Goal: Task Accomplishment & Management: Complete application form

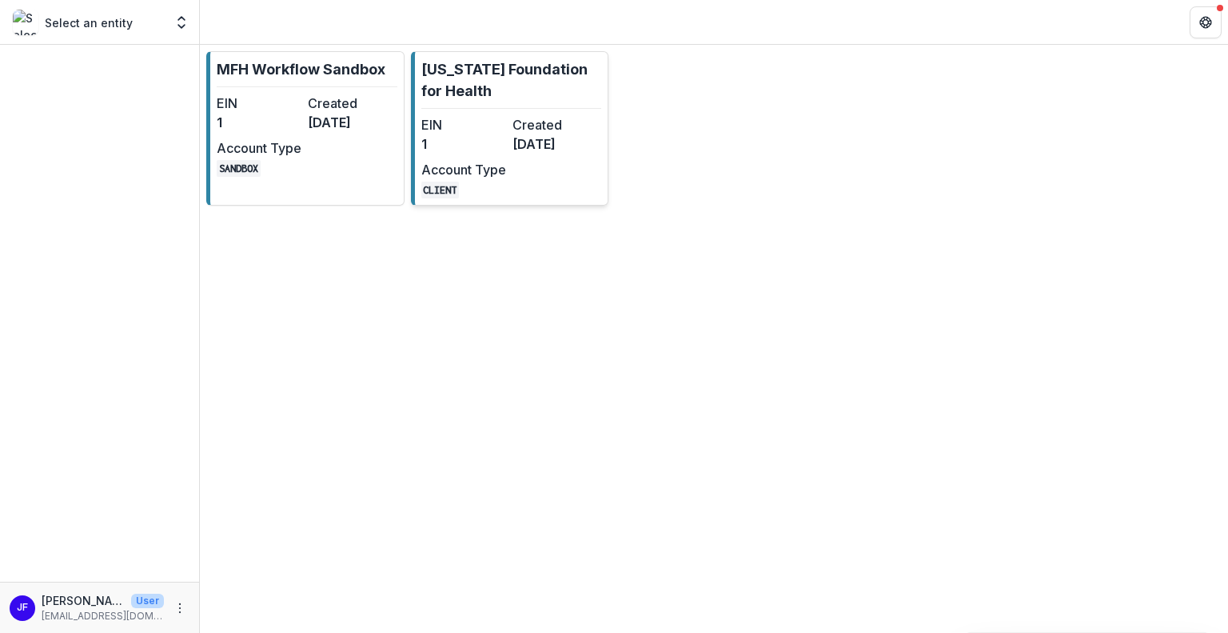
click at [528, 186] on div "EIN 1 Created [DATE] Account Type CLIENT" at bounding box center [509, 156] width 176 height 83
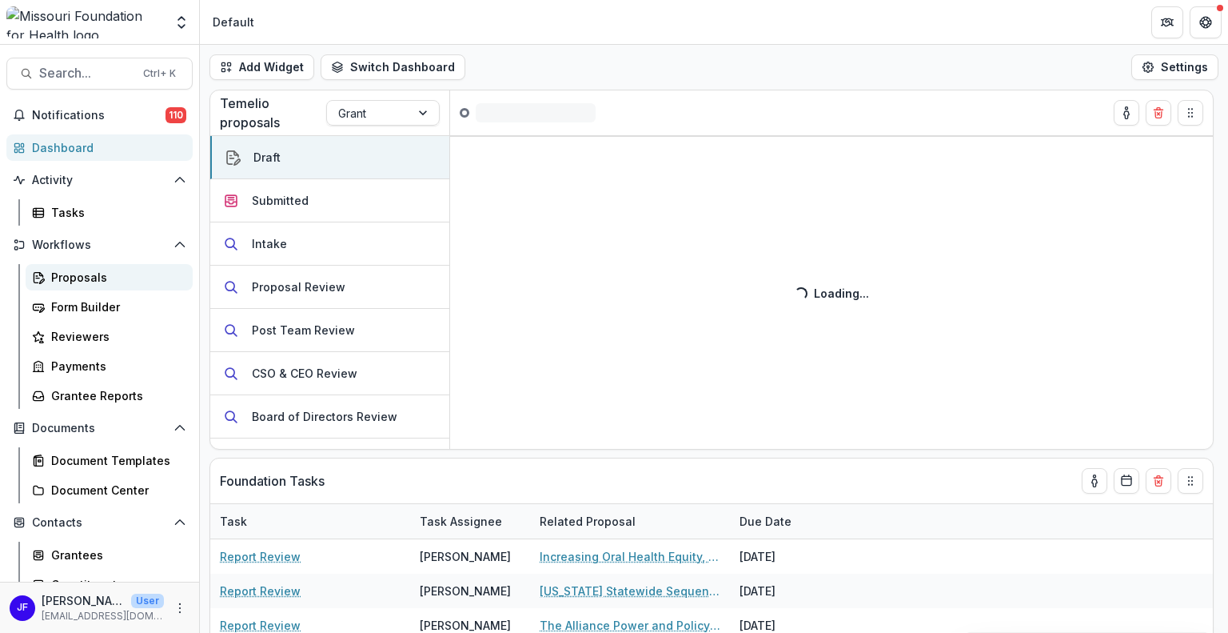
click at [66, 278] on div "Proposals" at bounding box center [115, 277] width 129 height 17
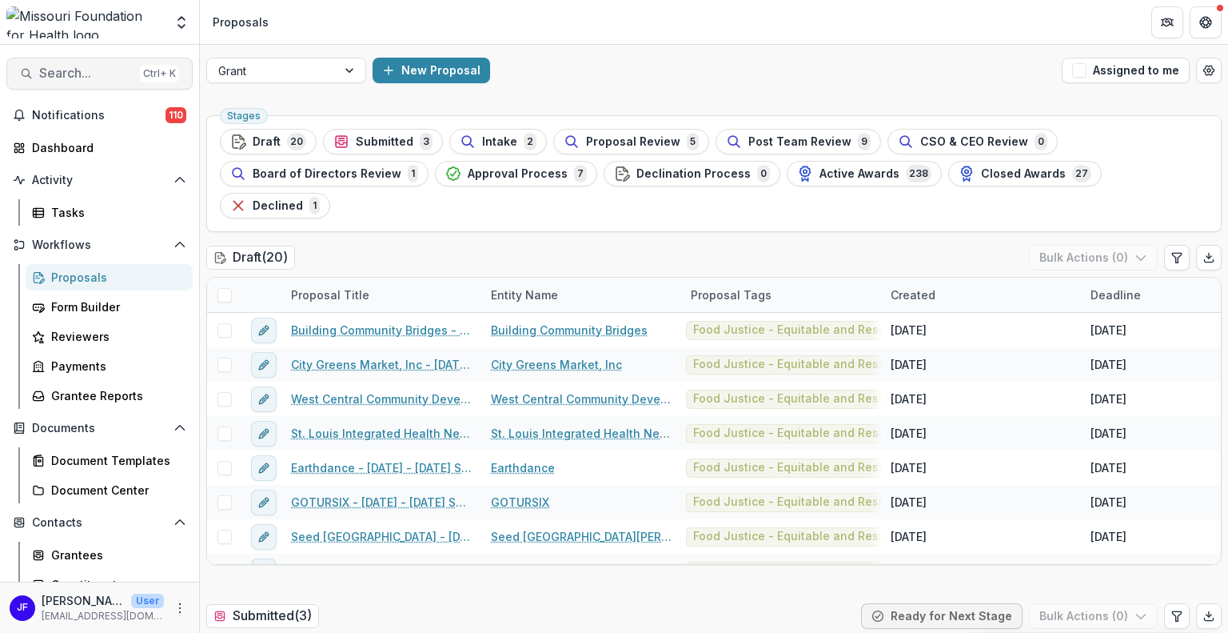
click at [110, 82] on button "Search... Ctrl + K" at bounding box center [99, 74] width 186 height 32
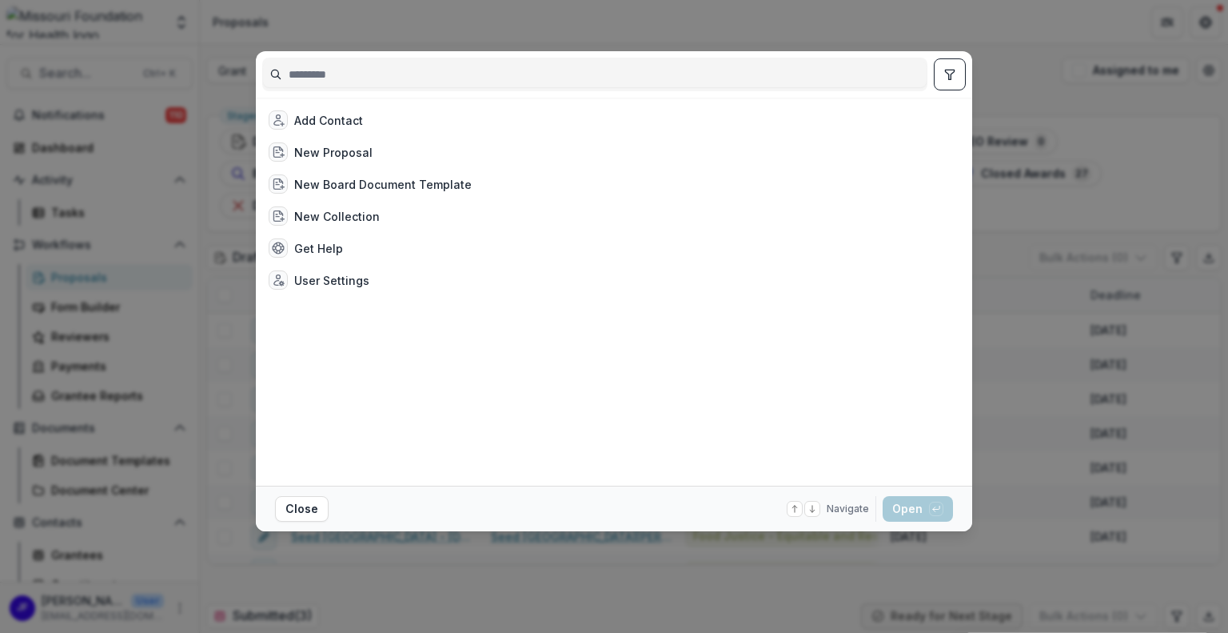
click at [402, 70] on input at bounding box center [595, 75] width 664 height 26
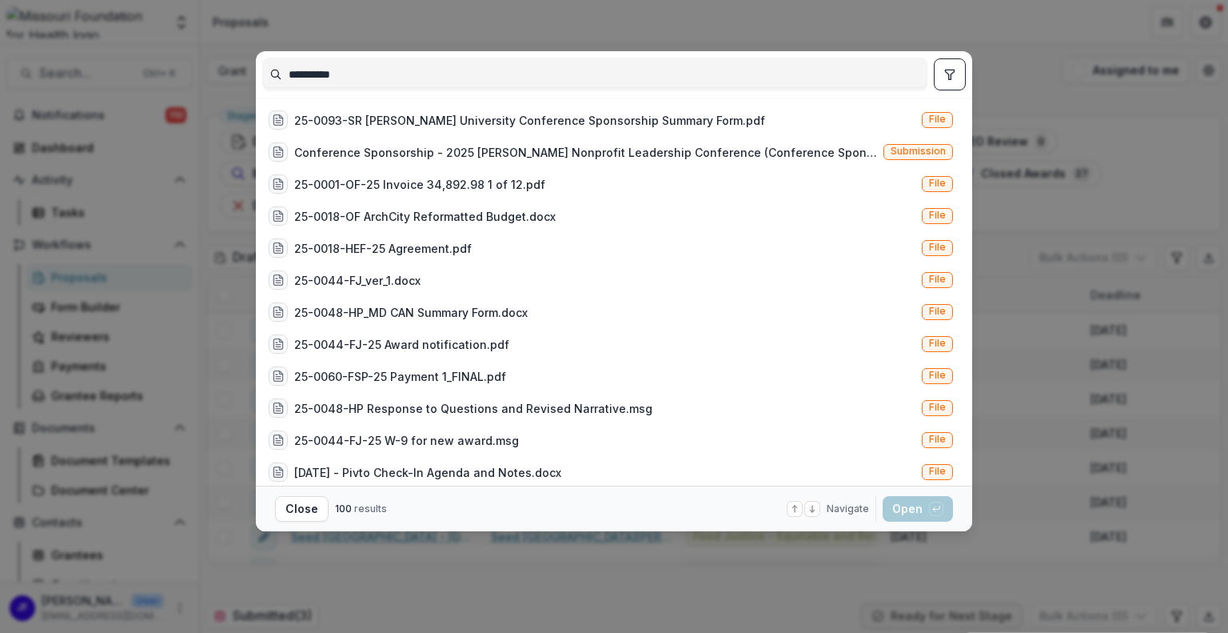
type input "**********"
click at [948, 73] on icon "toggle filters" at bounding box center [949, 75] width 9 height 10
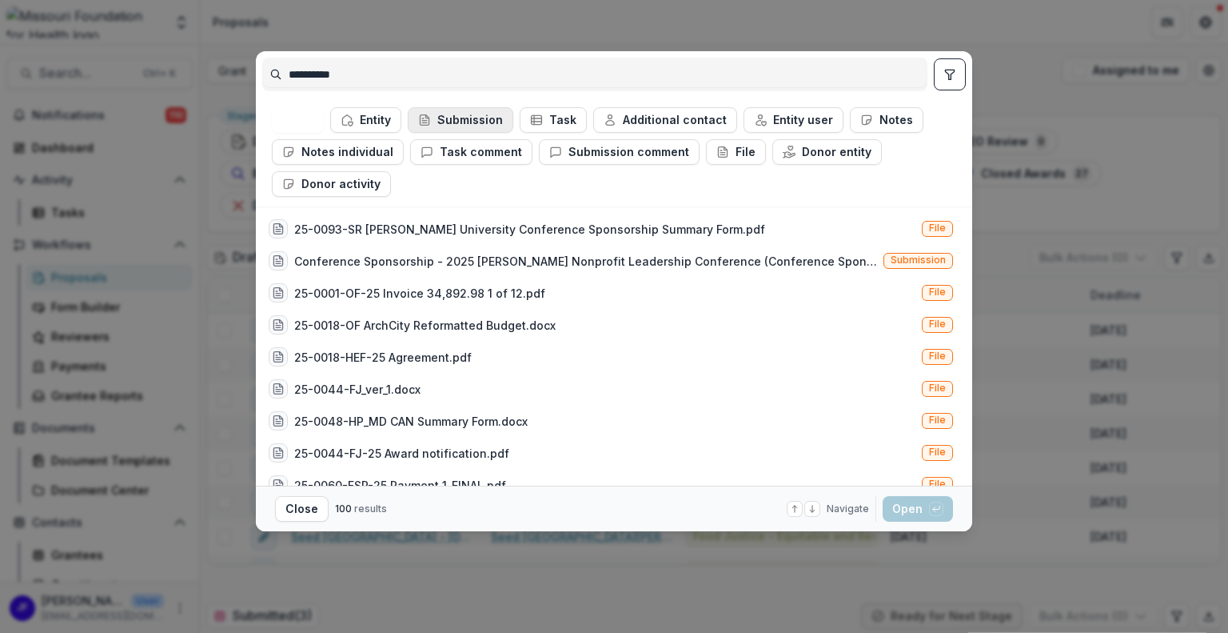
click at [472, 118] on button "Submission" at bounding box center [461, 120] width 106 height 26
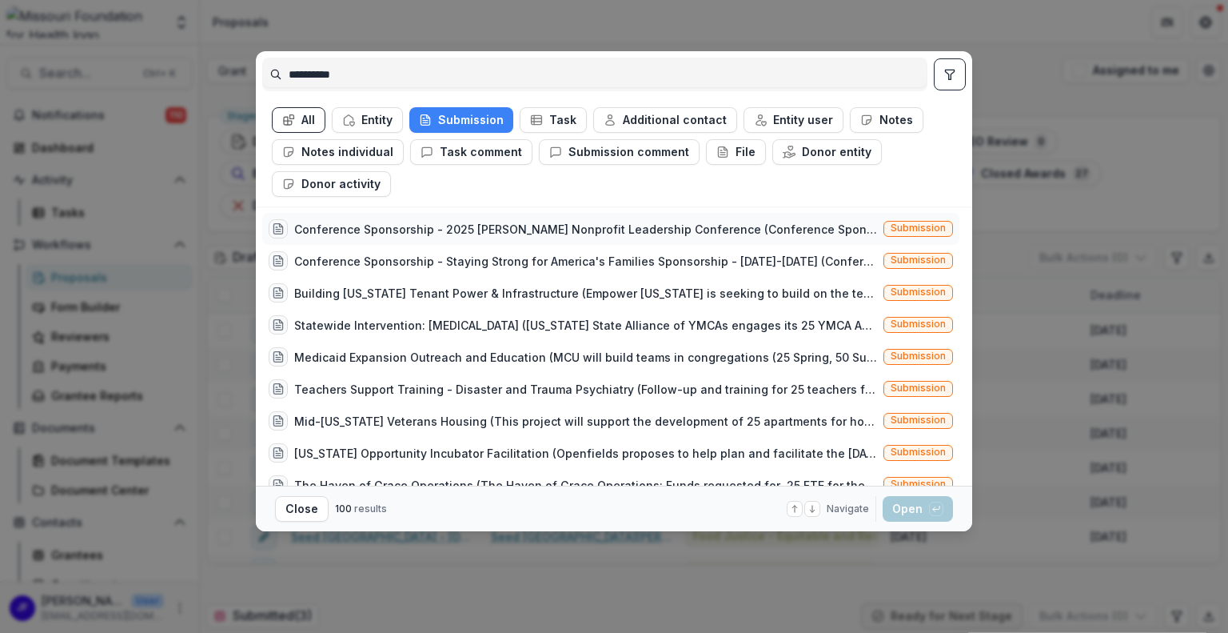
click at [627, 228] on div "Conference Sponsorship - 2025 [PERSON_NAME] Nonprofit Leadership Conference (Co…" at bounding box center [585, 229] width 583 height 17
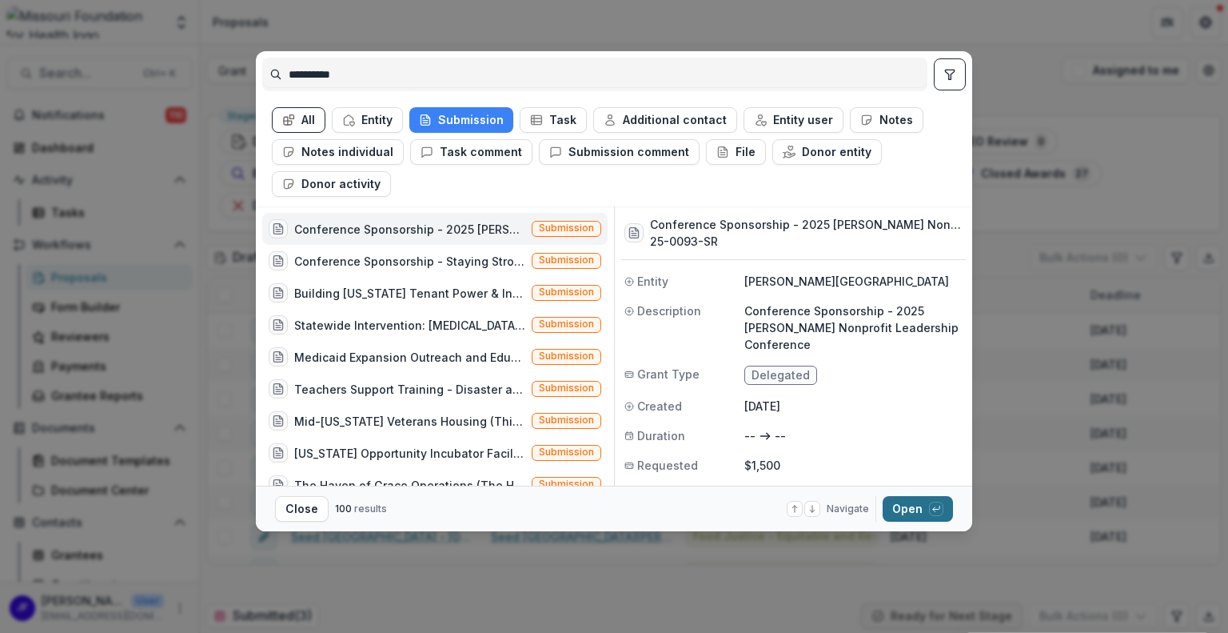
click at [899, 511] on button "Open with enter key" at bounding box center [918, 509] width 70 height 26
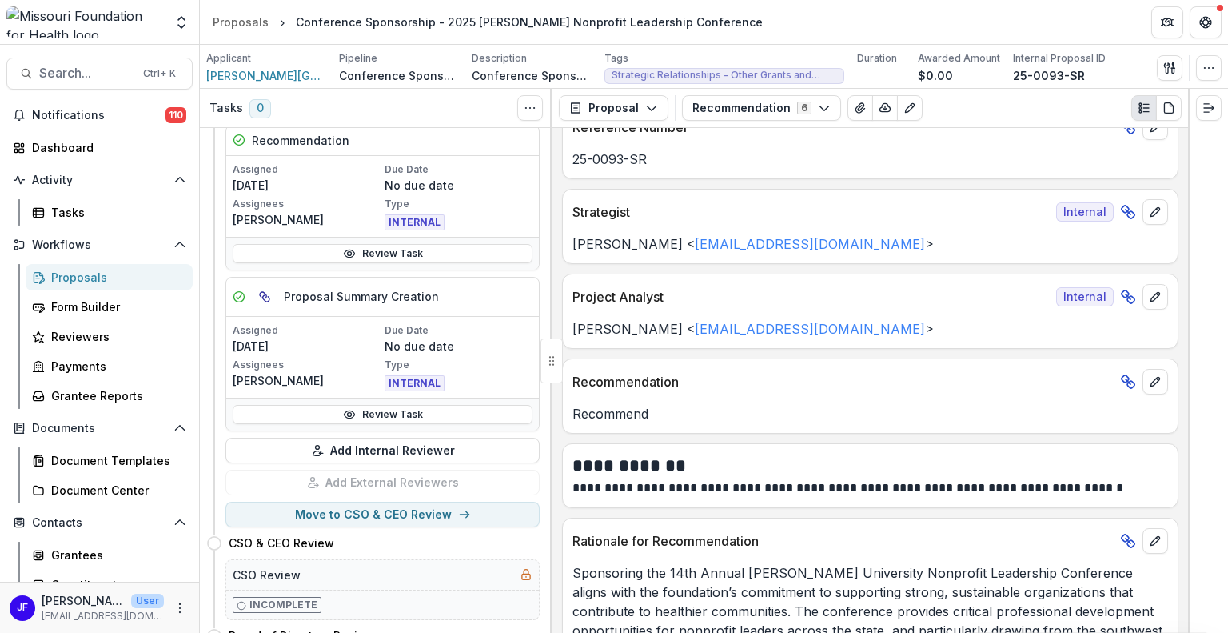
scroll to position [160, 0]
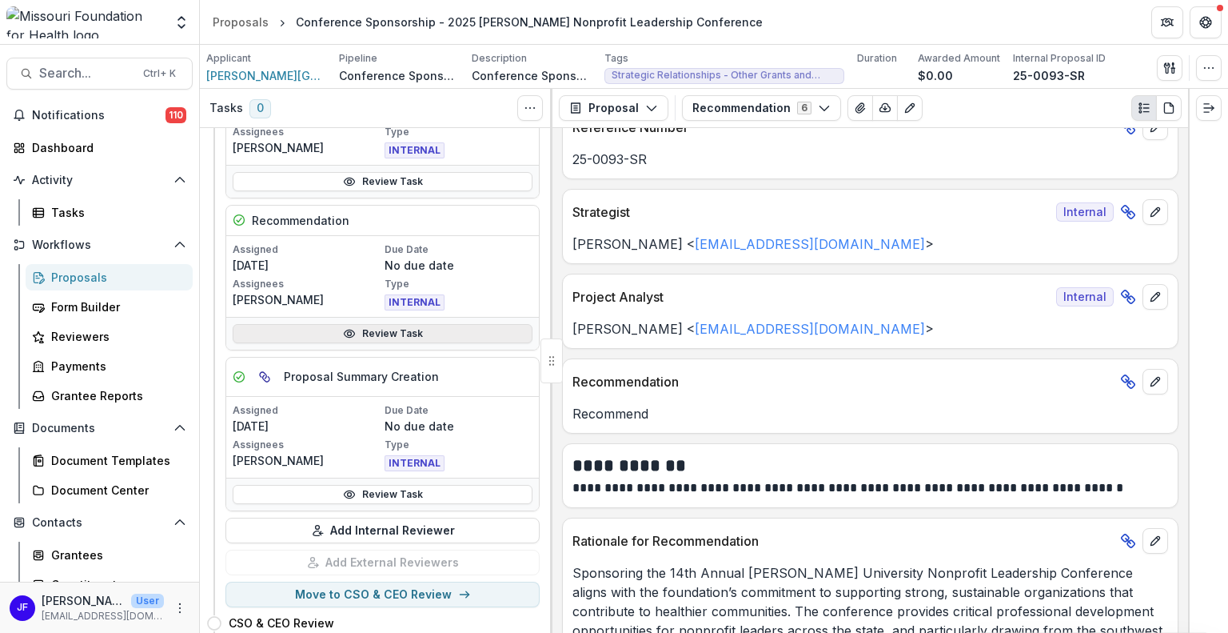
click at [360, 332] on link "Review Task" at bounding box center [383, 333] width 300 height 19
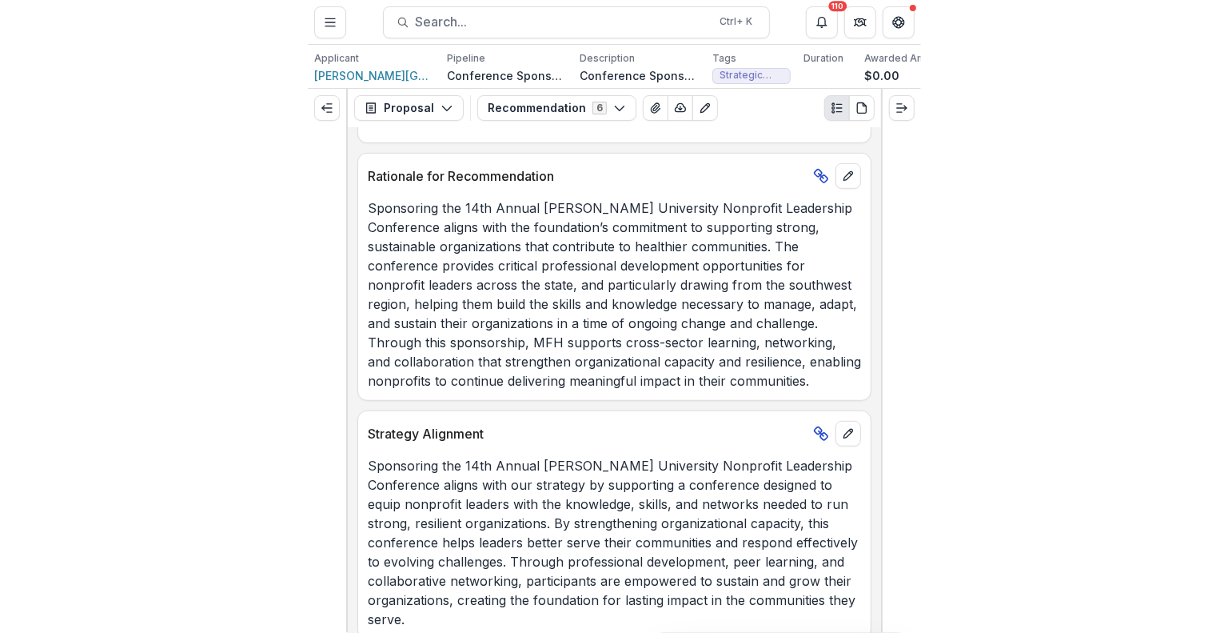
scroll to position [418, 0]
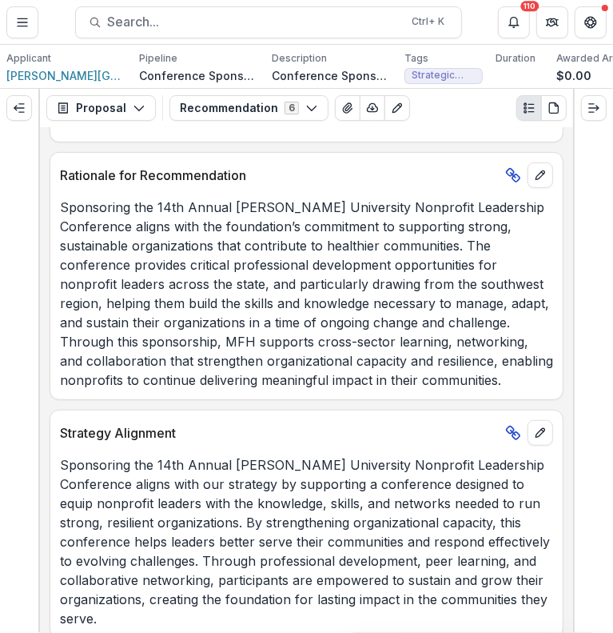
click at [455, 480] on p "Sponsoring the 14th Annual [PERSON_NAME] University Nonprofit Leadership Confer…" at bounding box center [306, 541] width 493 height 173
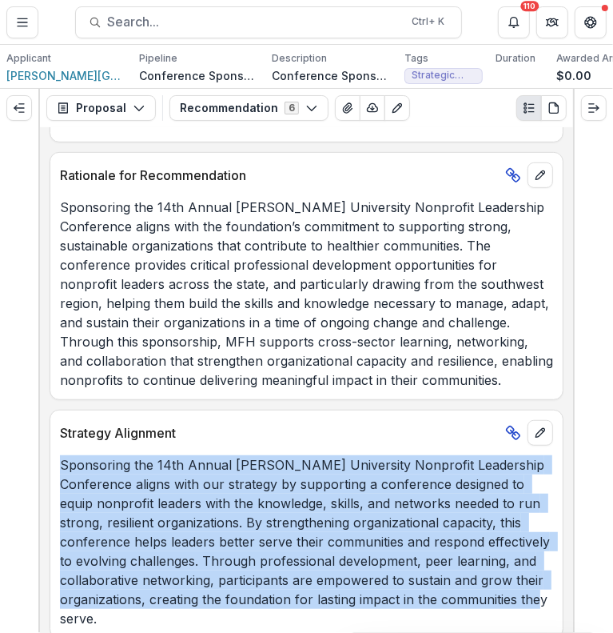
drag, startPoint x: 61, startPoint y: 469, endPoint x: 497, endPoint y: 612, distance: 459.3
click at [497, 612] on p "Sponsoring the 14th Annual [PERSON_NAME] University Nonprofit Leadership Confer…" at bounding box center [306, 541] width 493 height 173
copy p "Sponsoring the 14th Annual [PERSON_NAME] University Nonprofit Leadership Confer…"
click at [269, 562] on p "Sponsoring the 14th Annual [PERSON_NAME] University Nonprofit Leadership Confer…" at bounding box center [306, 541] width 493 height 173
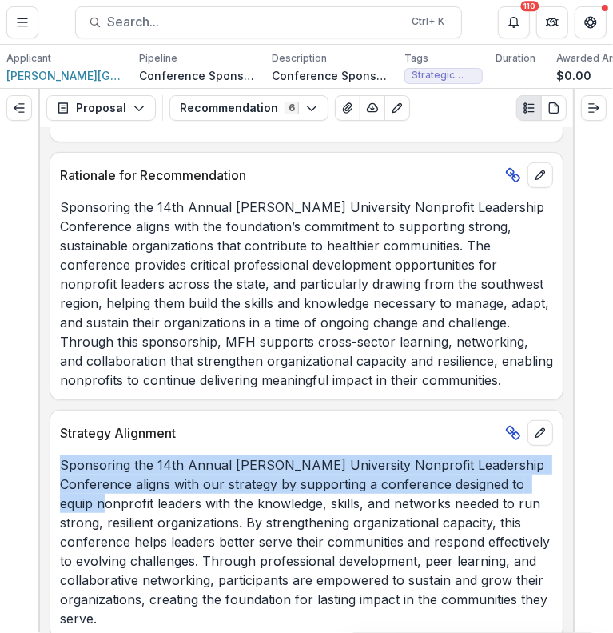
drag, startPoint x: 544, startPoint y: 490, endPoint x: 61, endPoint y: 465, distance: 483.7
click at [61, 465] on p "Sponsoring the 14th Annual [PERSON_NAME] University Nonprofit Leadership Confer…" at bounding box center [306, 541] width 493 height 173
copy p "Sponsoring the 14th Annual [PERSON_NAME] University Nonprofit Leadership Confer…"
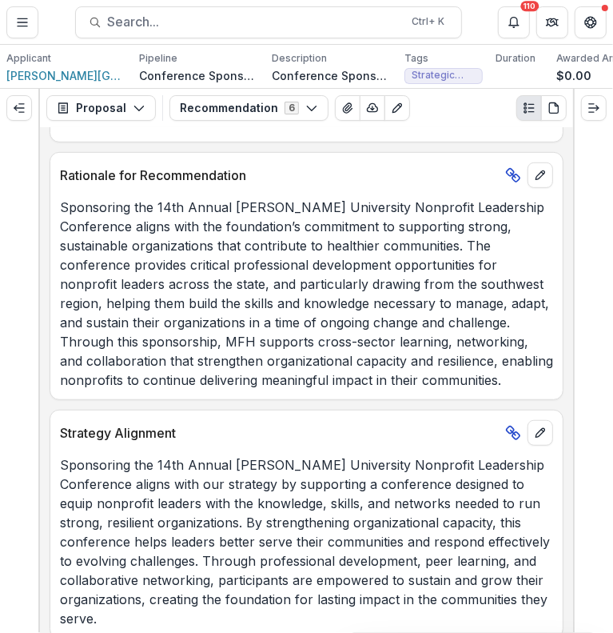
click at [74, 509] on p "Sponsoring the 14th Annual [PERSON_NAME] University Nonprofit Leadership Confer…" at bounding box center [306, 541] width 493 height 173
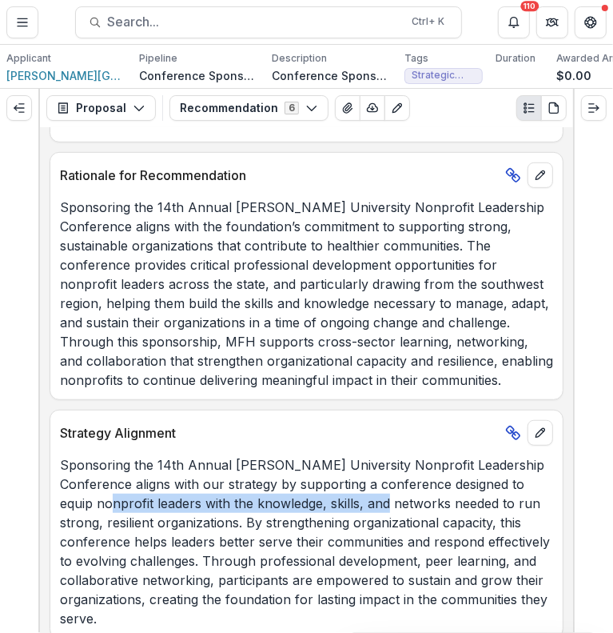
drag, startPoint x: 349, startPoint y: 505, endPoint x: 58, endPoint y: 504, distance: 291.1
click at [58, 504] on div "Sponsoring the 14th Annual [PERSON_NAME] University Nonprofit Leadership Confer…" at bounding box center [306, 541] width 513 height 173
copy p "leaders with the knowledge, skills, and network"
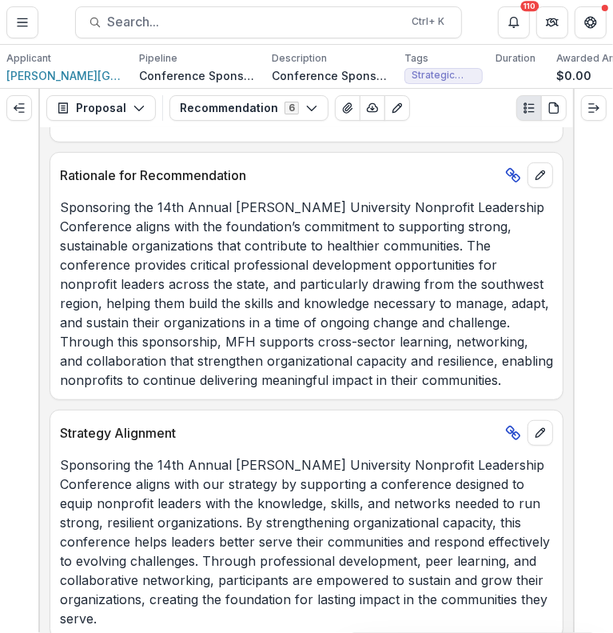
click at [361, 521] on p "Sponsoring the 14th Annual [PERSON_NAME] University Nonprofit Leadership Confer…" at bounding box center [306, 541] width 493 height 173
click at [499, 600] on p "Sponsoring the 14th Annual [PERSON_NAME] University Nonprofit Leadership Confer…" at bounding box center [306, 541] width 493 height 173
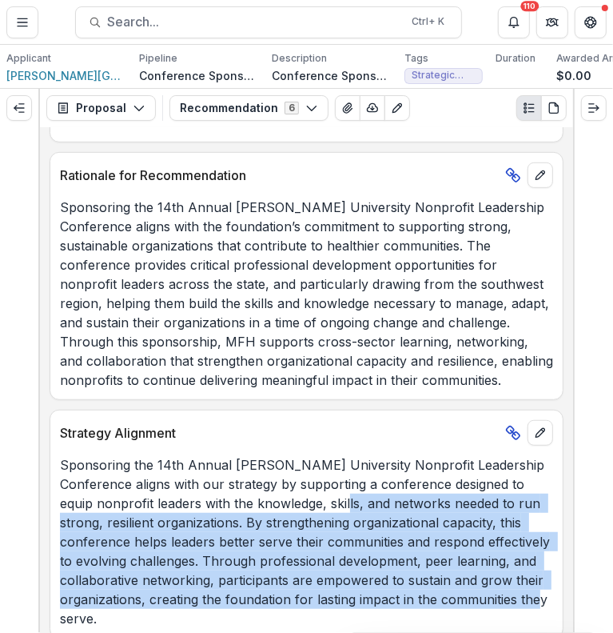
drag, startPoint x: 297, startPoint y: 505, endPoint x: 510, endPoint y: 602, distance: 234.0
click at [510, 602] on p "Sponsoring the 14th Annual [PERSON_NAME] University Nonprofit Leadership Confer…" at bounding box center [306, 541] width 493 height 173
copy p "networks needed to run strong, resilient organizations. By strengthening organi…"
click at [430, 524] on p "Sponsoring the 14th Annual [PERSON_NAME] University Nonprofit Leadership Confer…" at bounding box center [306, 541] width 493 height 173
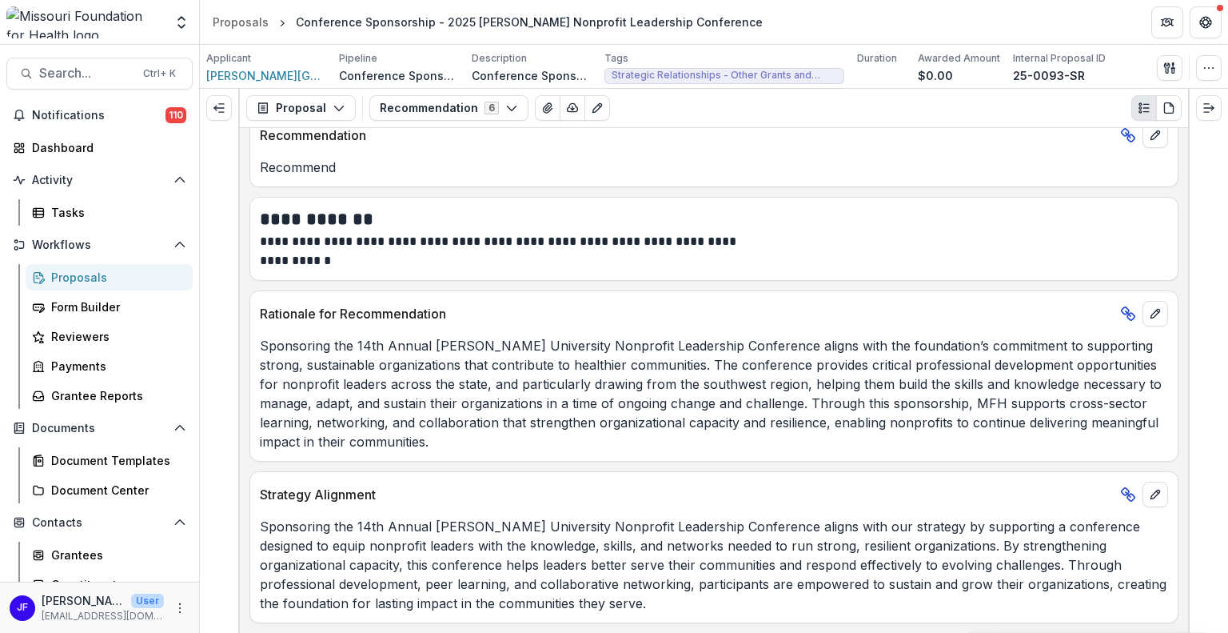
scroll to position [258, 0]
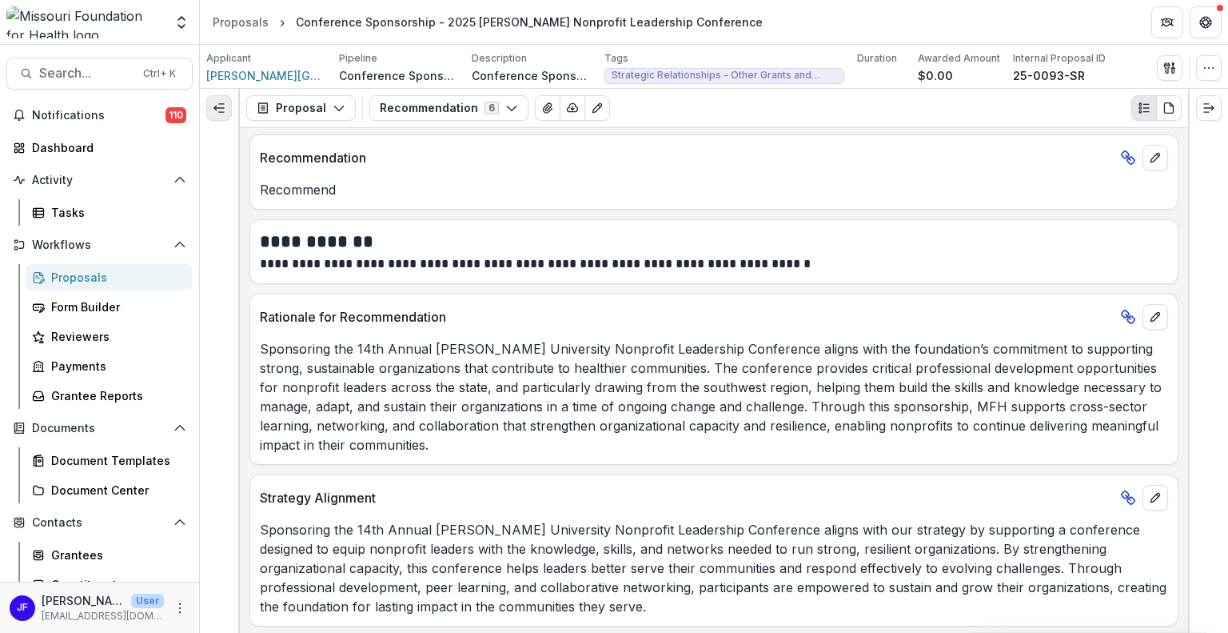
click at [220, 108] on icon "Expand left" at bounding box center [219, 108] width 13 height 13
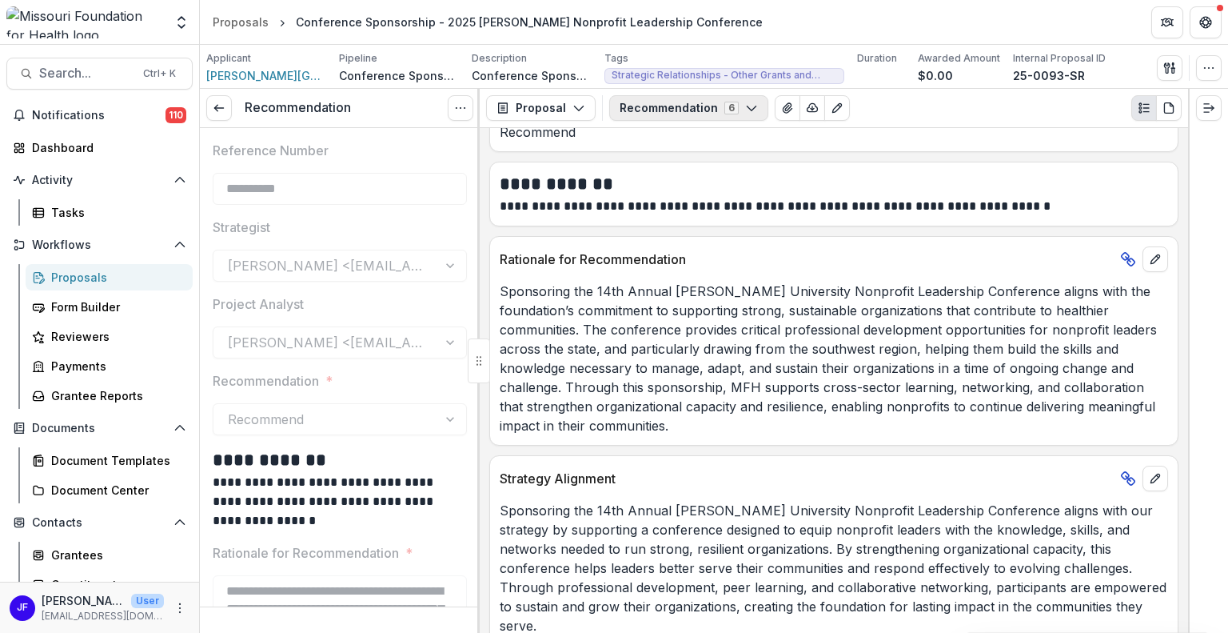
click at [697, 106] on button "Recommendation 6" at bounding box center [688, 108] width 159 height 26
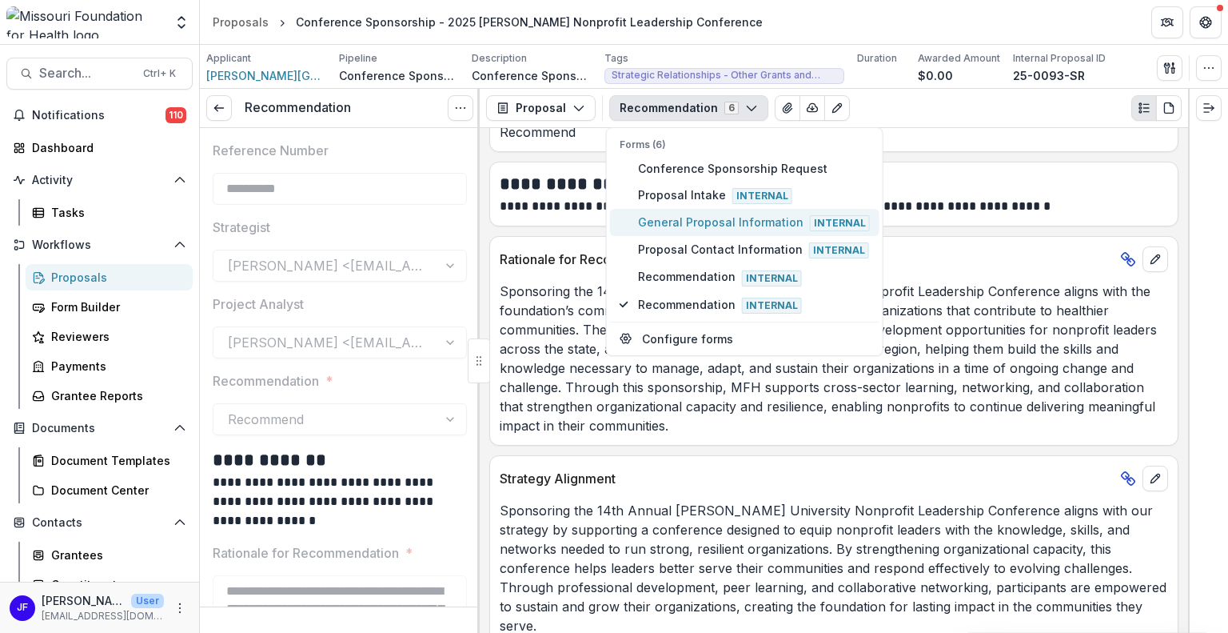
click at [671, 214] on span "General Proposal Information Internal" at bounding box center [754, 223] width 232 height 18
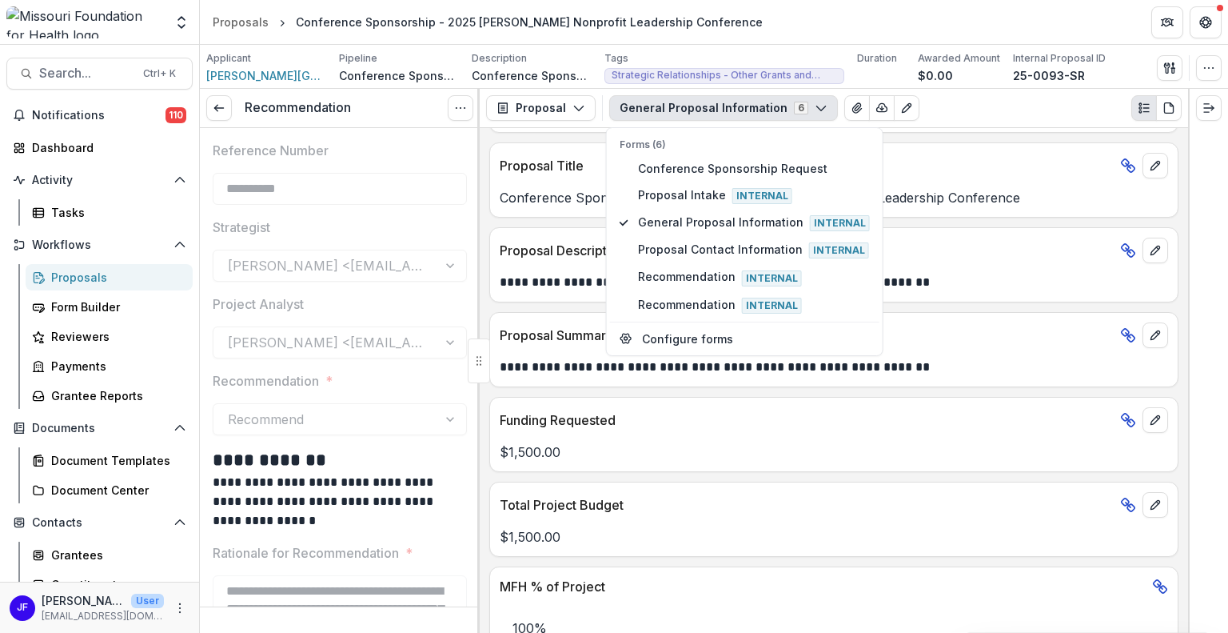
click at [1200, 265] on div at bounding box center [1208, 361] width 40 height 544
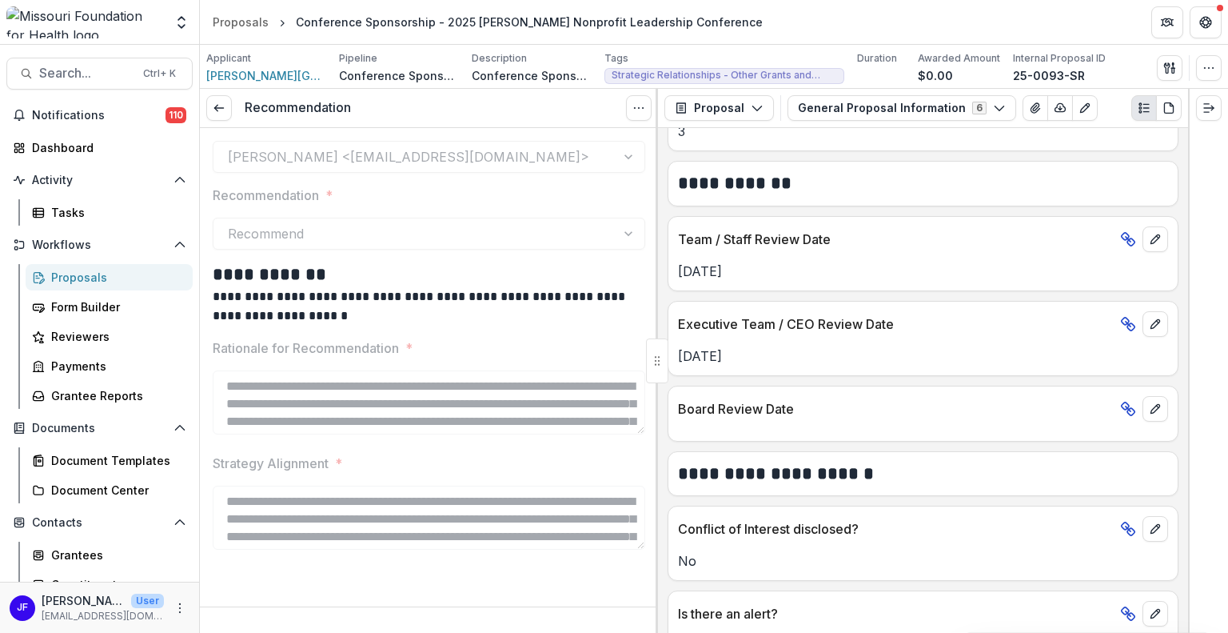
scroll to position [26, 0]
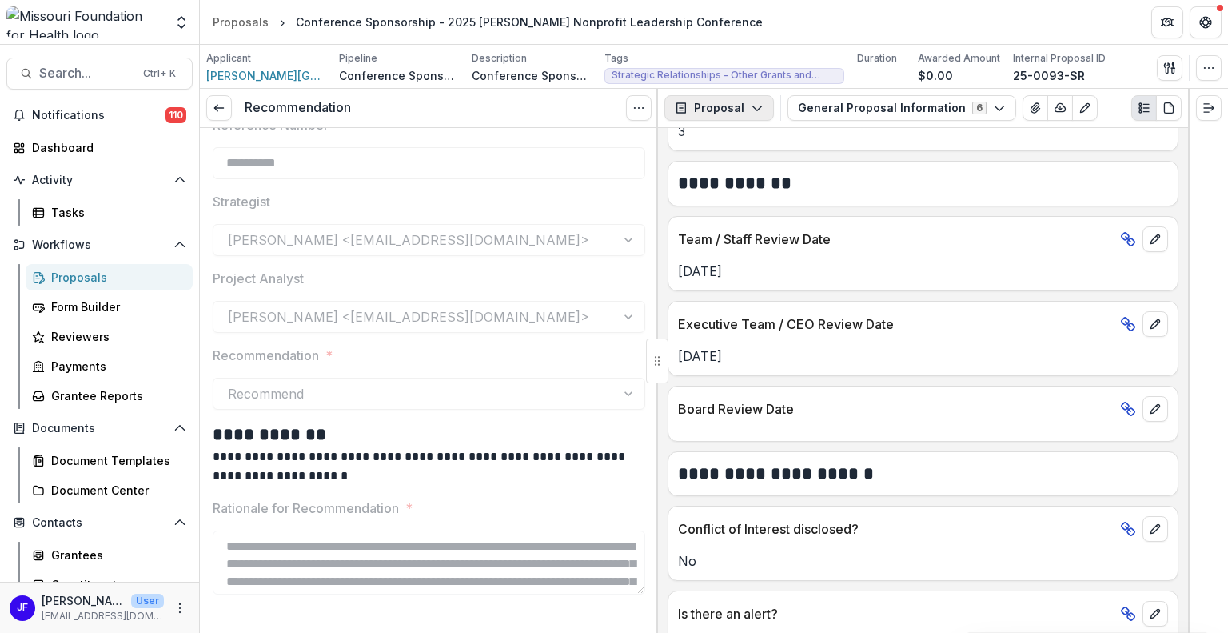
click at [755, 108] on polyline "button" at bounding box center [757, 108] width 9 height 5
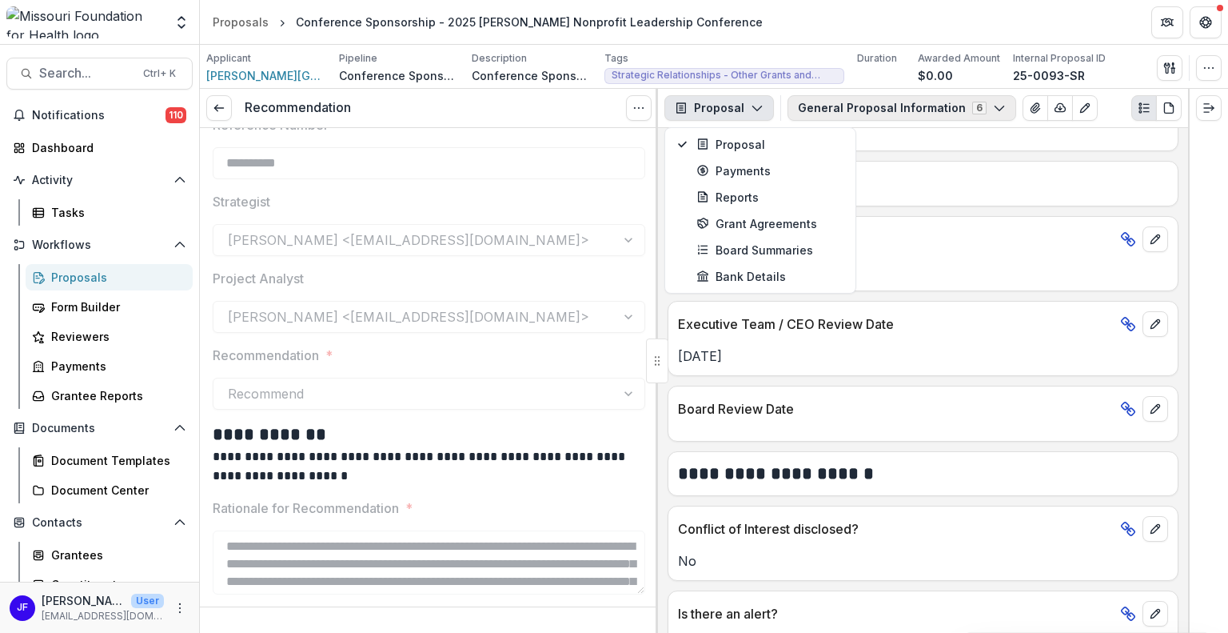
click at [823, 106] on button "General Proposal Information 6" at bounding box center [902, 108] width 229 height 26
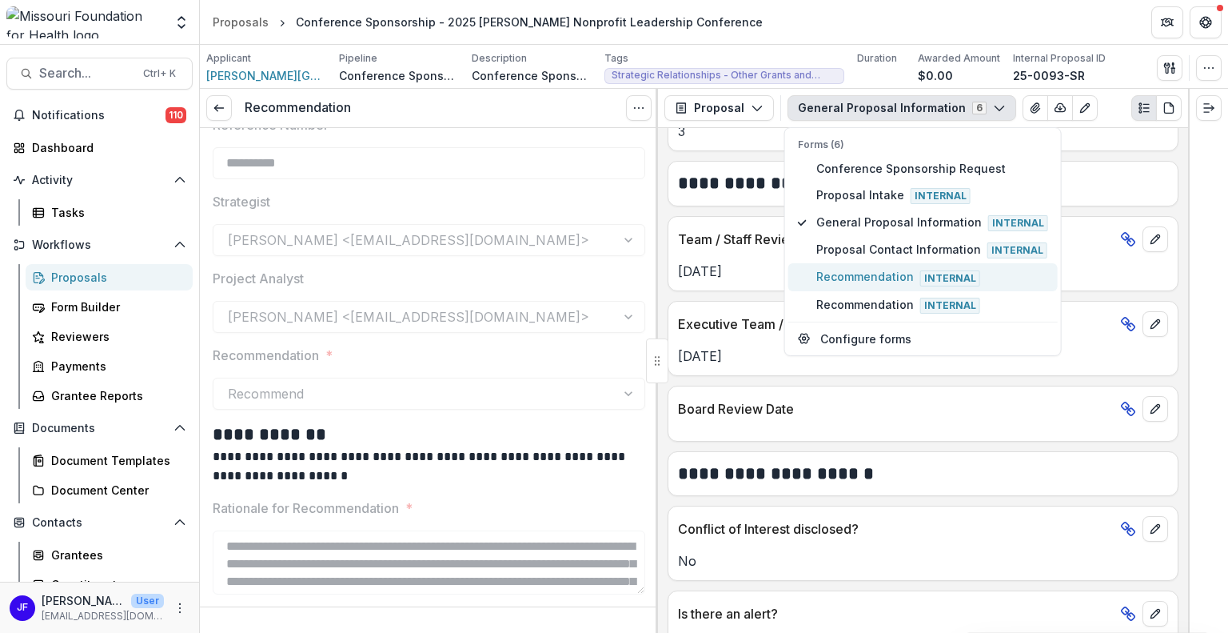
click at [824, 269] on span "Recommendation Internal" at bounding box center [932, 277] width 232 height 18
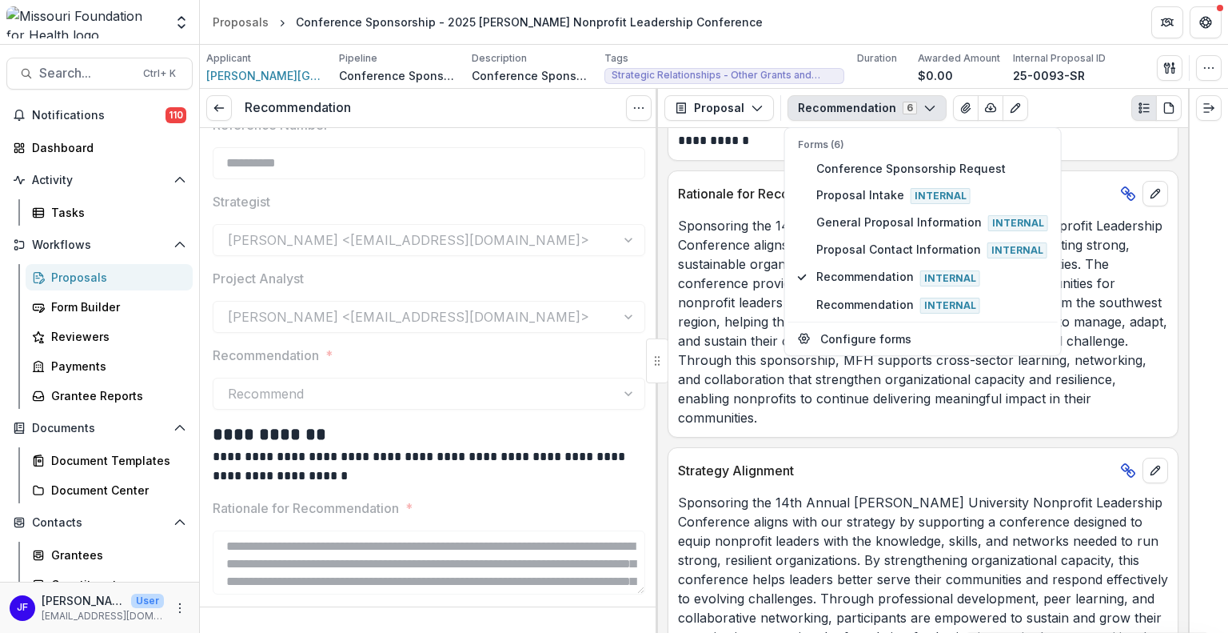
scroll to position [430, 0]
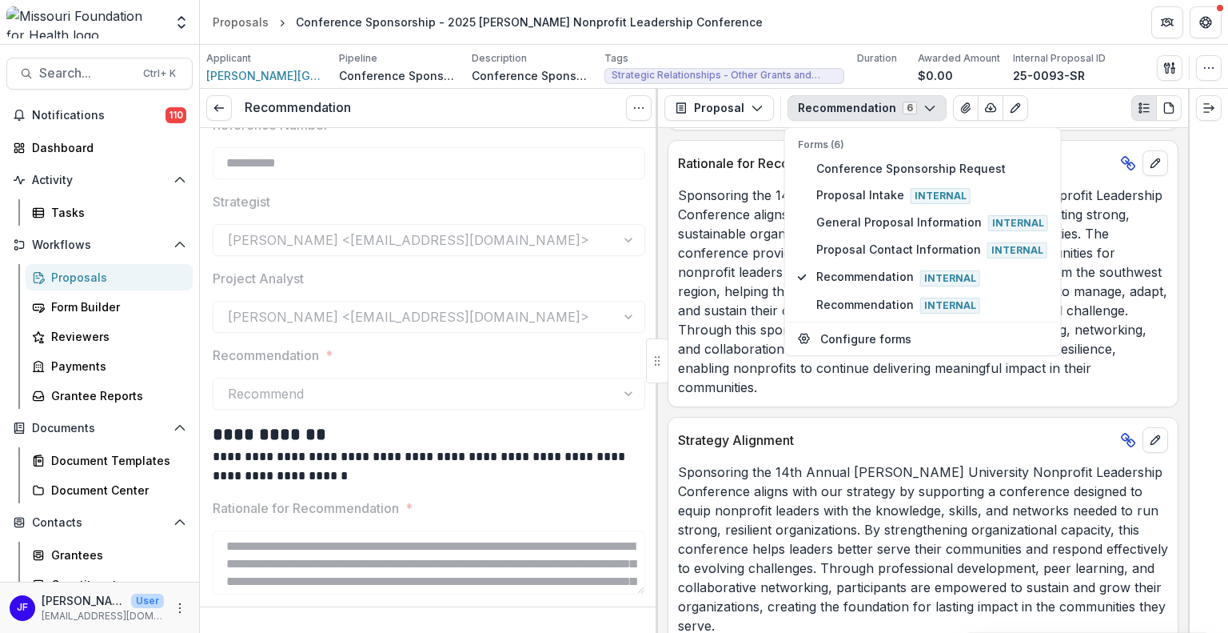
click at [1205, 194] on div at bounding box center [1208, 361] width 40 height 544
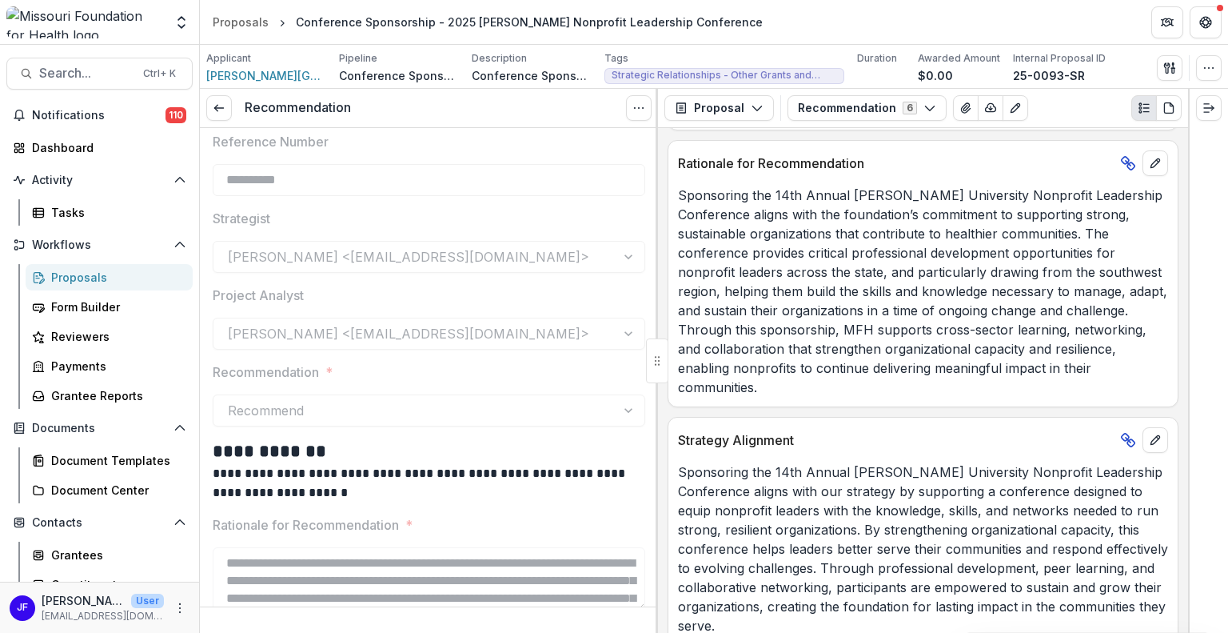
scroll to position [0, 0]
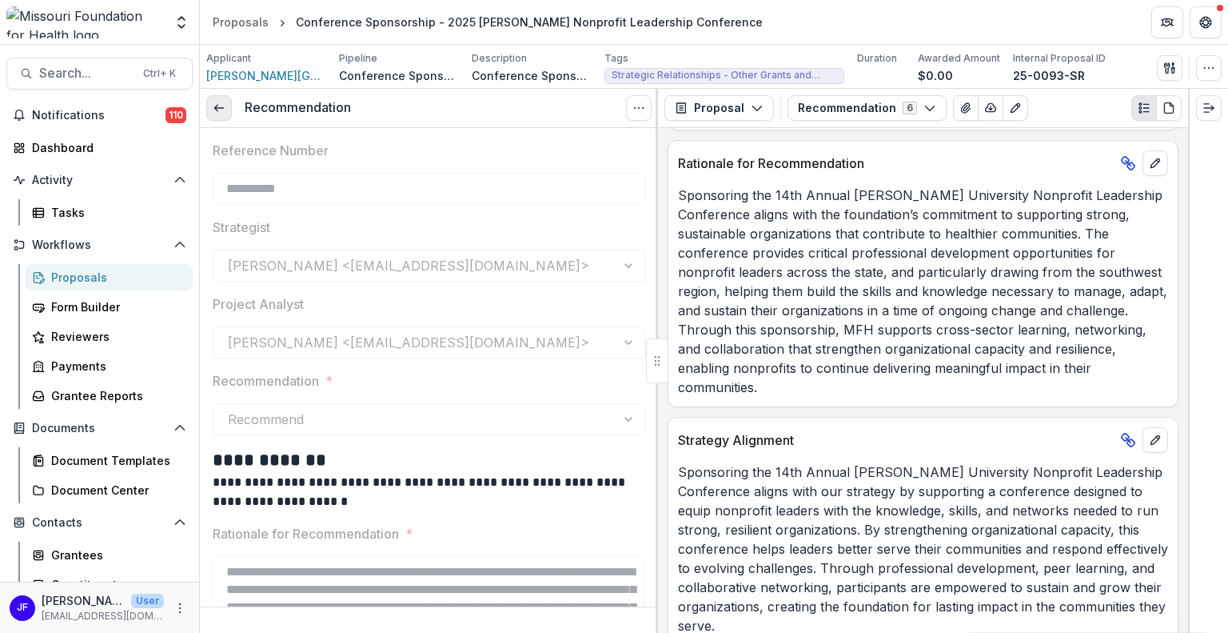
click at [221, 108] on icon at bounding box center [219, 108] width 13 height 13
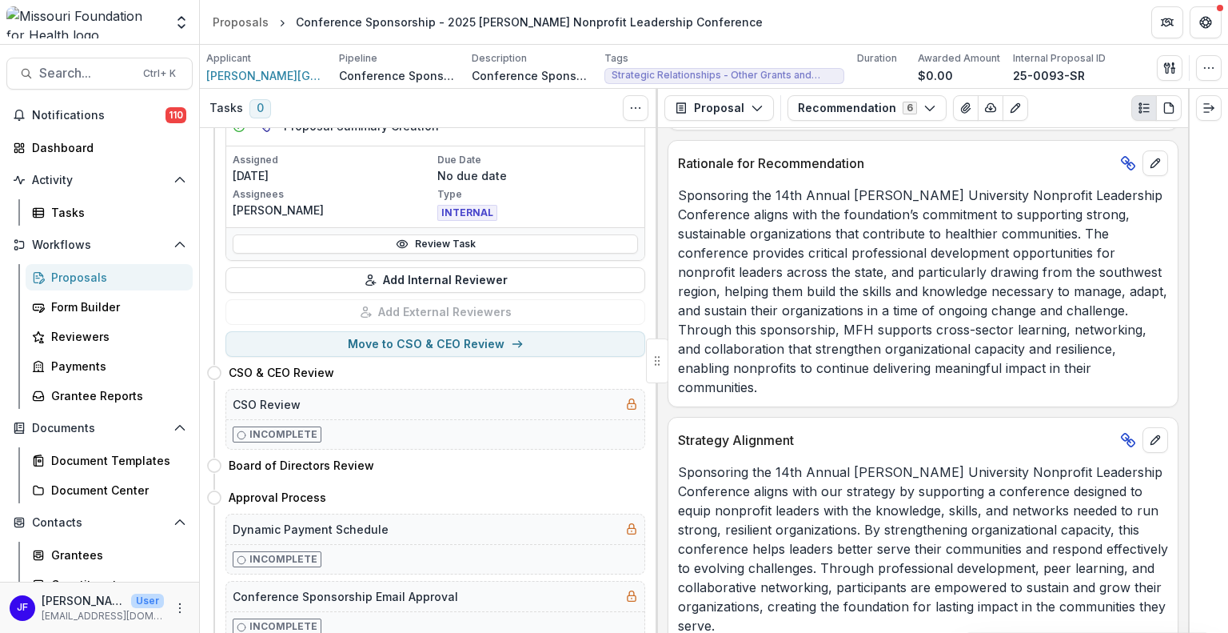
scroll to position [480, 0]
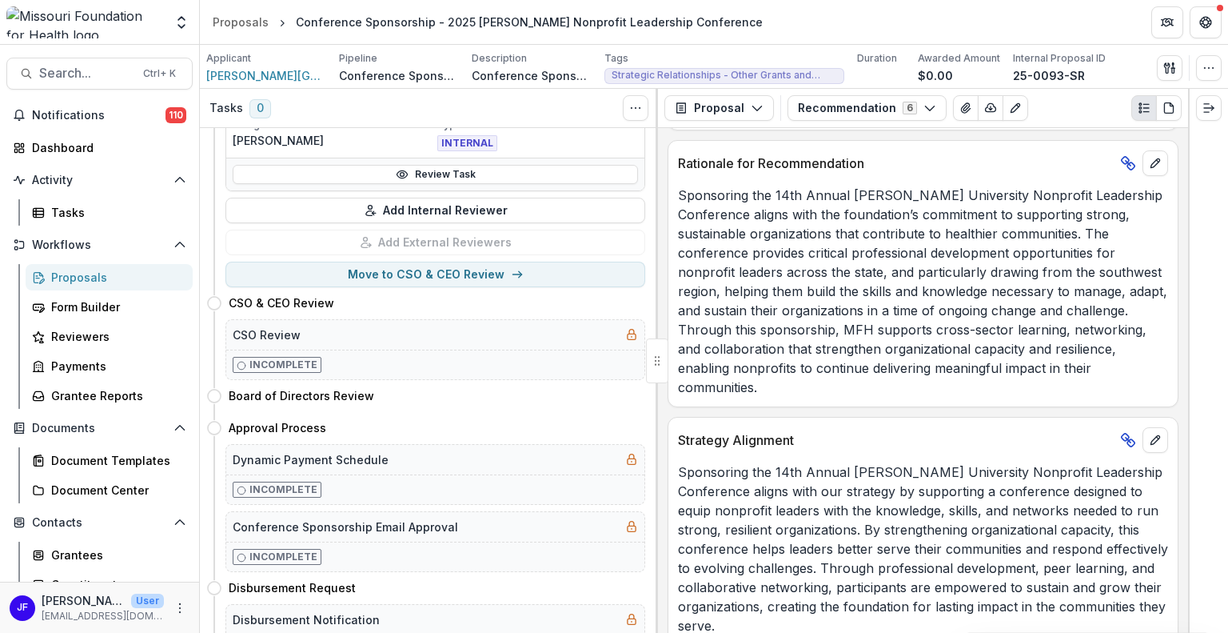
click at [74, 278] on div "Proposals" at bounding box center [115, 277] width 129 height 17
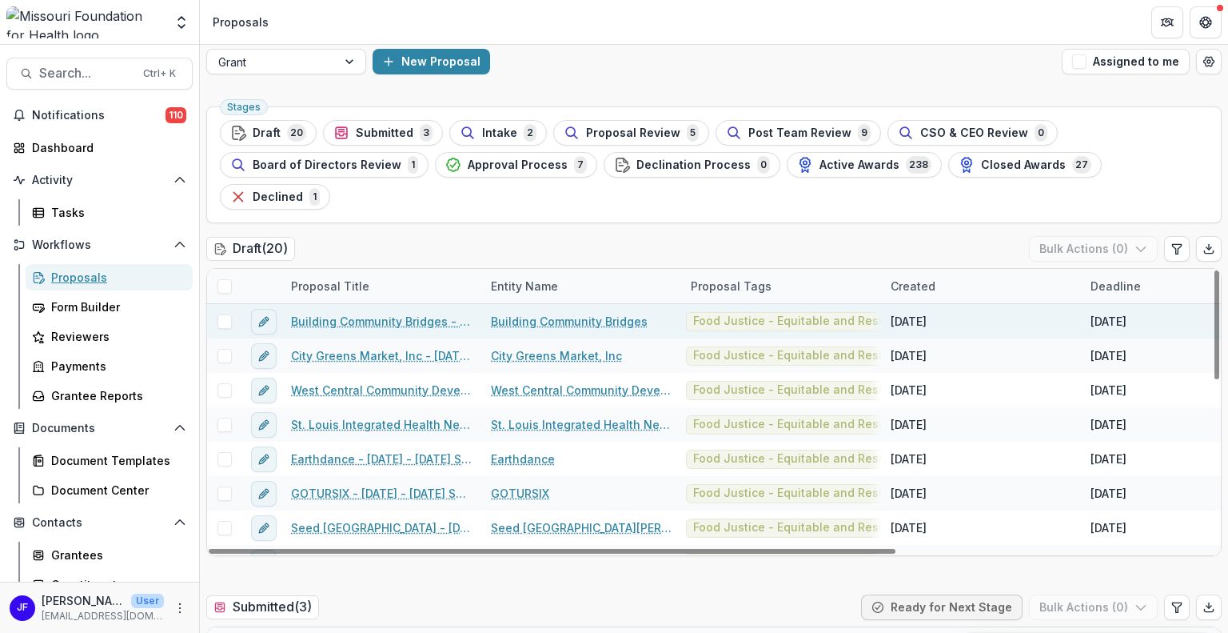
scroll to position [0, 0]
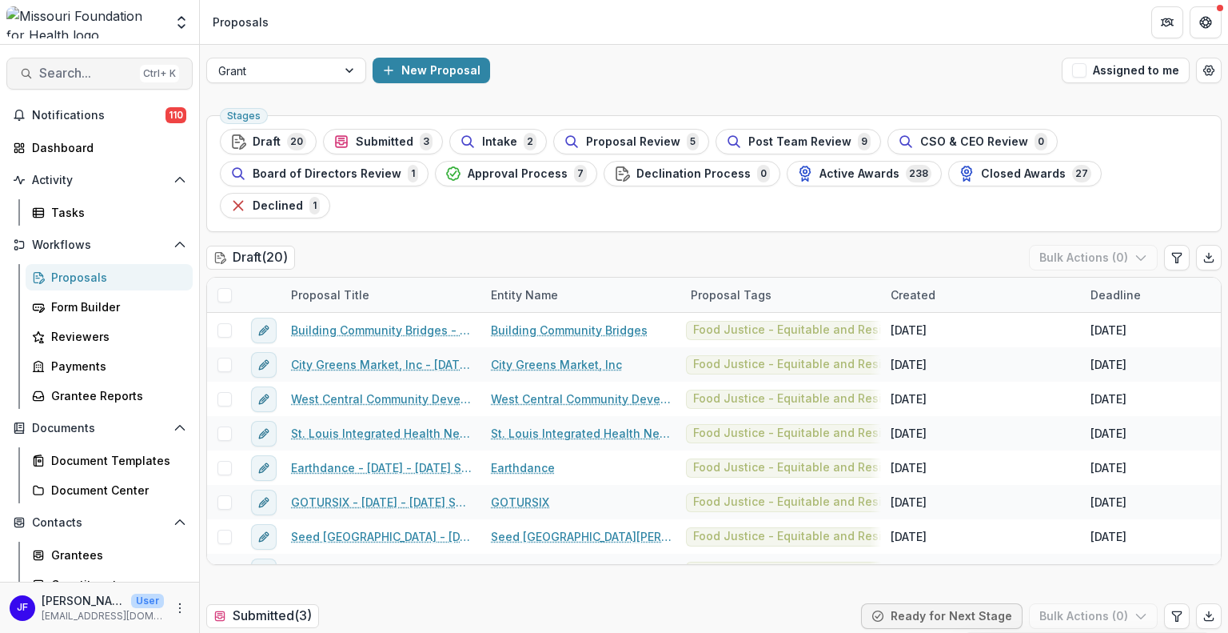
click at [67, 72] on span "Search..." at bounding box center [86, 73] width 94 height 15
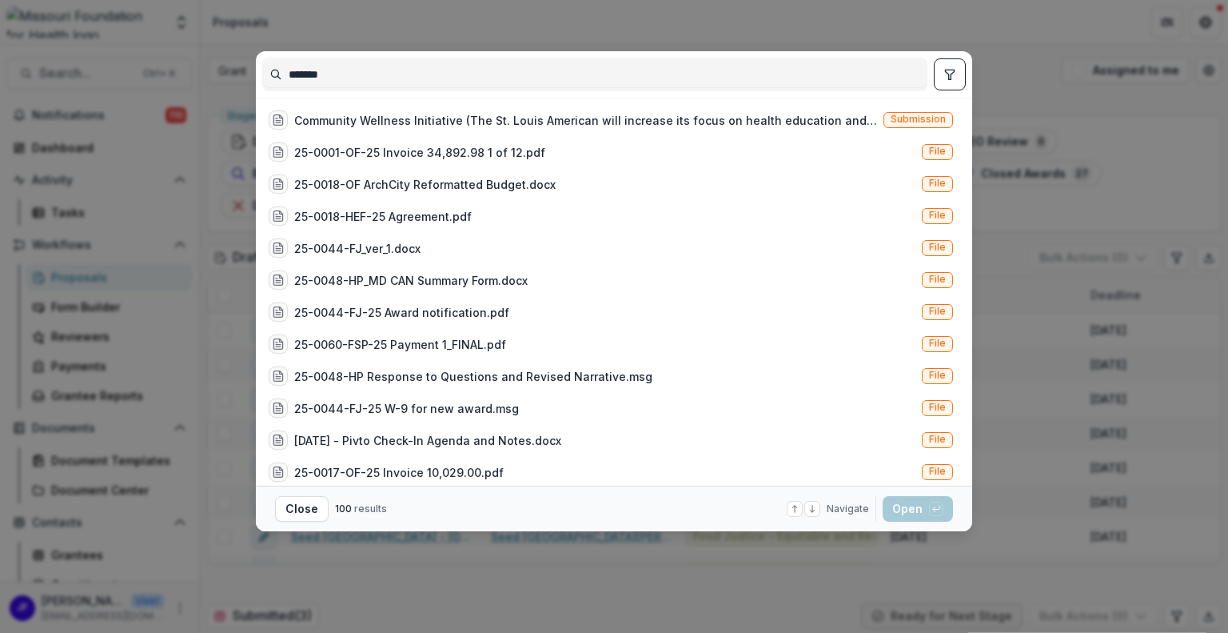
type input "*******"
click at [941, 73] on button "toggle filters" at bounding box center [950, 74] width 32 height 32
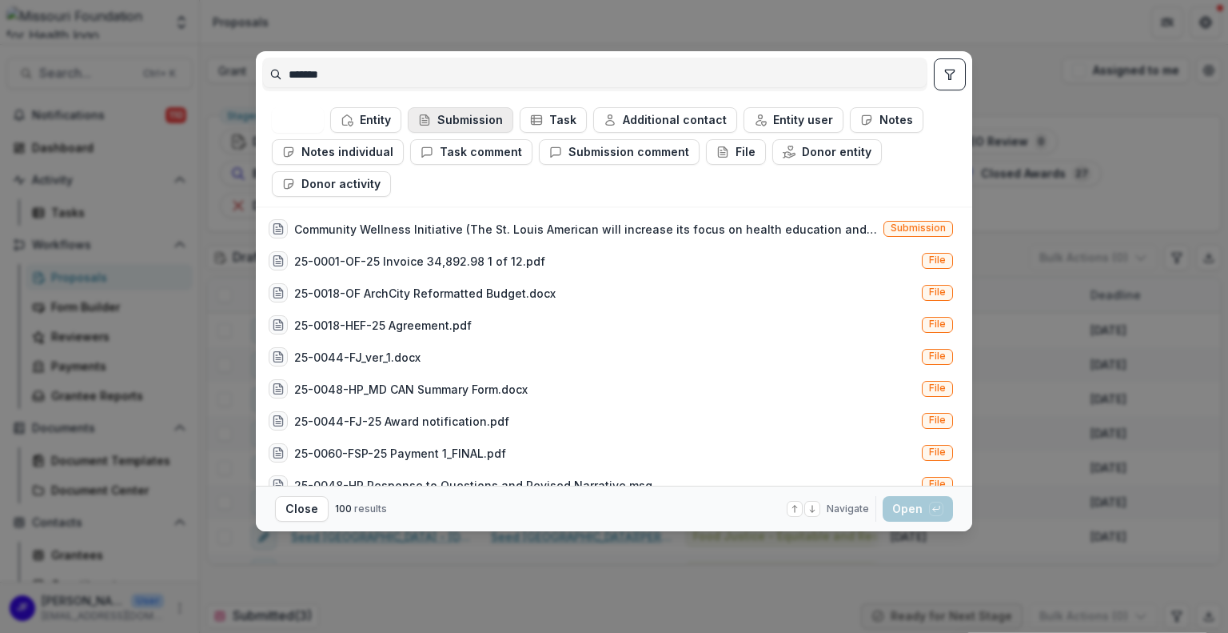
click at [465, 120] on button "Submission" at bounding box center [461, 120] width 106 height 26
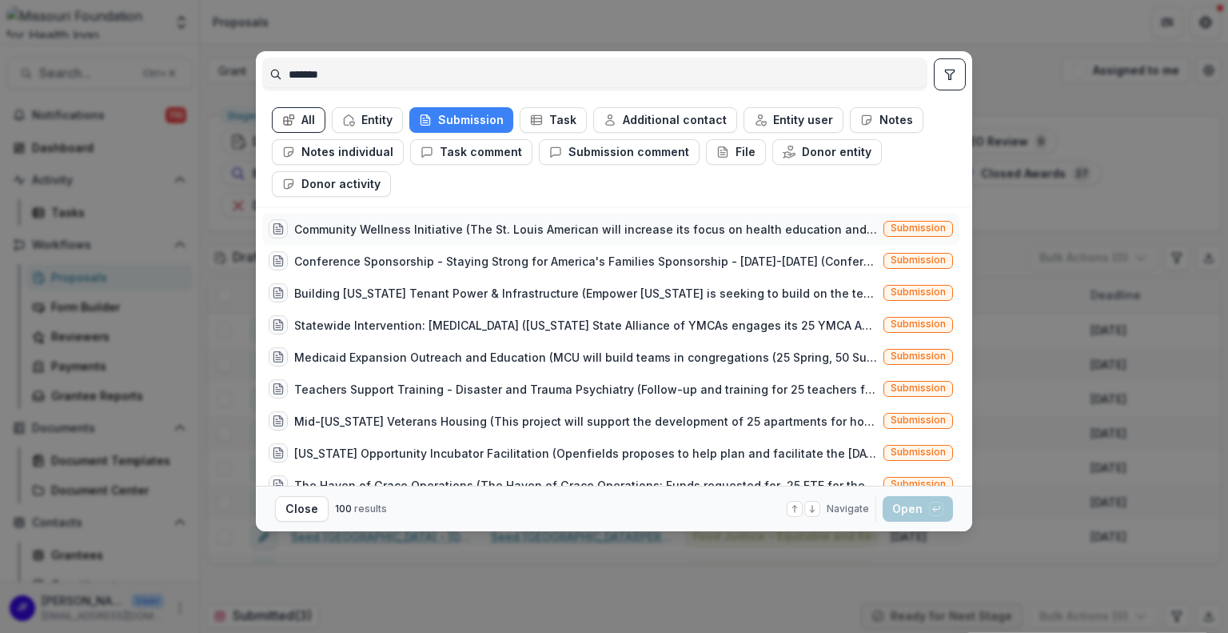
click at [550, 231] on div "Community Wellness Initiative (The St. Louis American will increase its focus o…" at bounding box center [585, 229] width 583 height 17
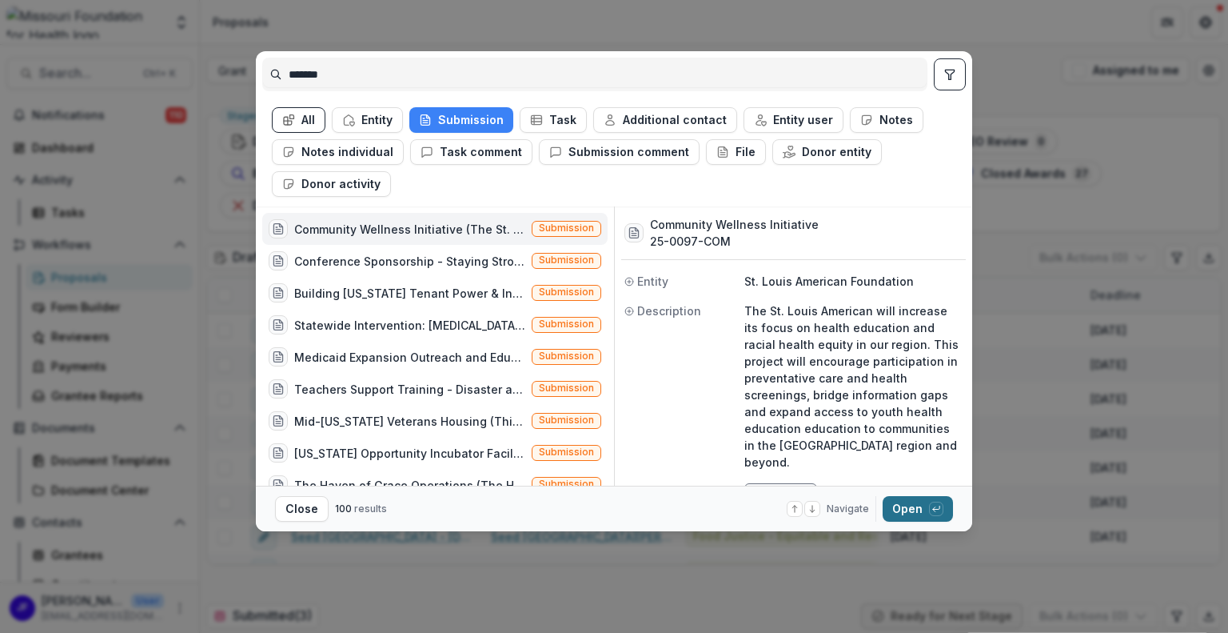
click at [906, 512] on button "Open with enter key" at bounding box center [918, 509] width 70 height 26
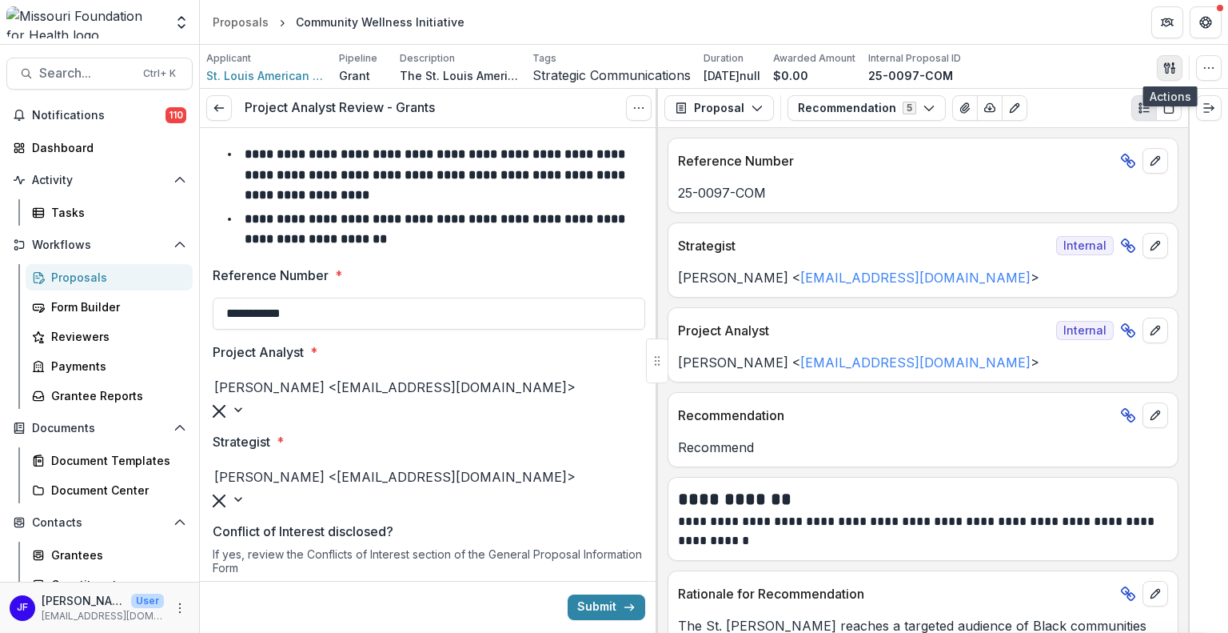
click at [1168, 66] on icon "button" at bounding box center [1167, 67] width 6 height 10
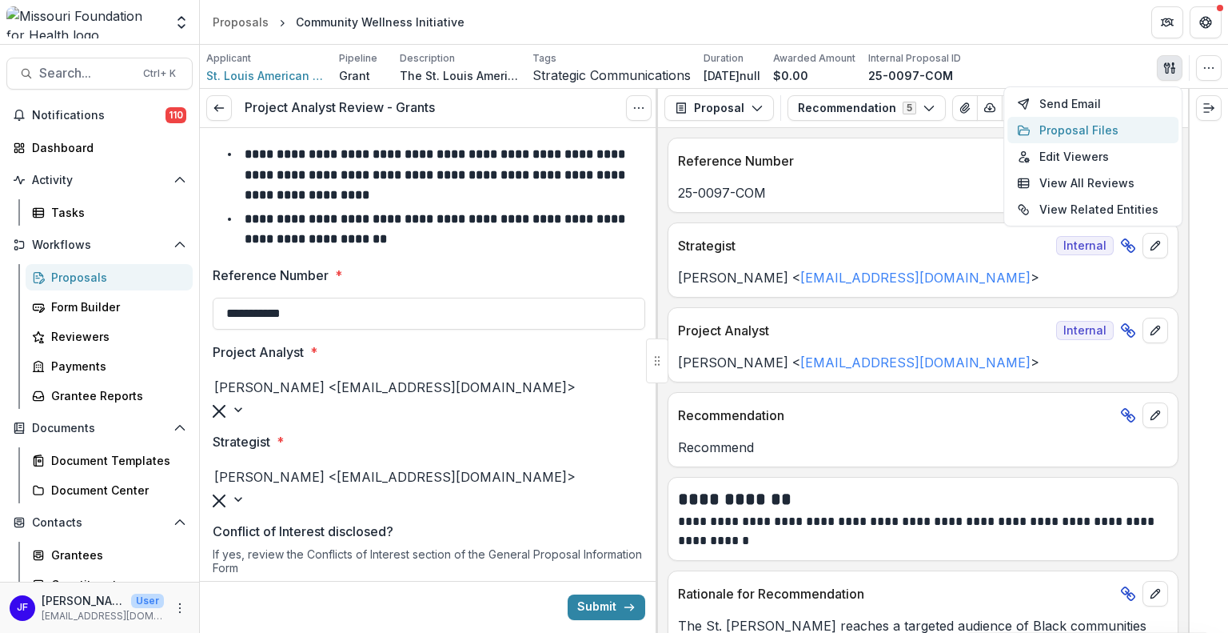
click at [1095, 127] on button "Proposal Files" at bounding box center [1093, 130] width 171 height 26
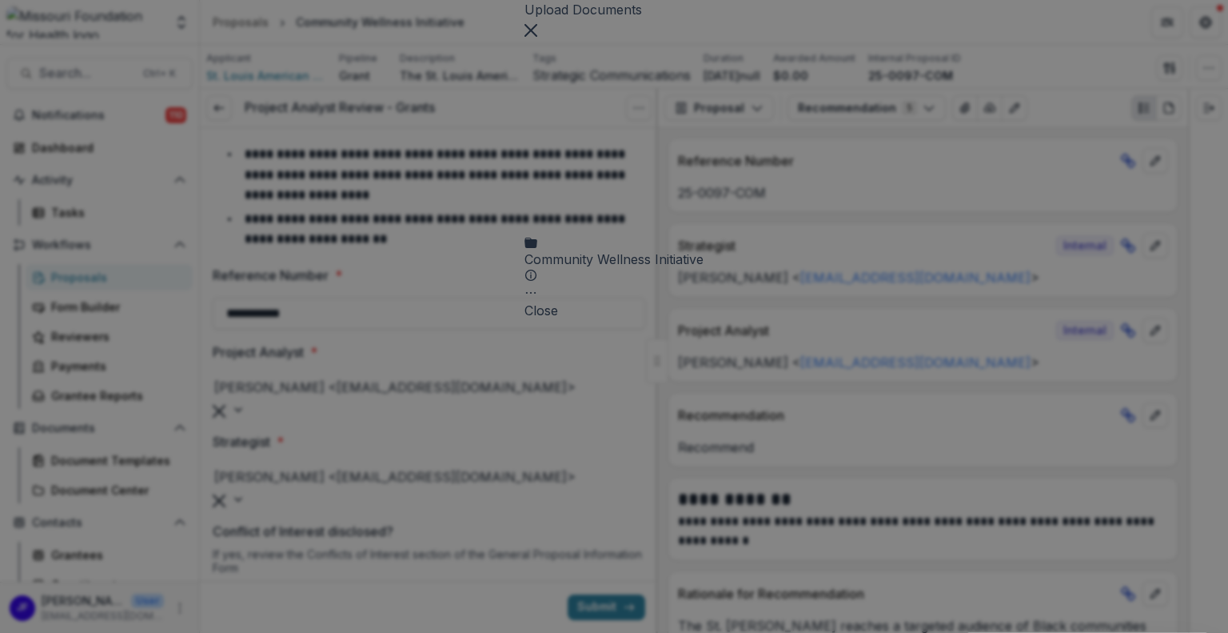
click at [525, 146] on icon at bounding box center [614, 127] width 179 height 179
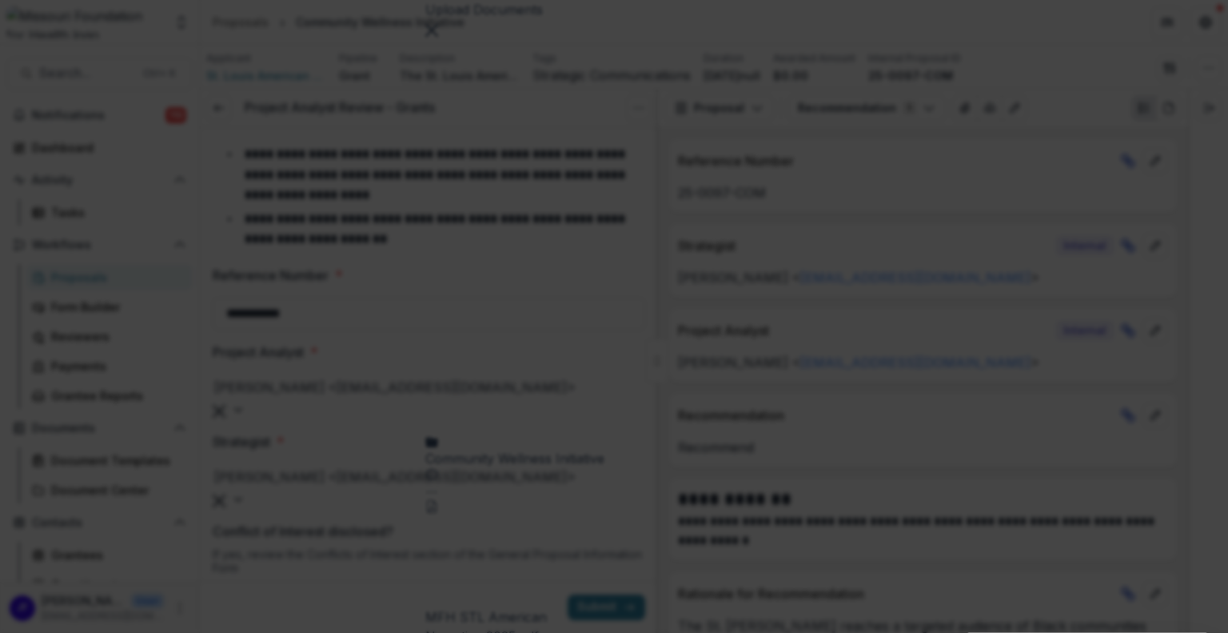
click at [13, 632] on button "Close" at bounding box center [6, 642] width 13 height 19
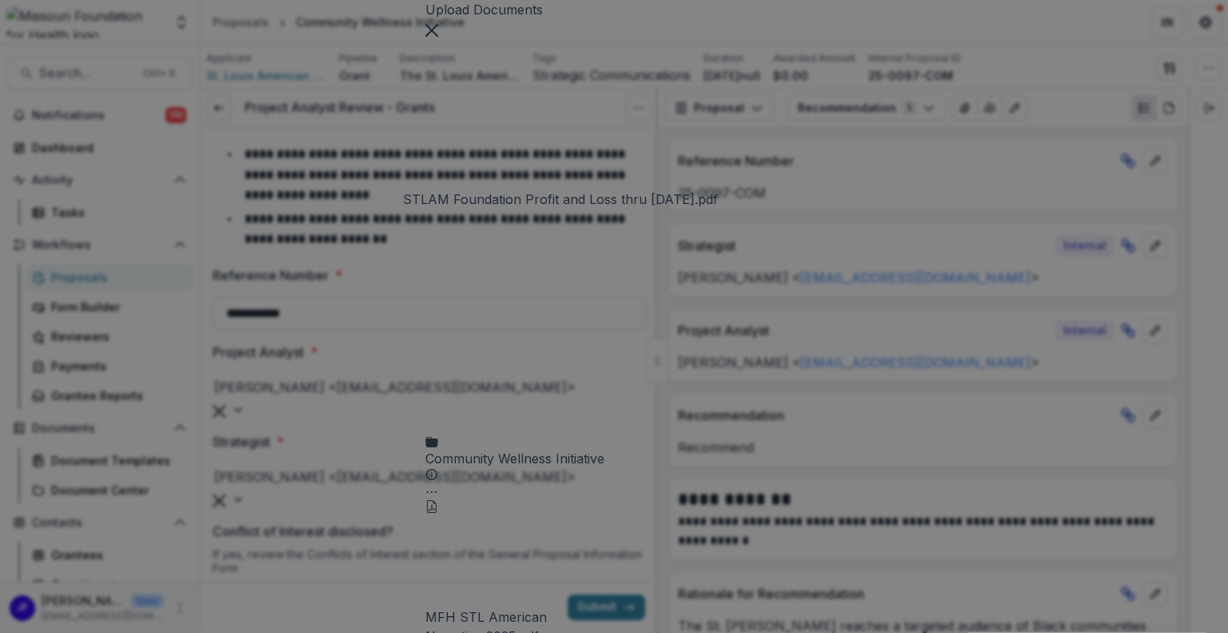
scroll to position [80, 0]
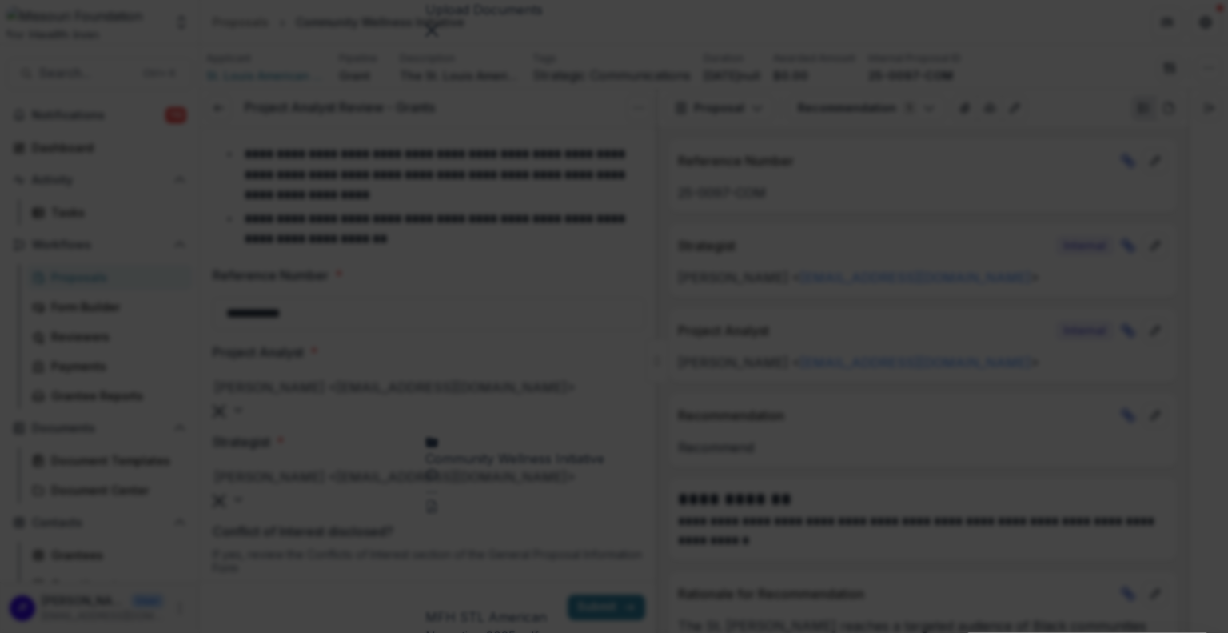
click at [13, 632] on icon "Close" at bounding box center [6, 643] width 13 height 13
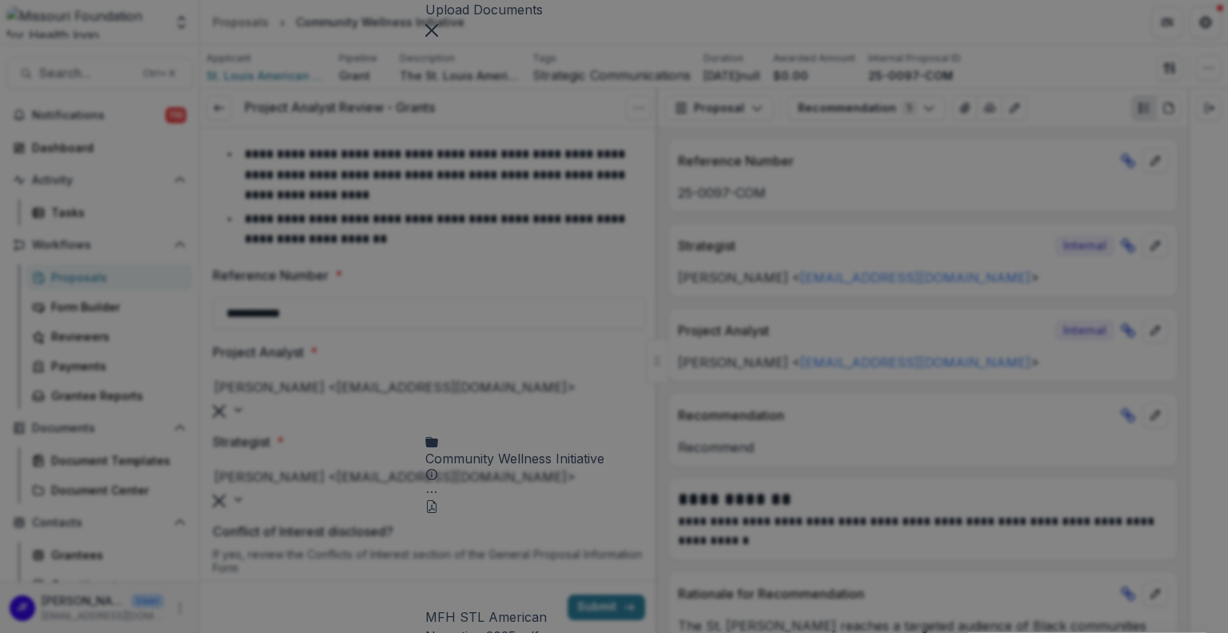
scroll to position [122, 0]
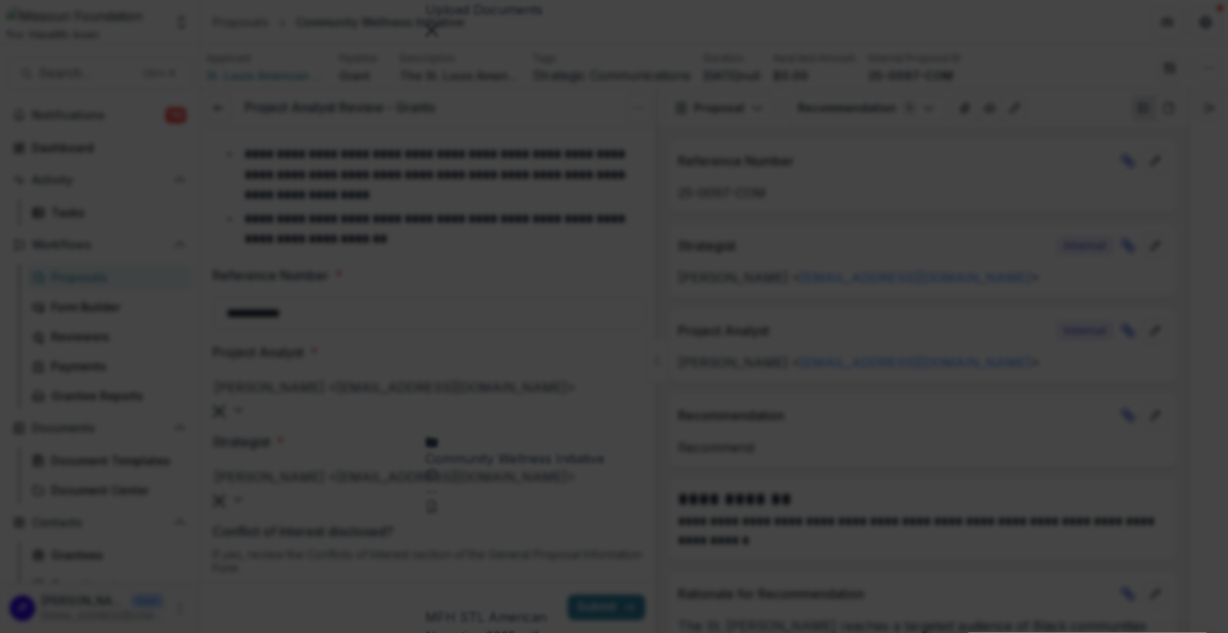
click at [13, 632] on button "Close" at bounding box center [6, 642] width 13 height 19
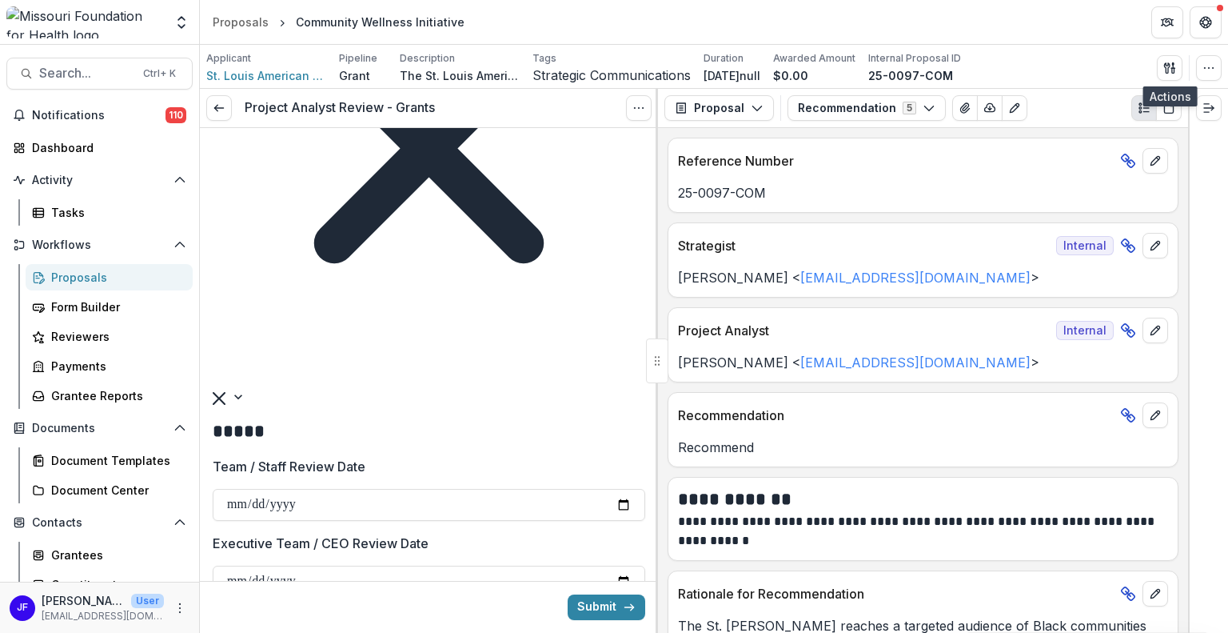
scroll to position [1439, 0]
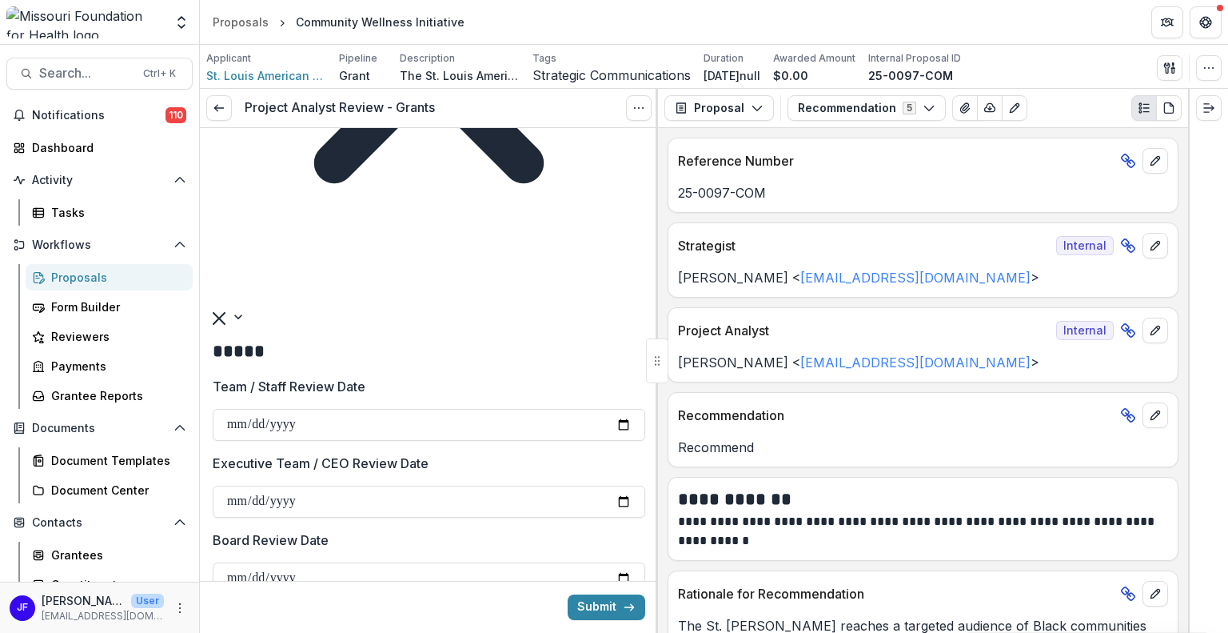
type input "**********"
paste input "*******"
type input "********"
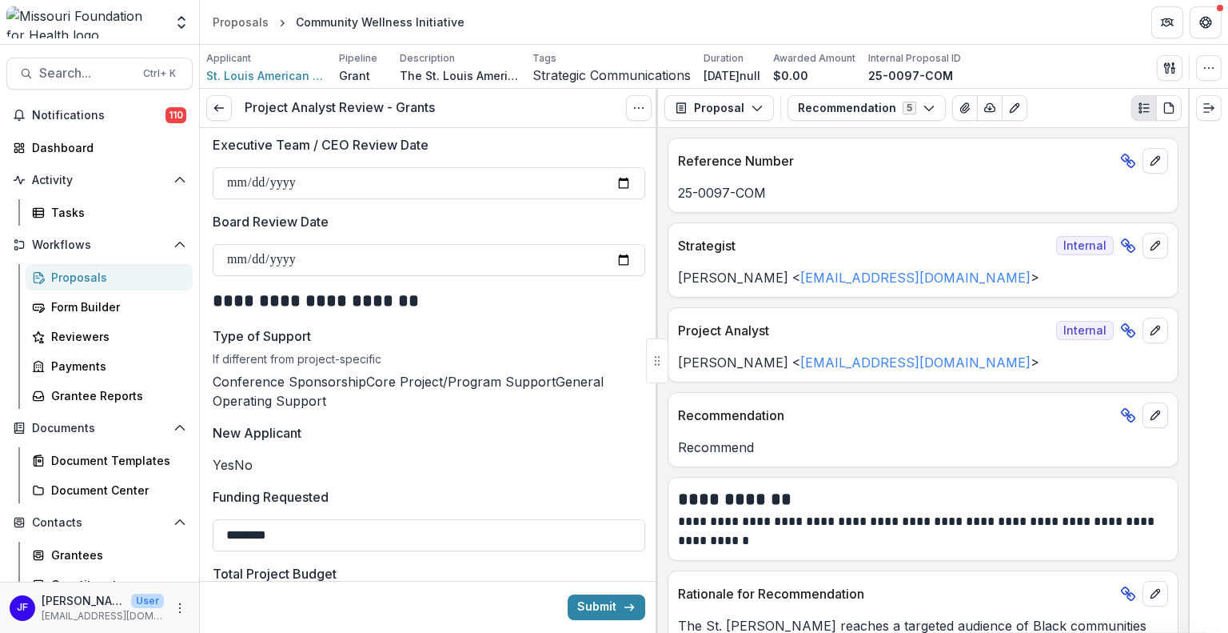
scroll to position [1759, 0]
type input "*******"
type input "**********"
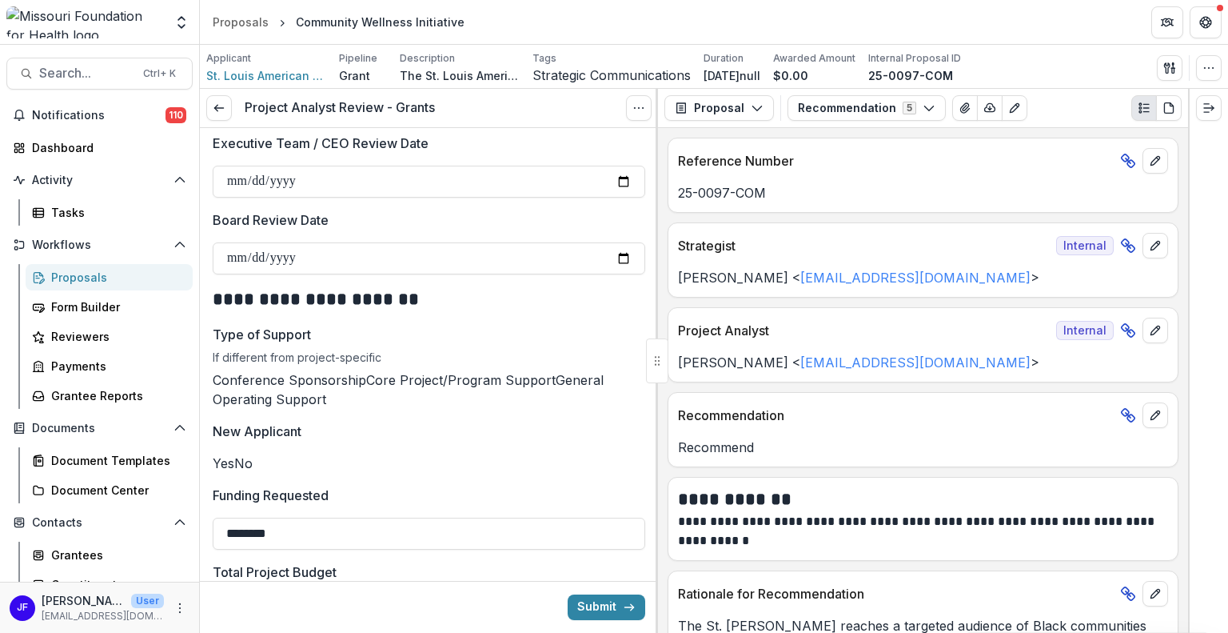
type input "**********"
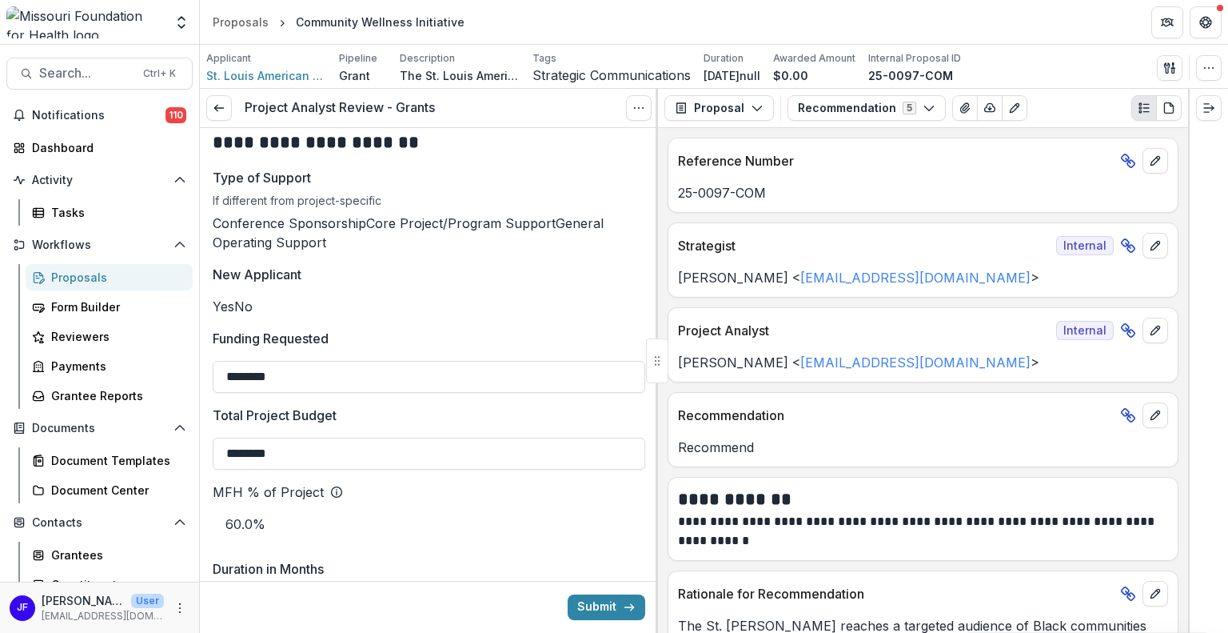
scroll to position [1919, 0]
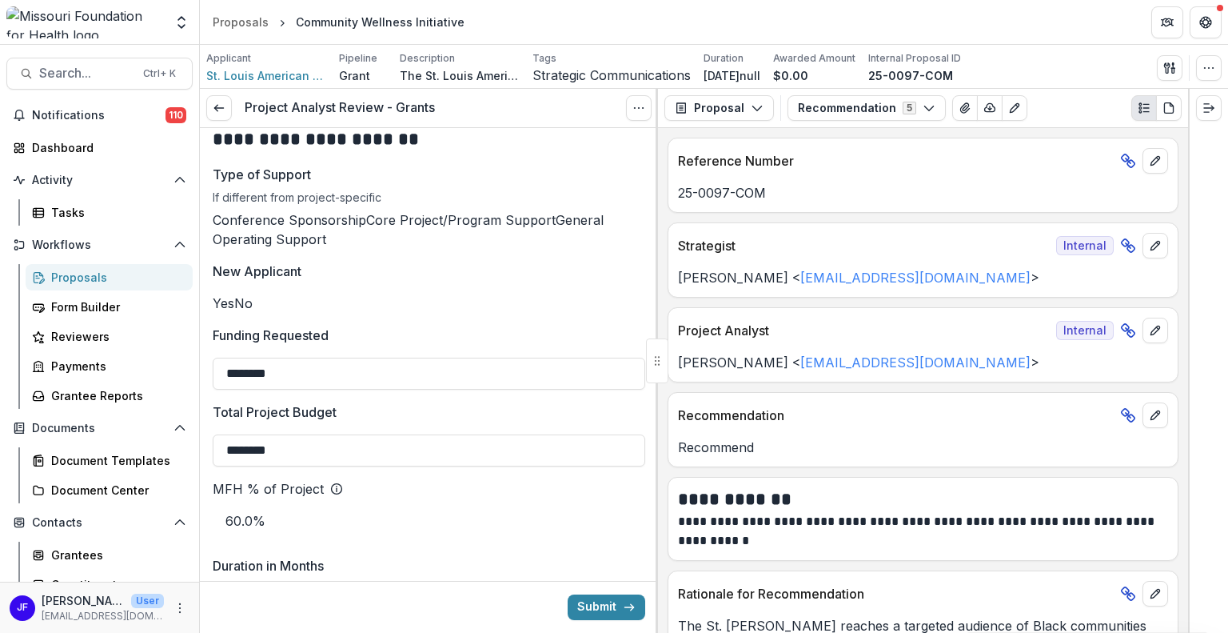
type input "********"
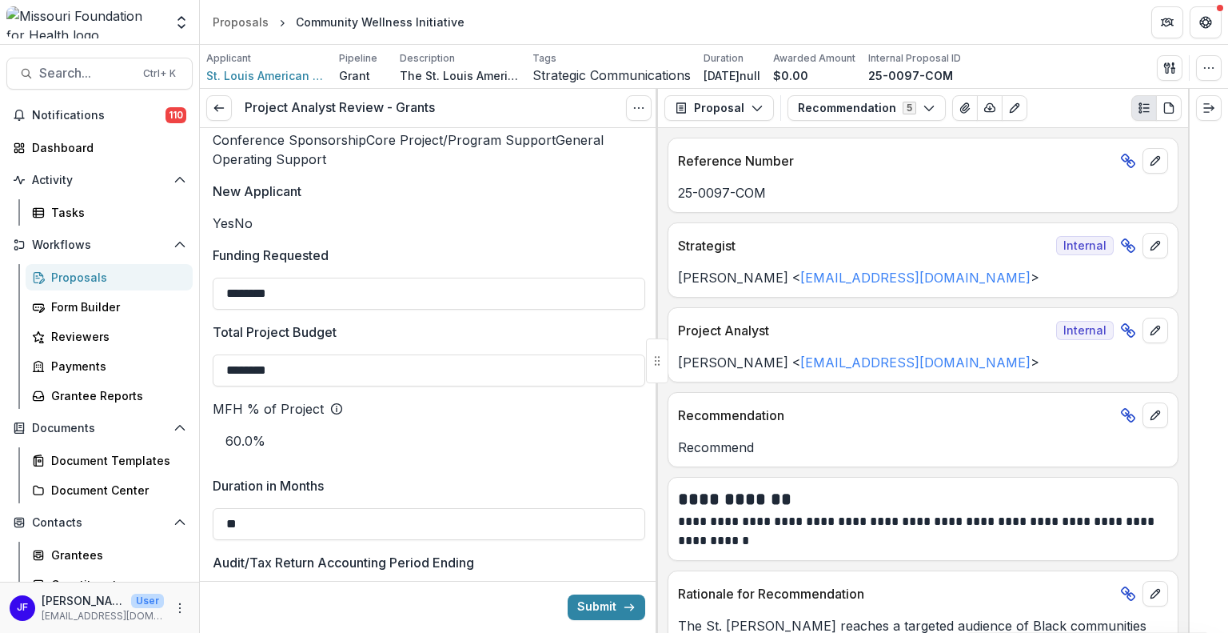
type input "**********"
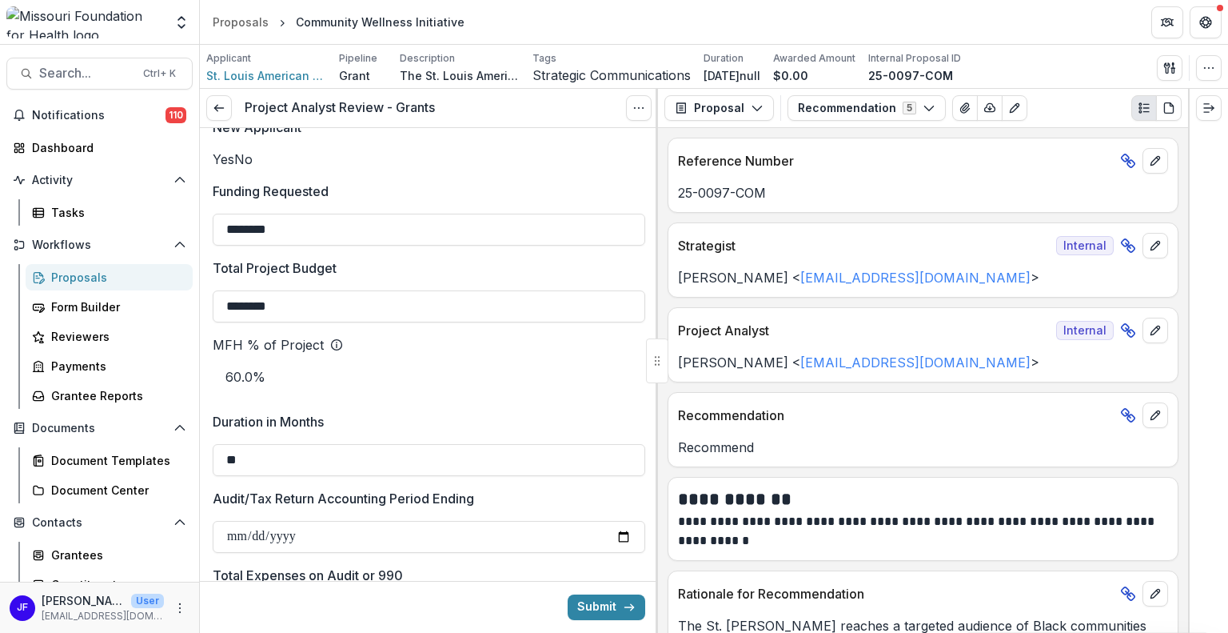
scroll to position [2079, 0]
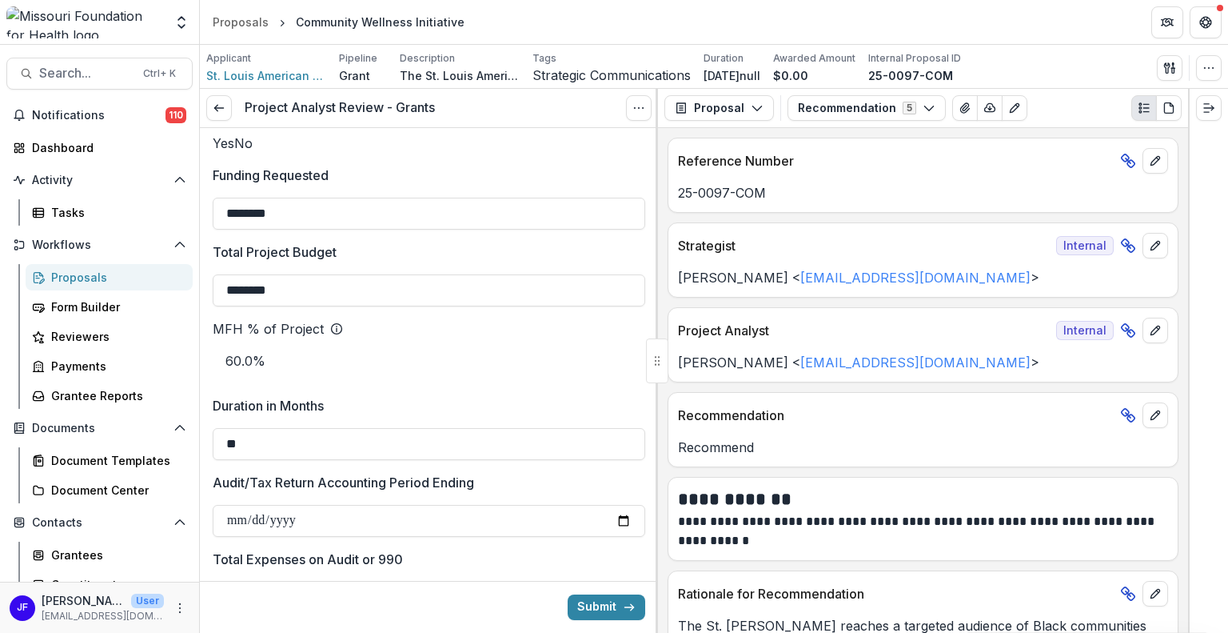
type input "**********"
type input "******"
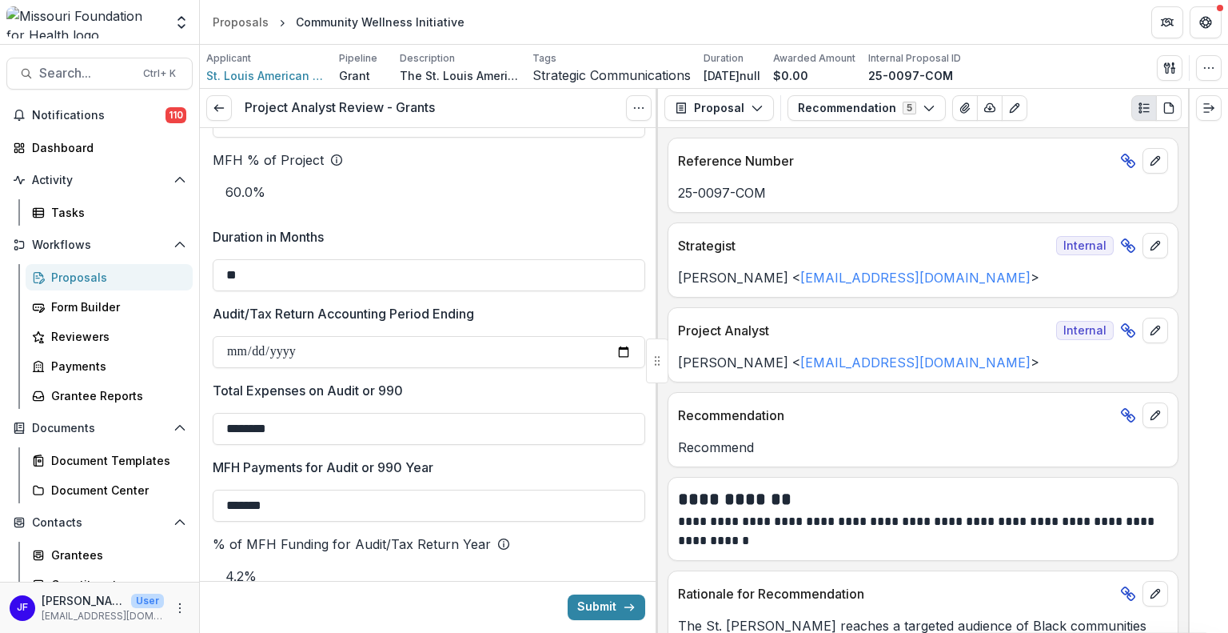
scroll to position [2249, 0]
type input "**"
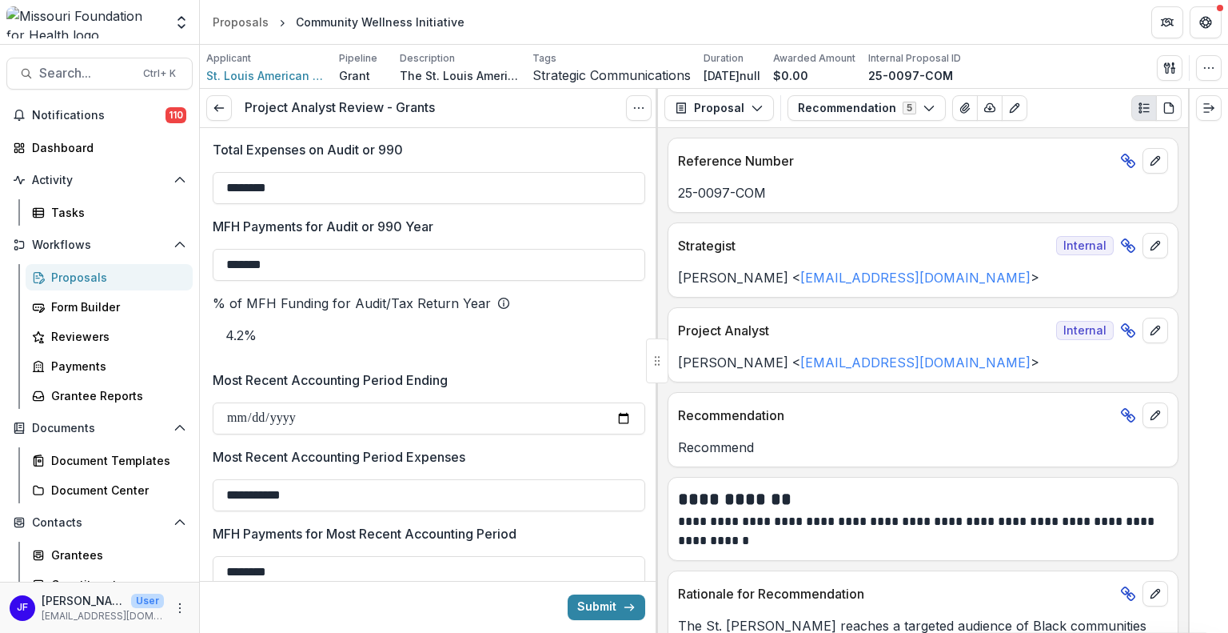
scroll to position [2569, 0]
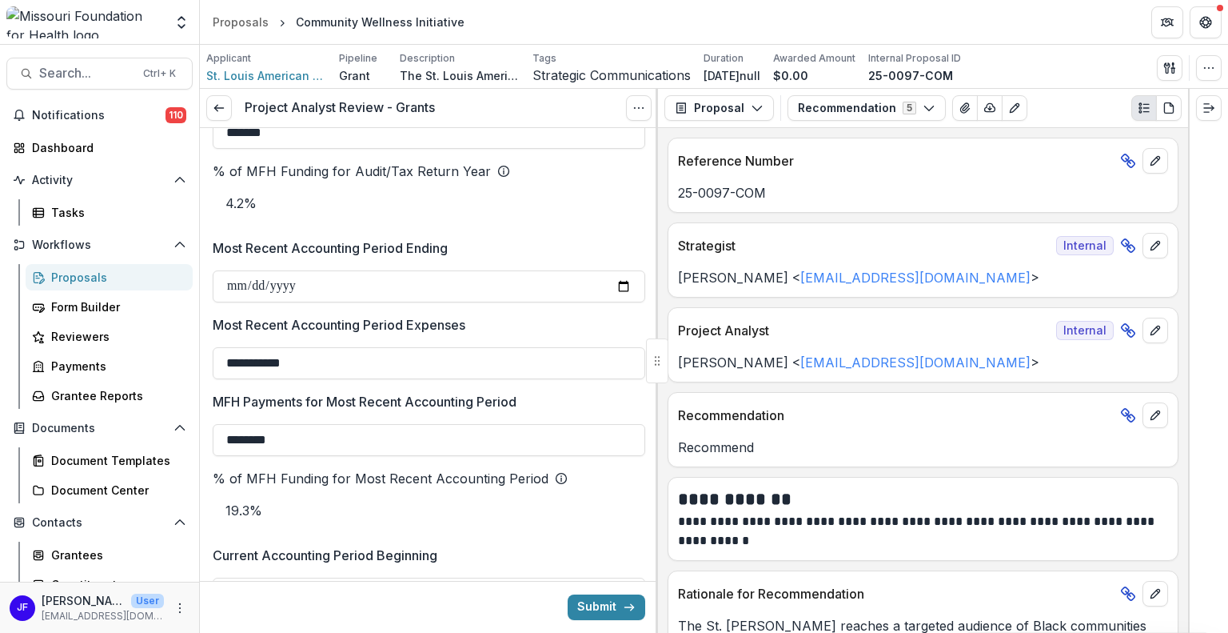
scroll to position [2649, 0]
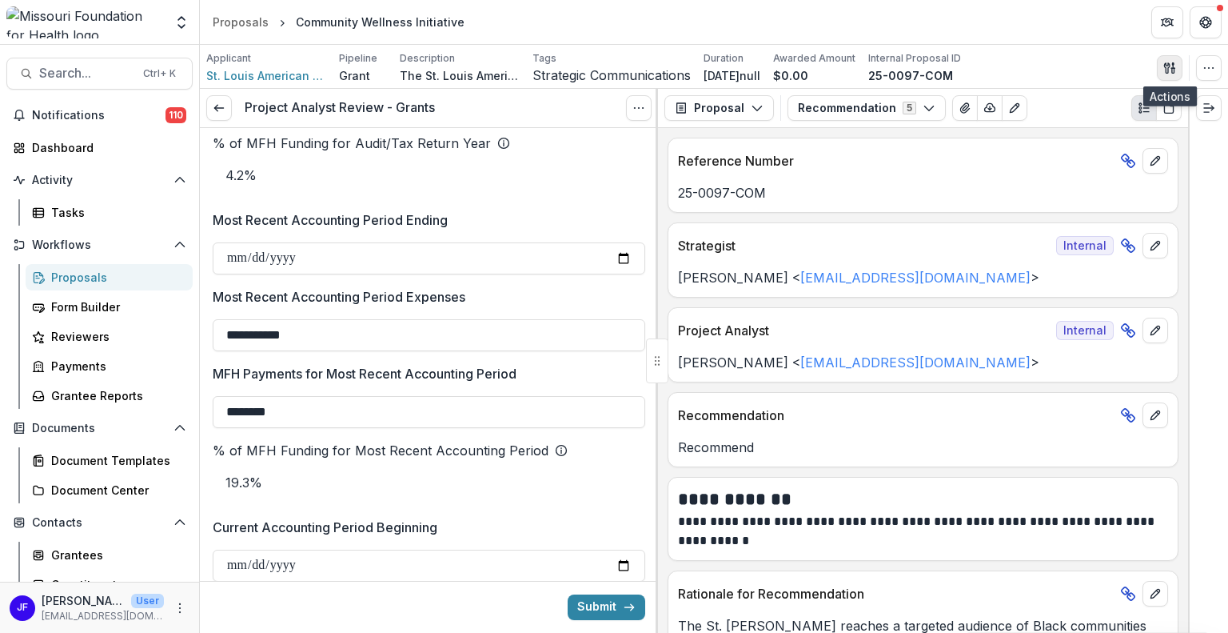
type textarea "**********"
click at [1172, 64] on icon "button" at bounding box center [1170, 68] width 13 height 13
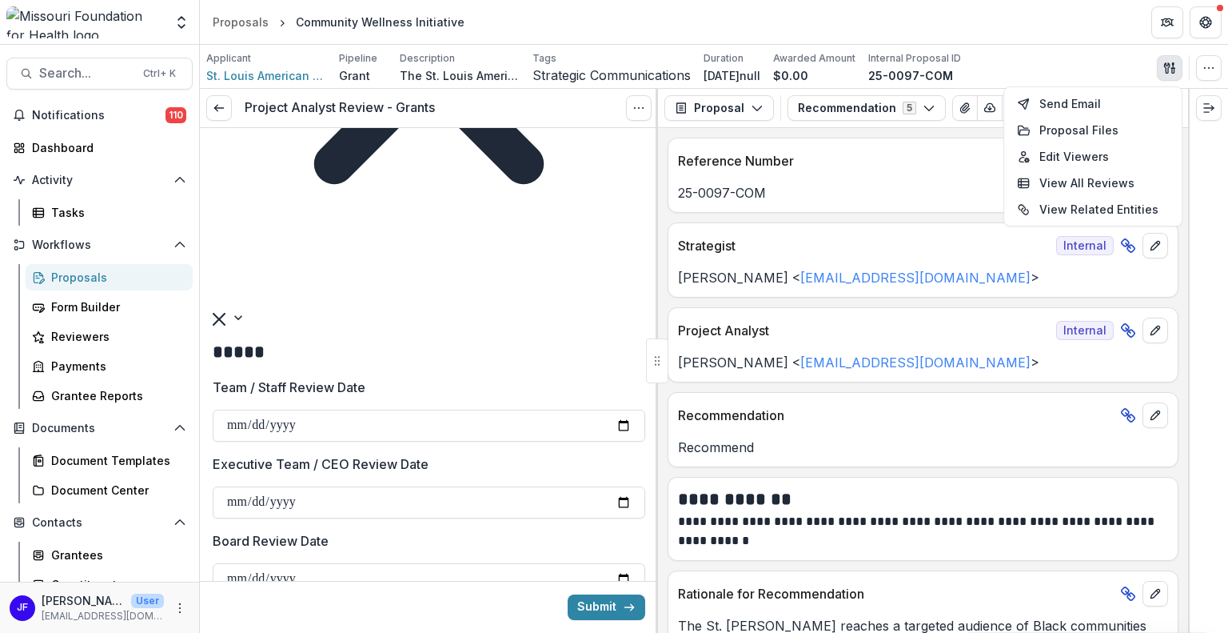
scroll to position [1519, 0]
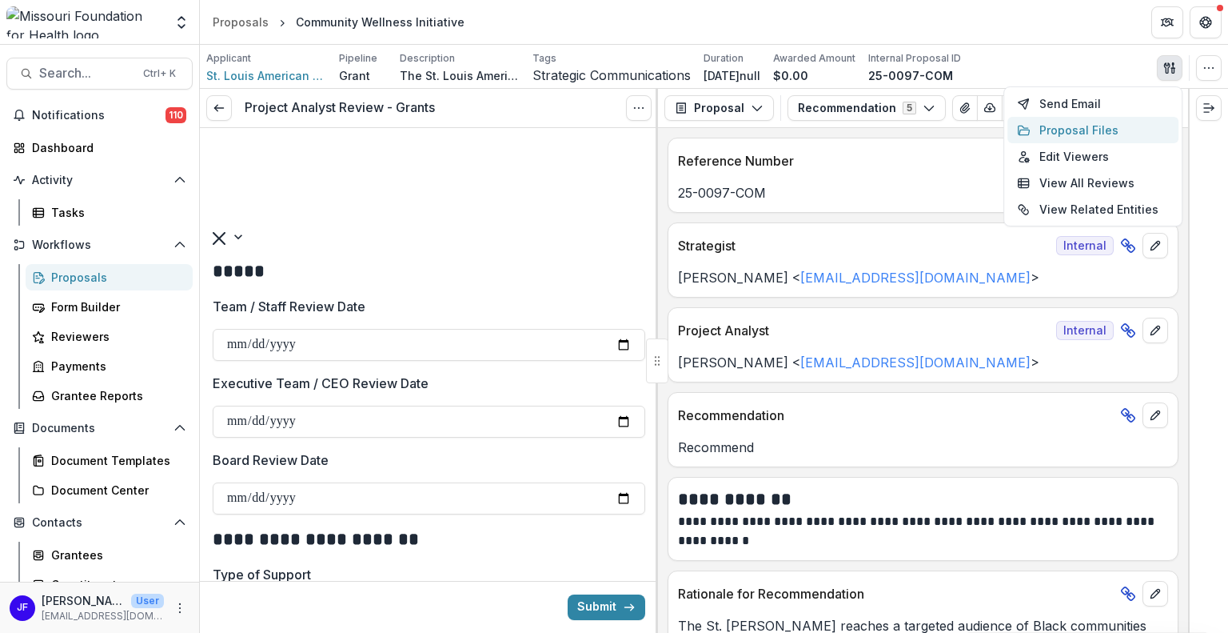
click at [1071, 131] on button "Proposal Files" at bounding box center [1093, 130] width 171 height 26
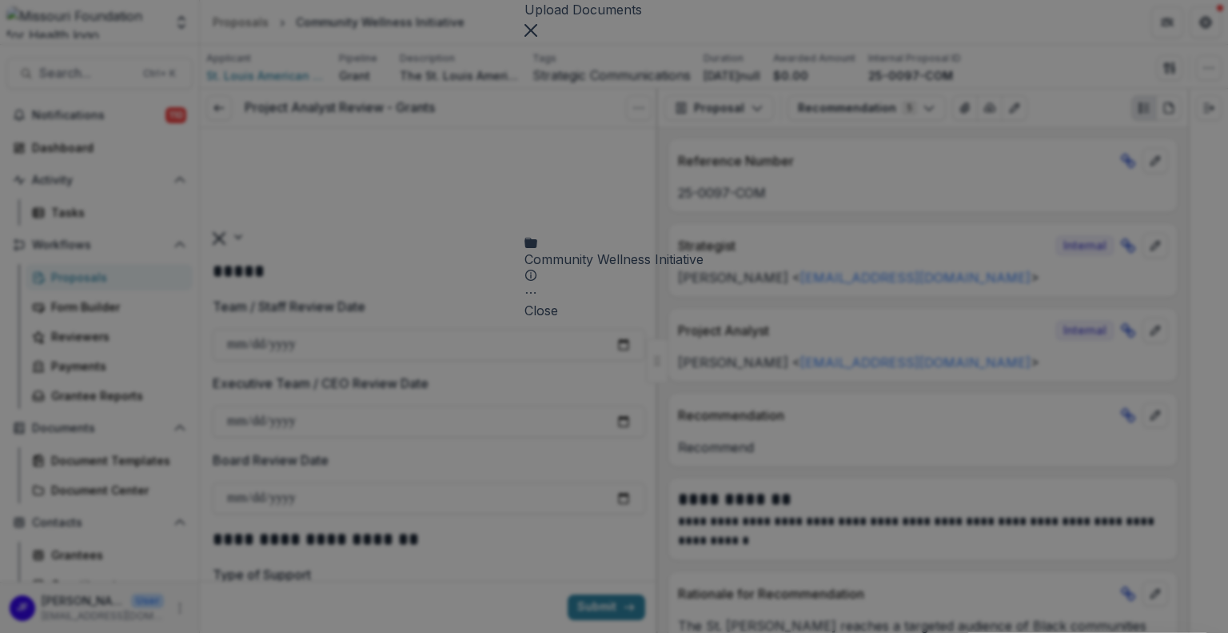
click at [525, 143] on icon at bounding box center [614, 127] width 179 height 179
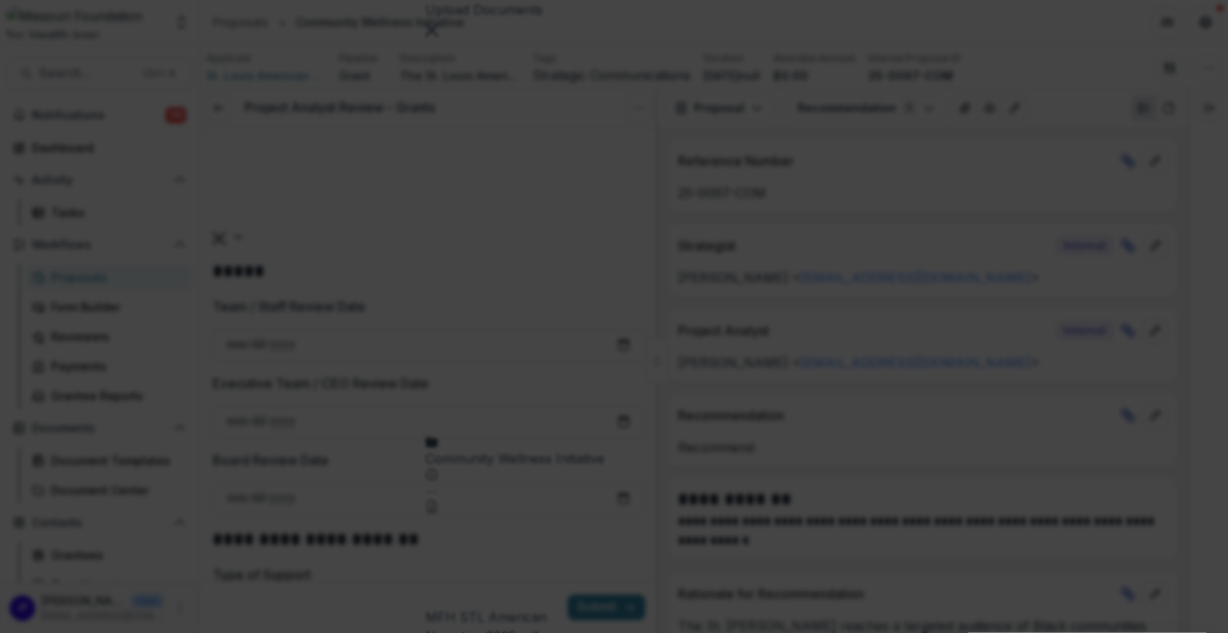
click at [13, 632] on icon "Close" at bounding box center [6, 643] width 13 height 13
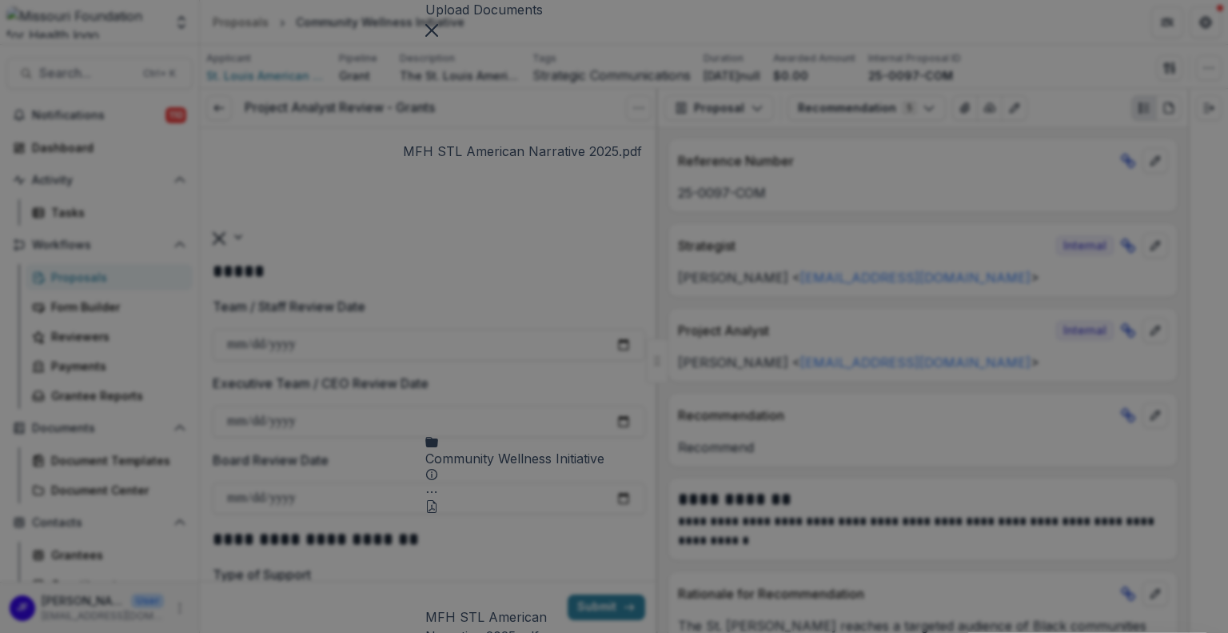
click at [525, 607] on div "MFH STL American Narrative 2025.pdf" at bounding box center [497, 626] width 144 height 38
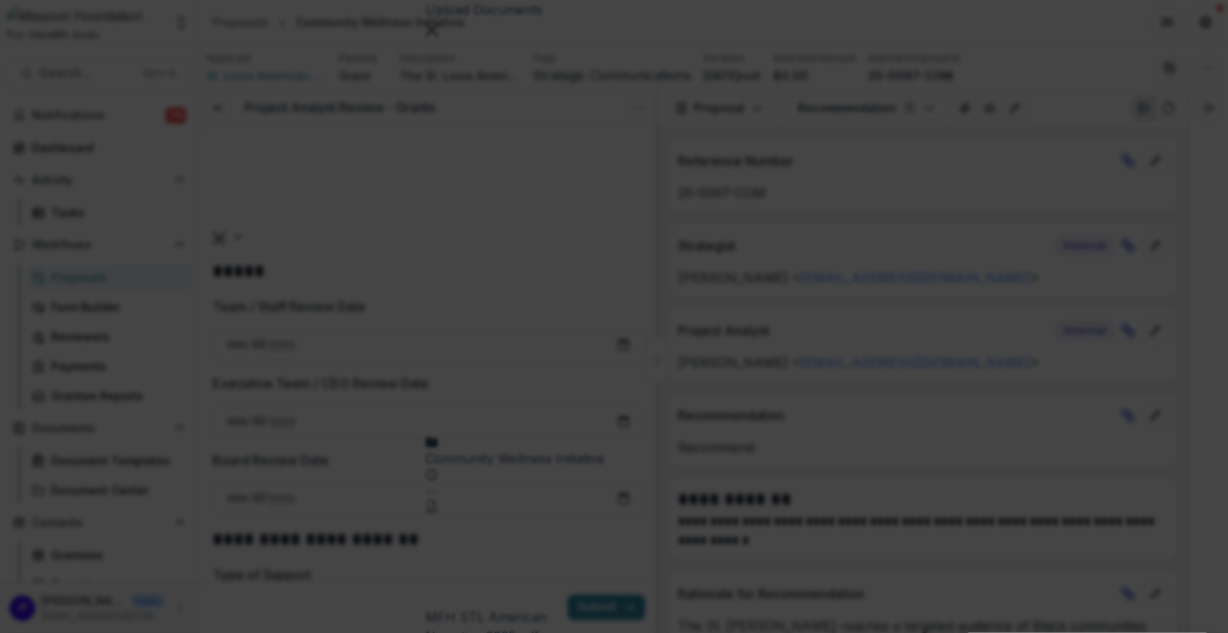
click at [13, 632] on button "Close" at bounding box center [6, 642] width 13 height 19
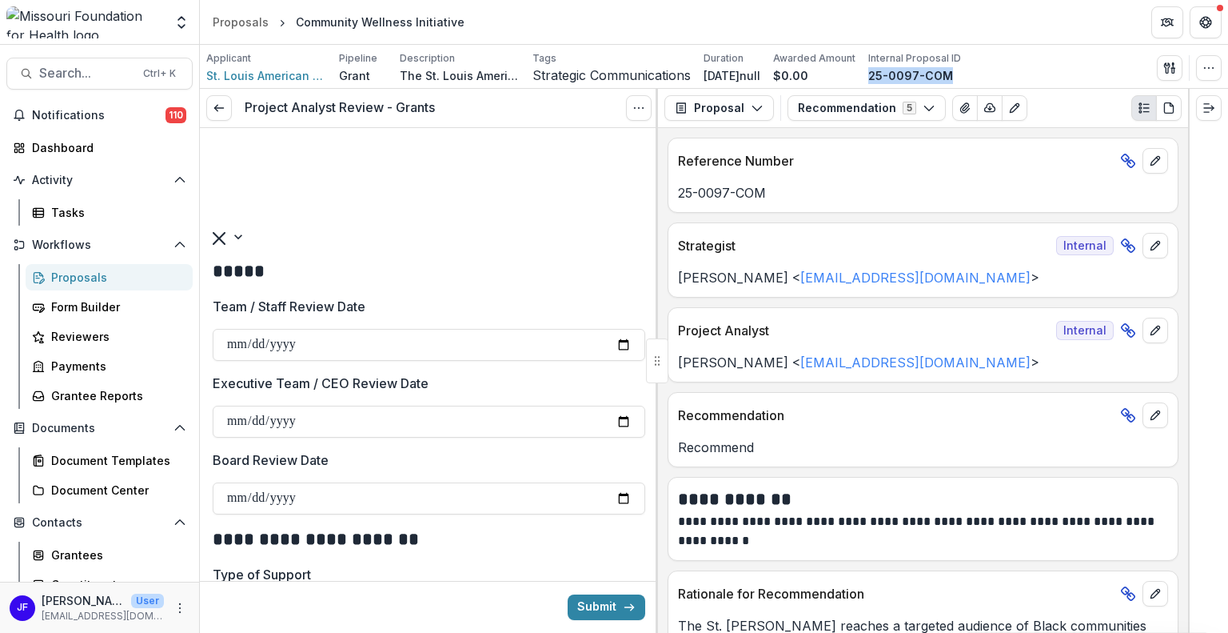
drag, startPoint x: 948, startPoint y: 70, endPoint x: 864, endPoint y: 76, distance: 84.2
click at [864, 76] on div "Applicant St. Louis American Foundation Pipeline Grant Description The St. Loui…" at bounding box center [583, 67] width 755 height 33
copy p "25-0097-COM"
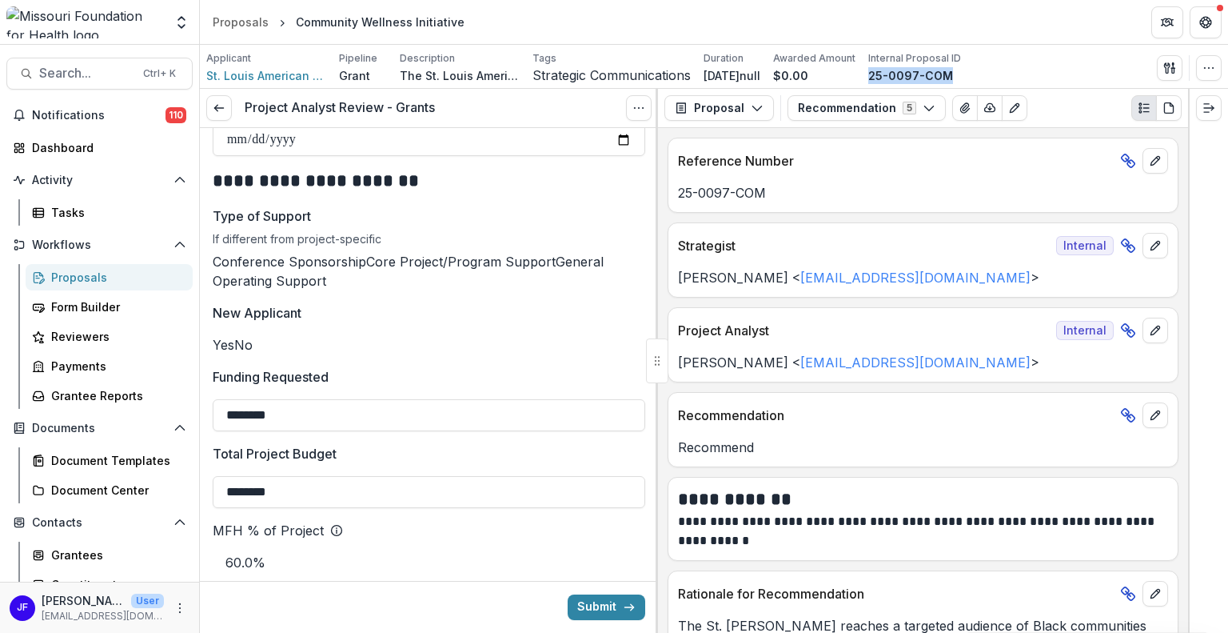
scroll to position [1839, 0]
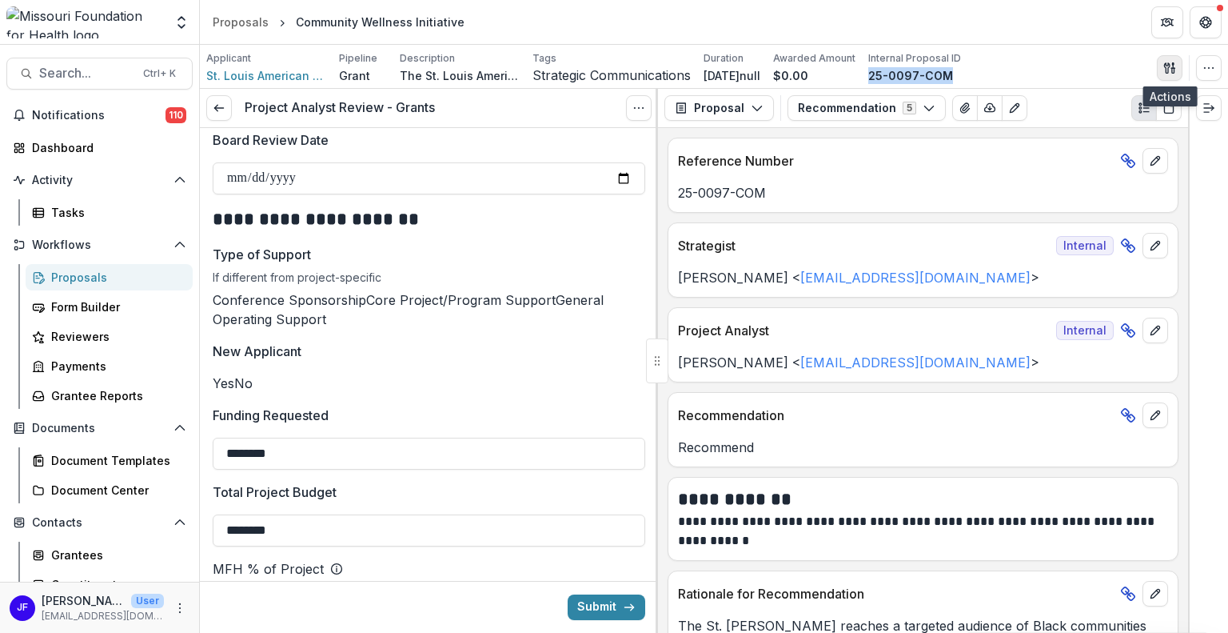
click at [1167, 62] on icon "button" at bounding box center [1167, 67] width 6 height 10
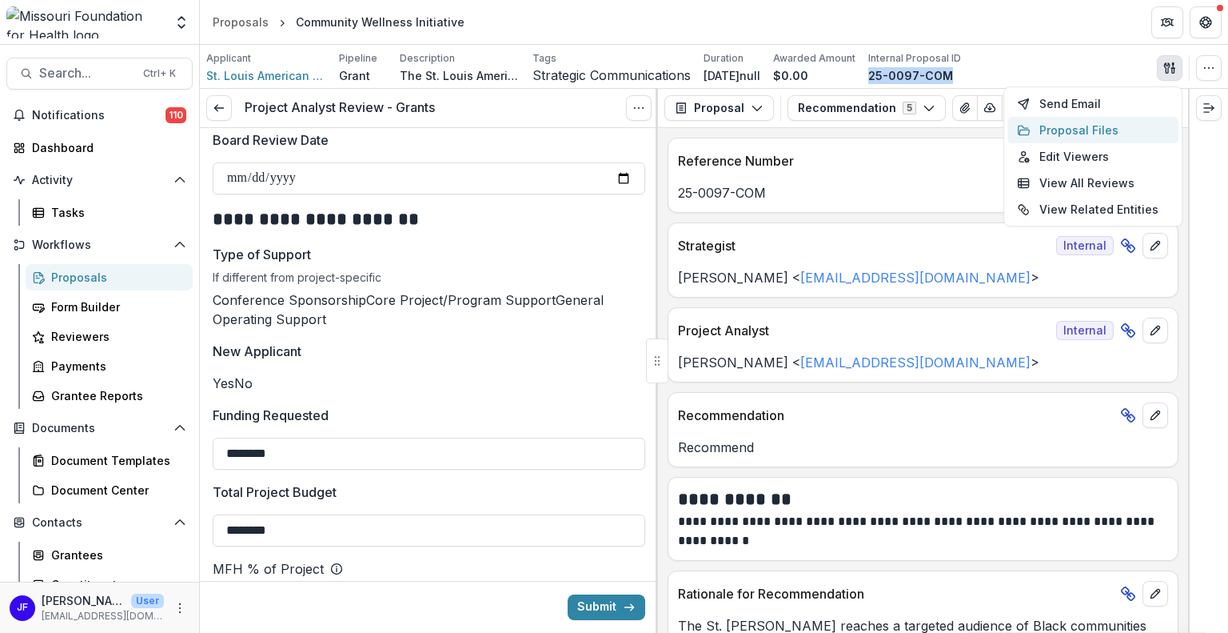
click at [1057, 127] on button "Proposal Files" at bounding box center [1093, 130] width 171 height 26
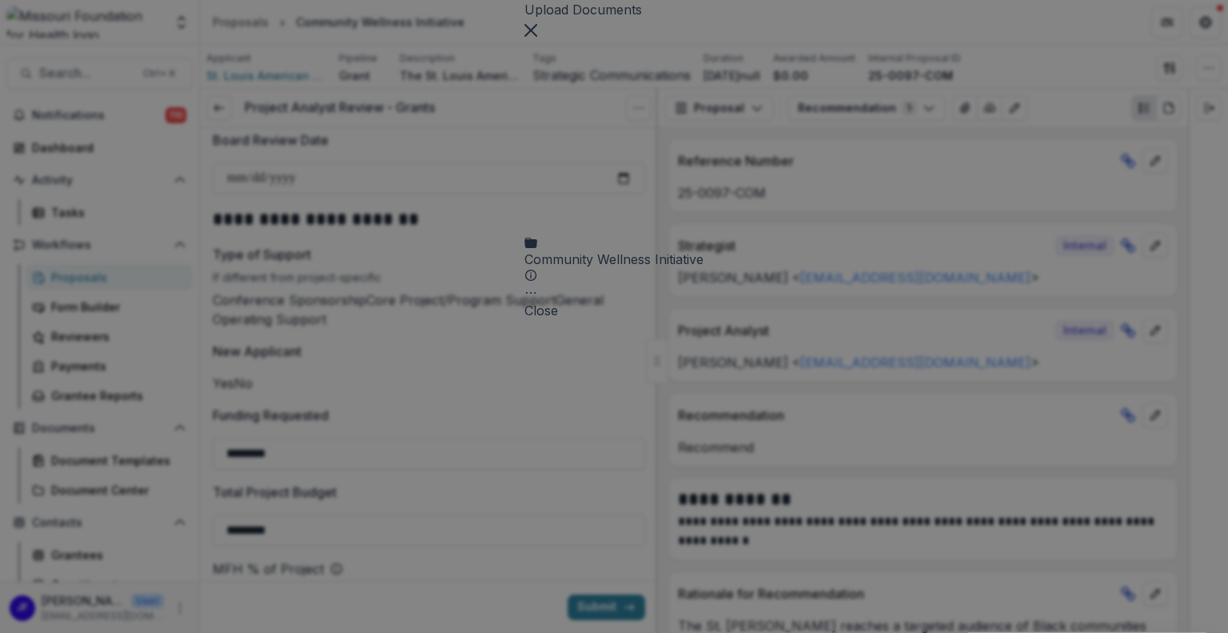
click at [525, 146] on div "Community Wellness Initiative Submission Temelio Proposal Attached proposal doc…" at bounding box center [614, 169] width 179 height 262
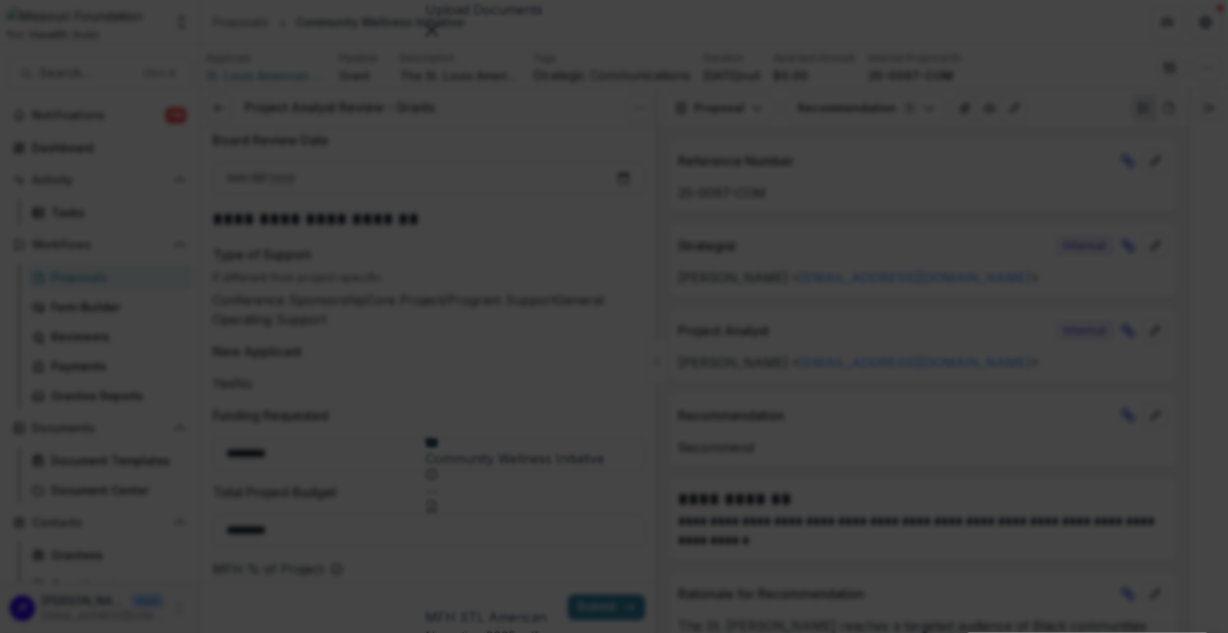
click at [13, 632] on icon "Close" at bounding box center [6, 643] width 13 height 13
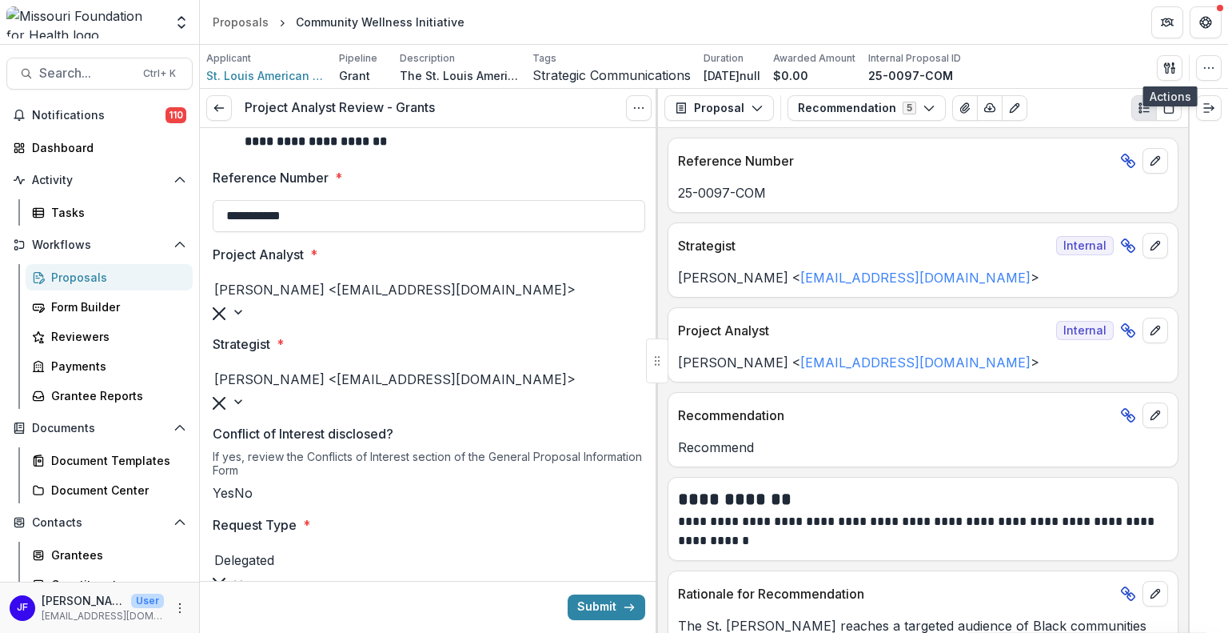
scroll to position [0, 0]
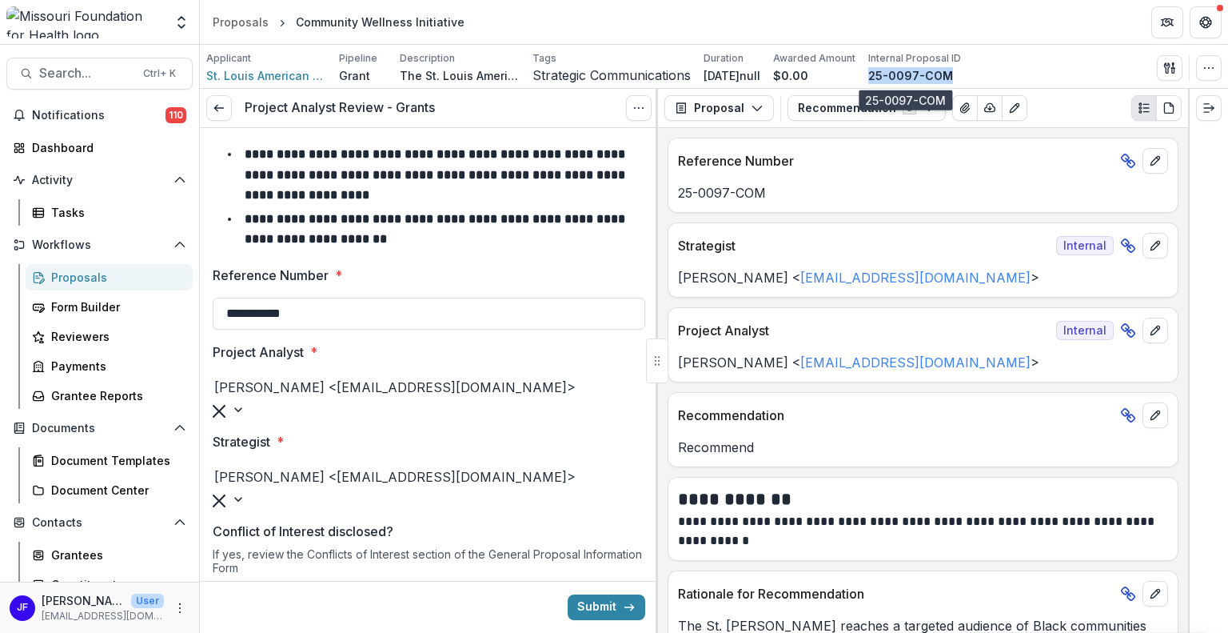
drag, startPoint x: 944, startPoint y: 70, endPoint x: 867, endPoint y: 76, distance: 77.8
click at [868, 76] on div "25-0097-COM" at bounding box center [914, 75] width 93 height 17
copy p "25-0097-COM"
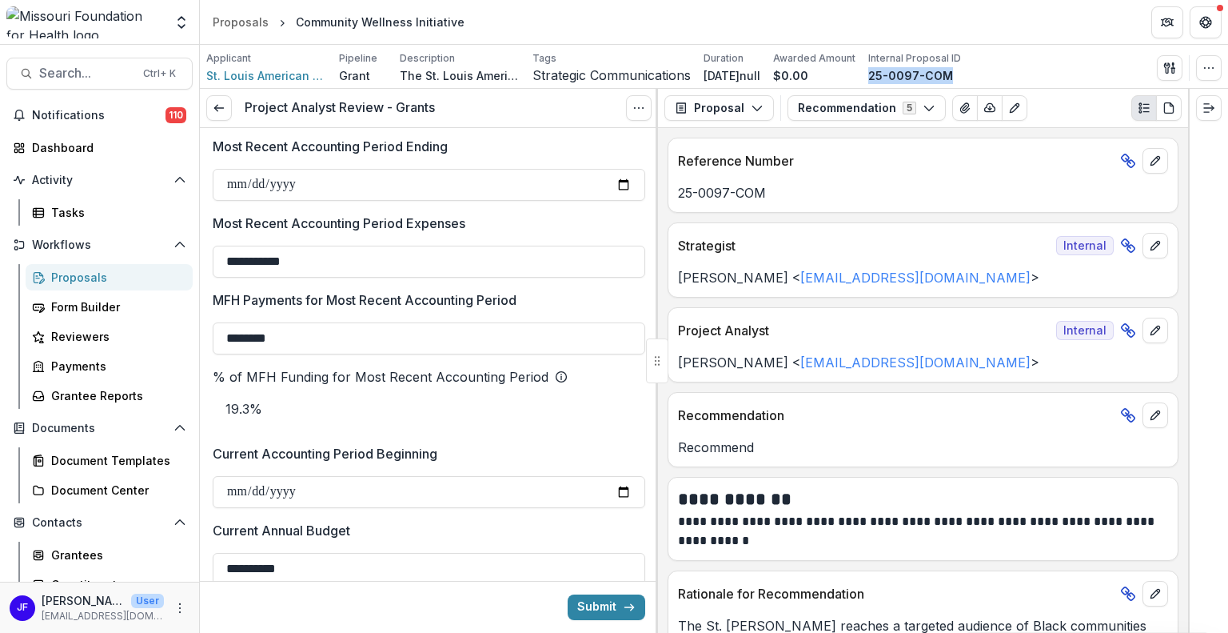
scroll to position [2684, 0]
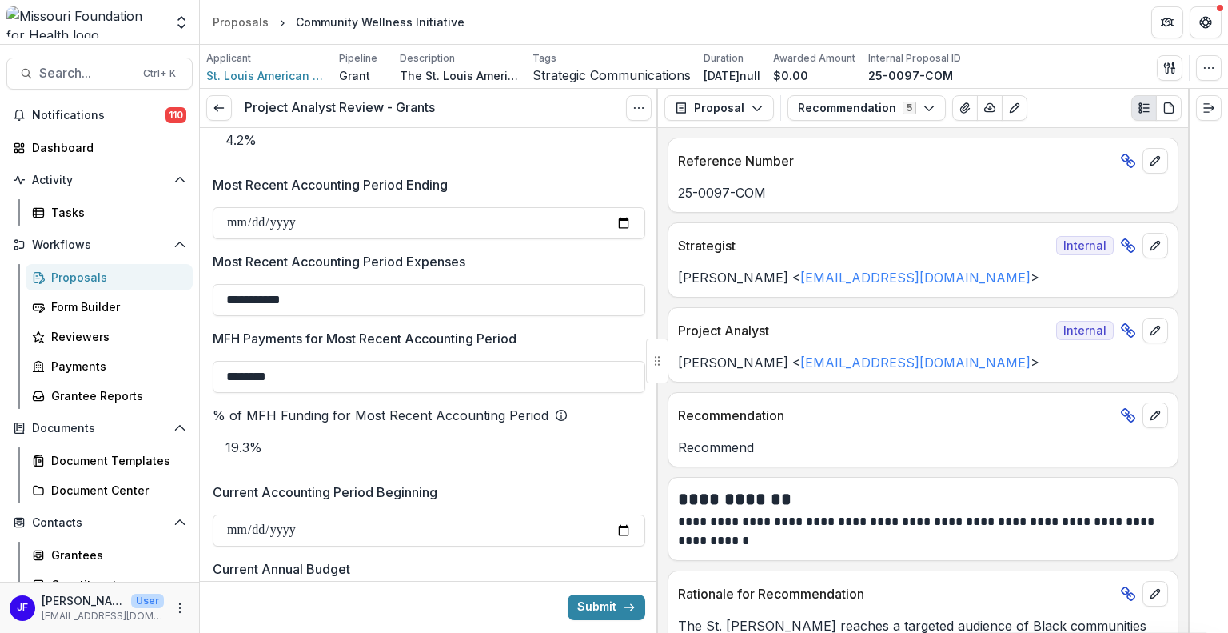
type textarea "**********"
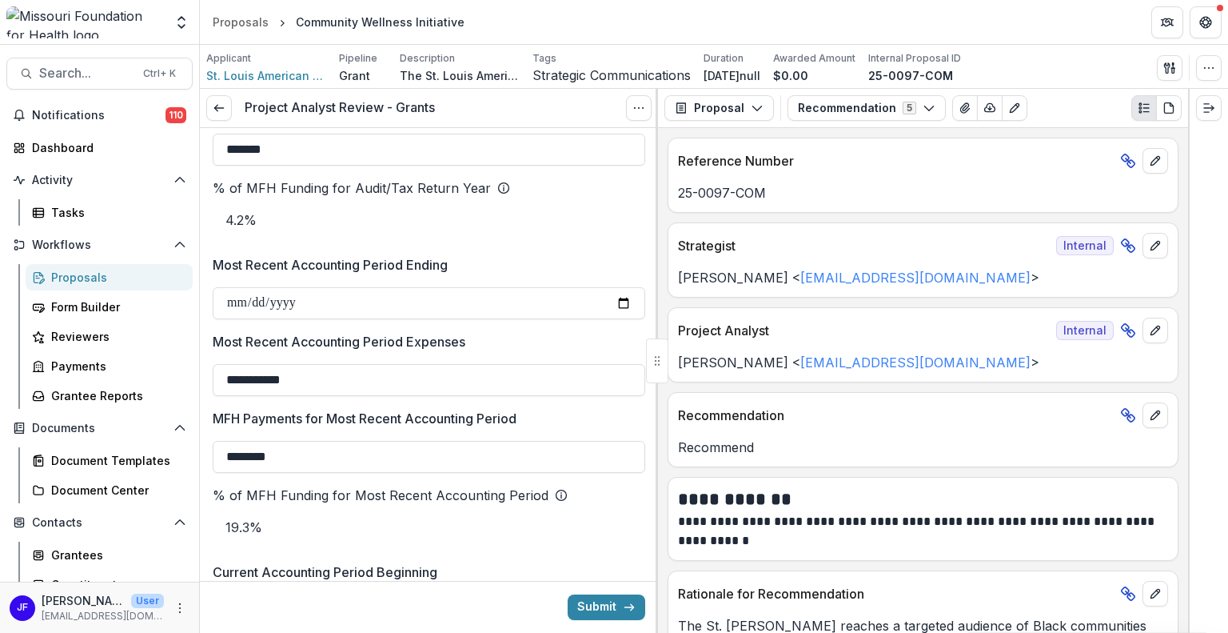
scroll to position [46, 0]
type input "**"
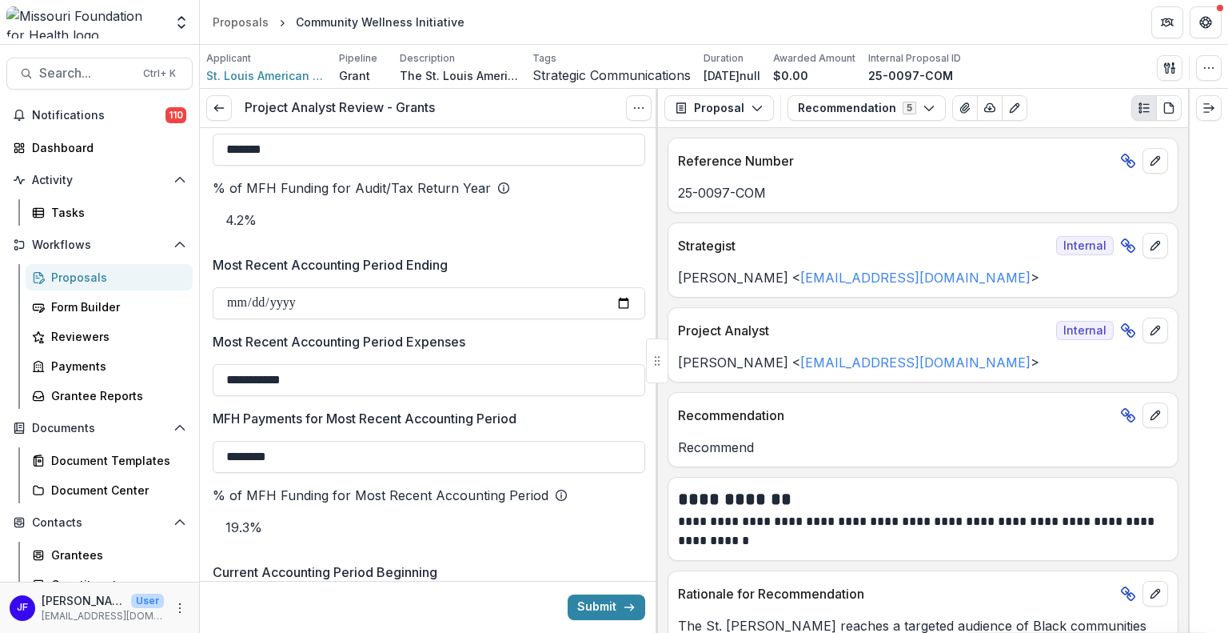
scroll to position [66, 0]
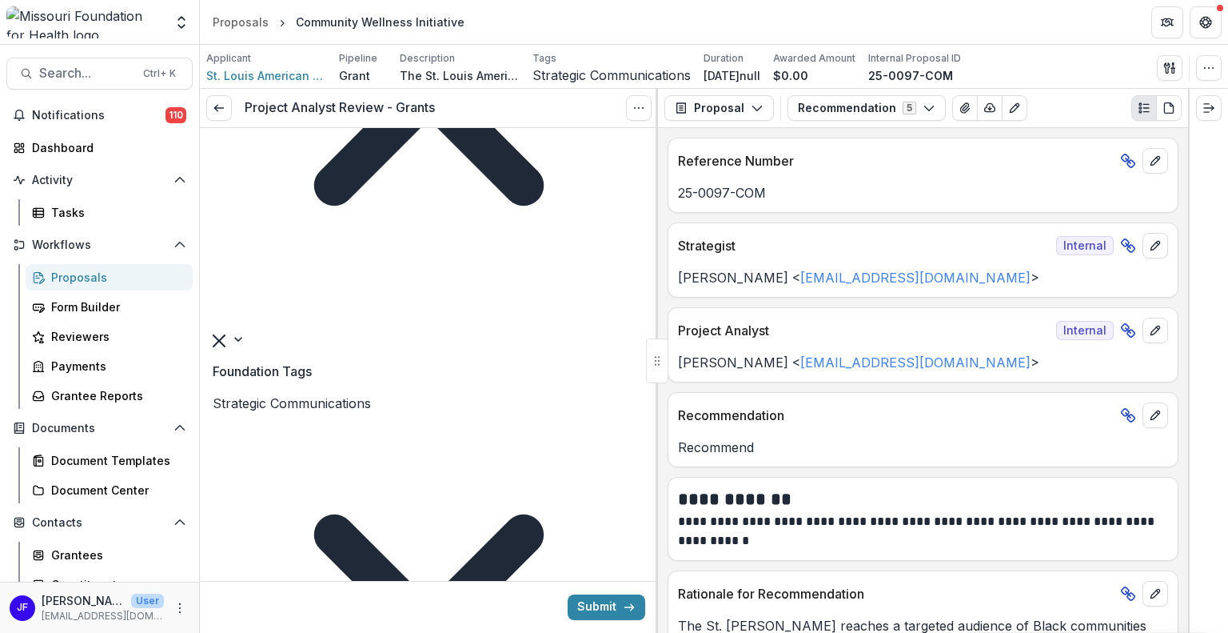
scroll to position [880, 0]
type textarea "**********"
drag, startPoint x: 1209, startPoint y: 114, endPoint x: 1144, endPoint y: 111, distance: 64.9
click at [1144, 111] on div "**********" at bounding box center [714, 361] width 1028 height 544
click at [1212, 102] on icon "Expand right" at bounding box center [1209, 108] width 13 height 13
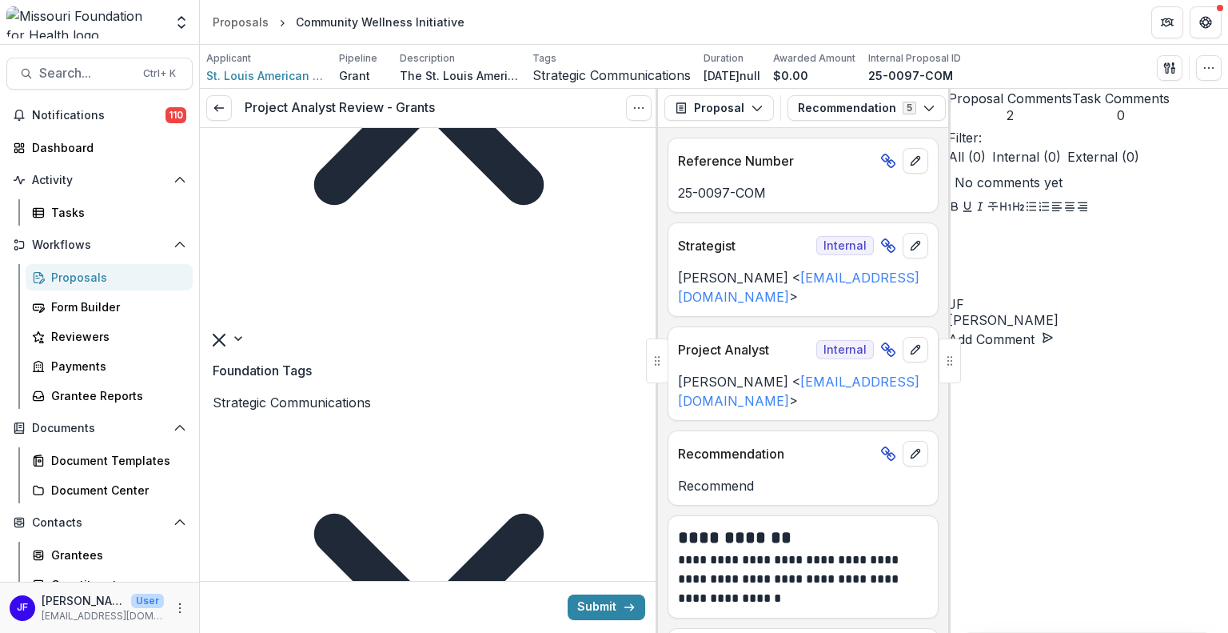
click at [1072, 108] on span "2" at bounding box center [1010, 115] width 124 height 15
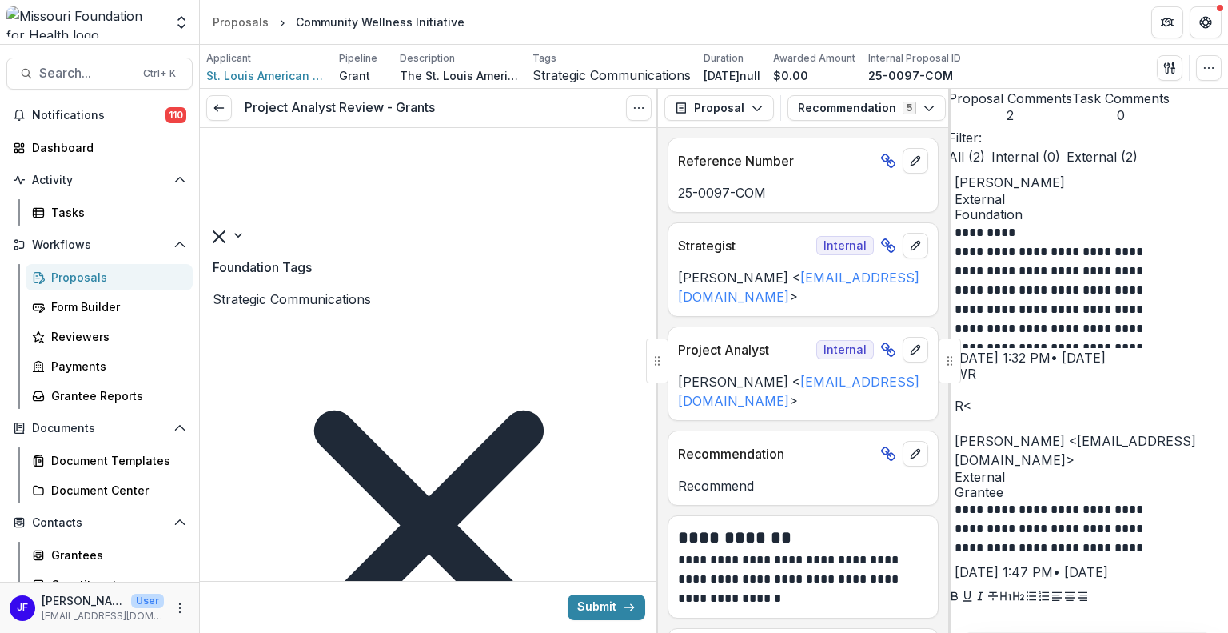
scroll to position [960, 0]
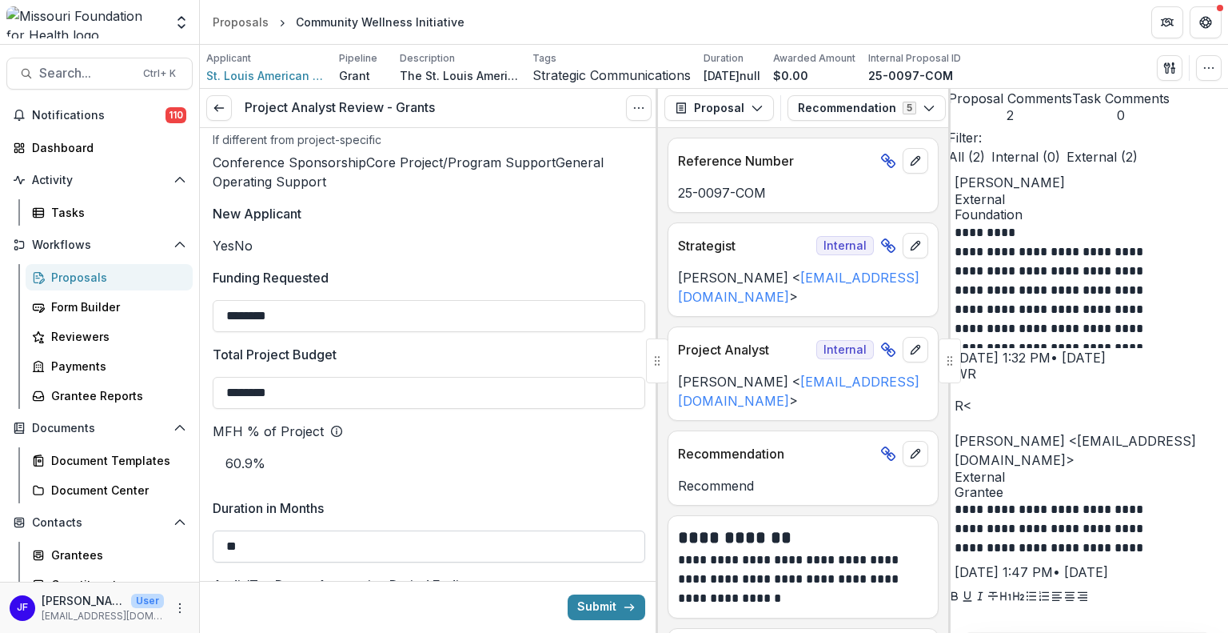
scroll to position [2159, 0]
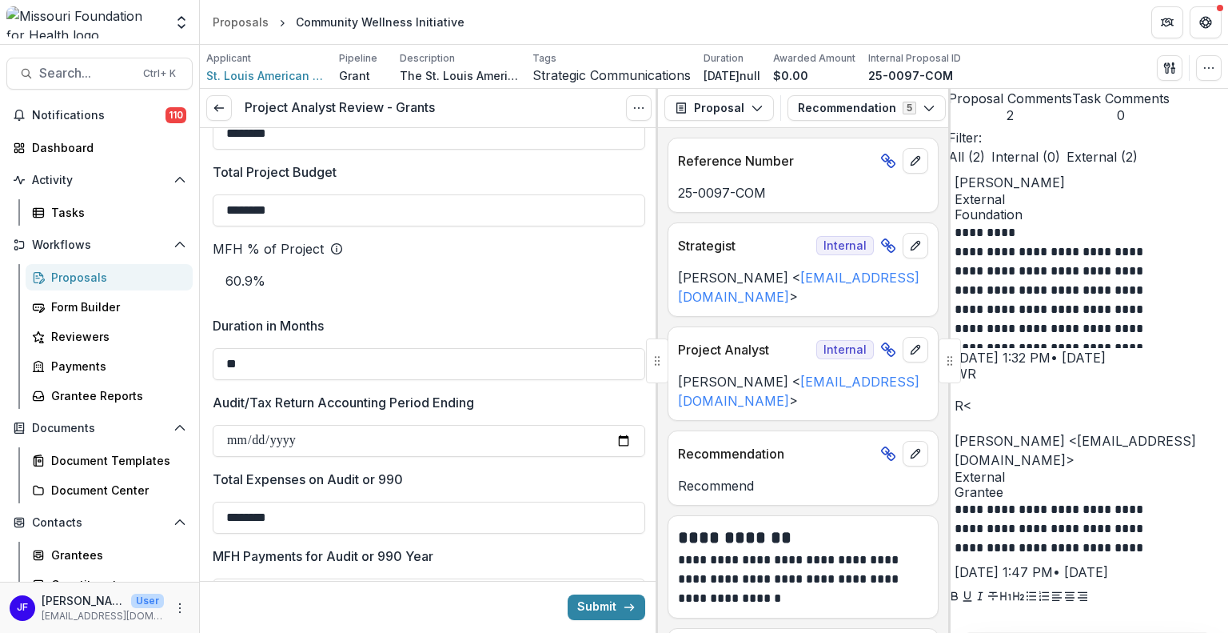
type input "********"
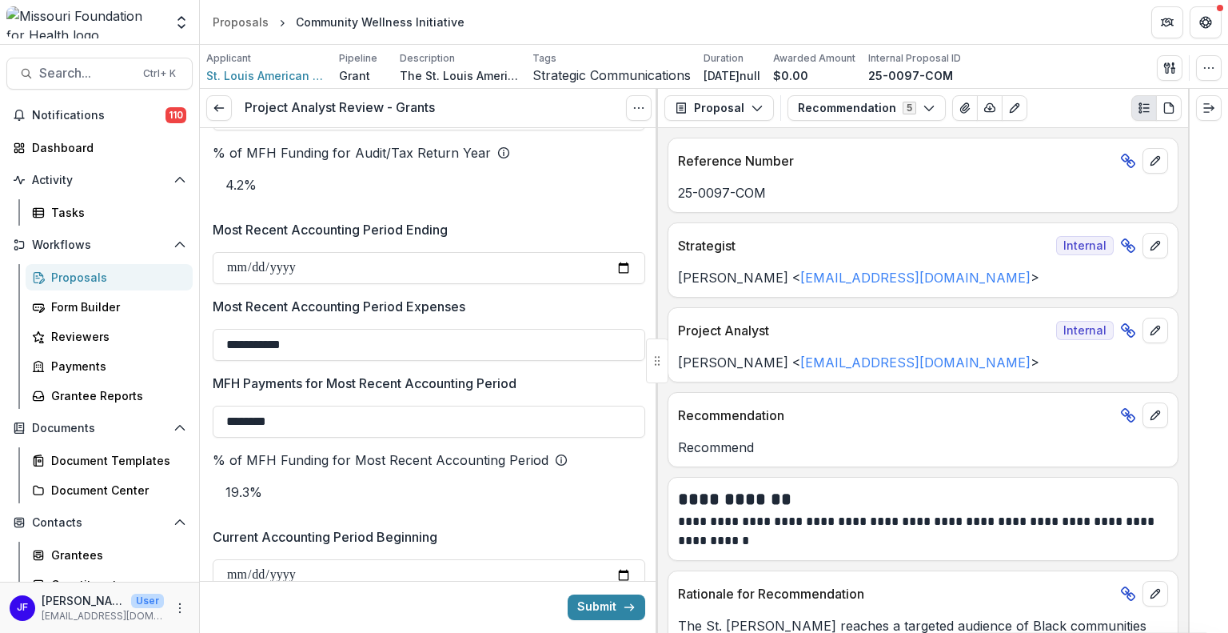
scroll to position [2764, 0]
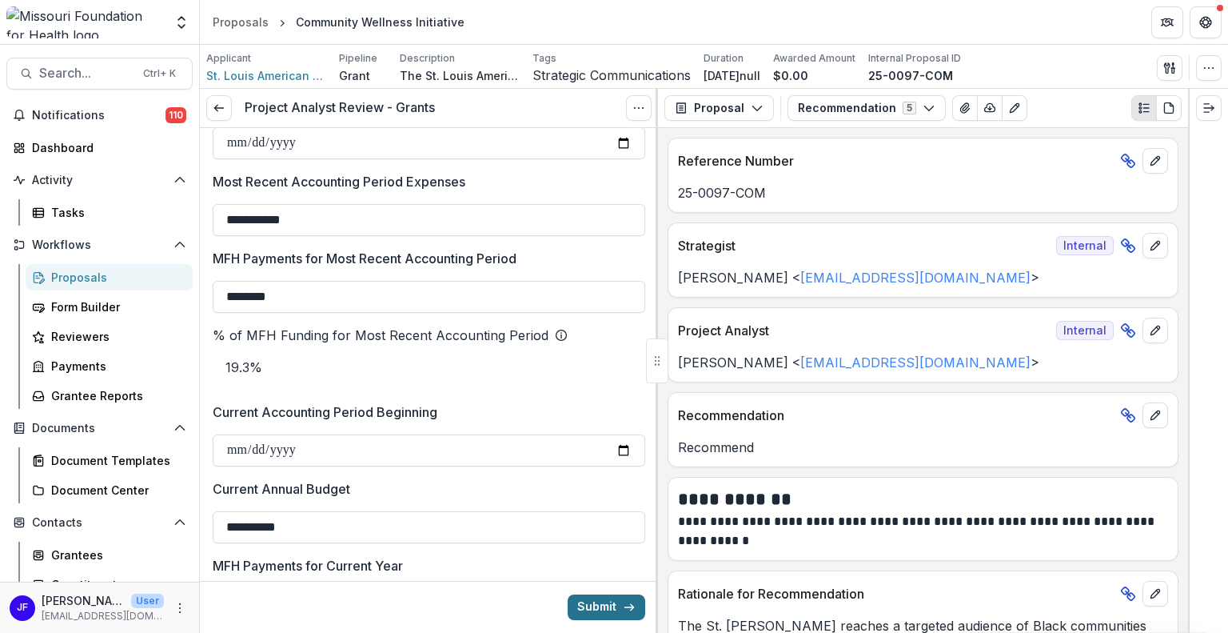
click at [581, 604] on button "Submit" at bounding box center [607, 607] width 78 height 26
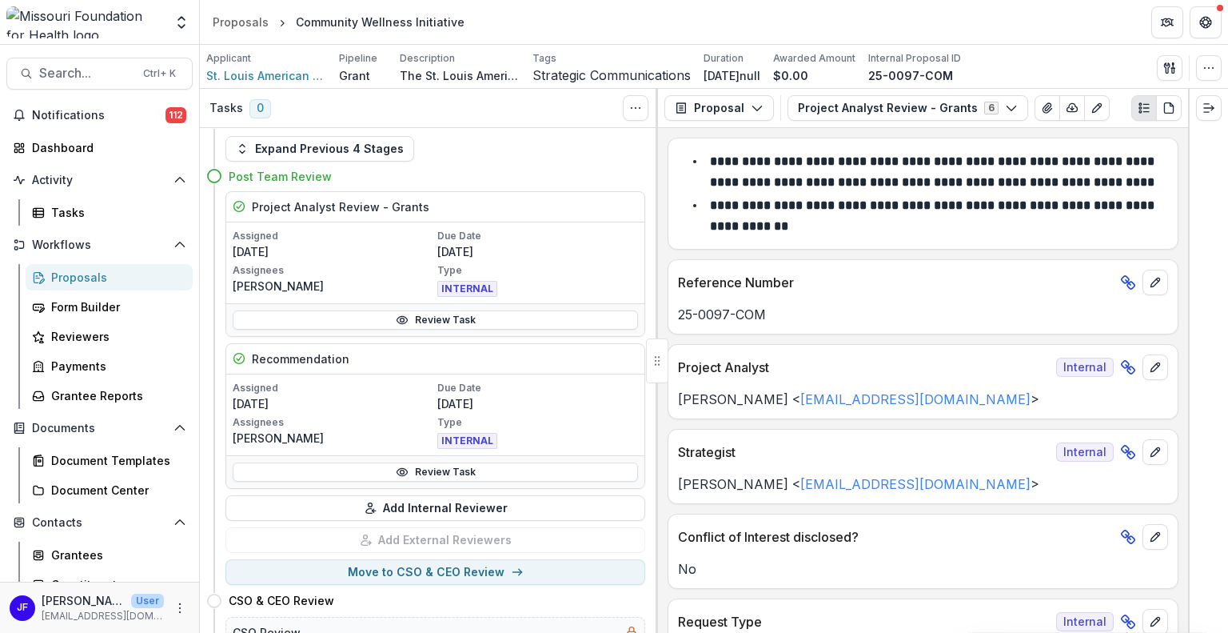
scroll to position [0, 0]
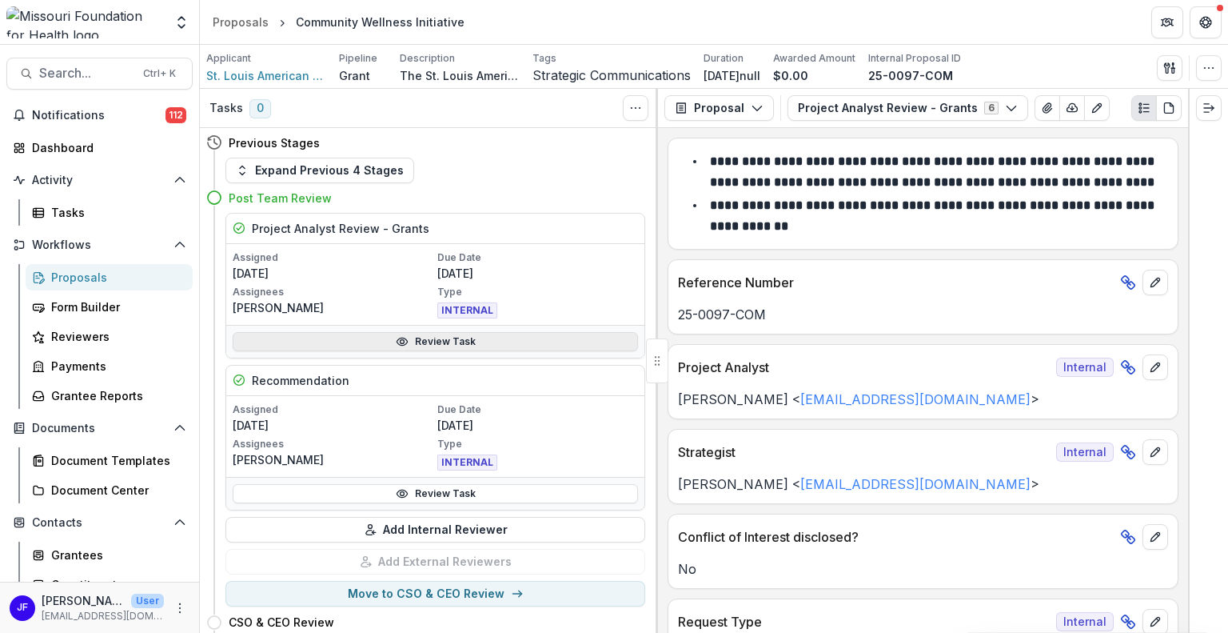
click at [474, 345] on link "Review Task" at bounding box center [435, 341] width 405 height 19
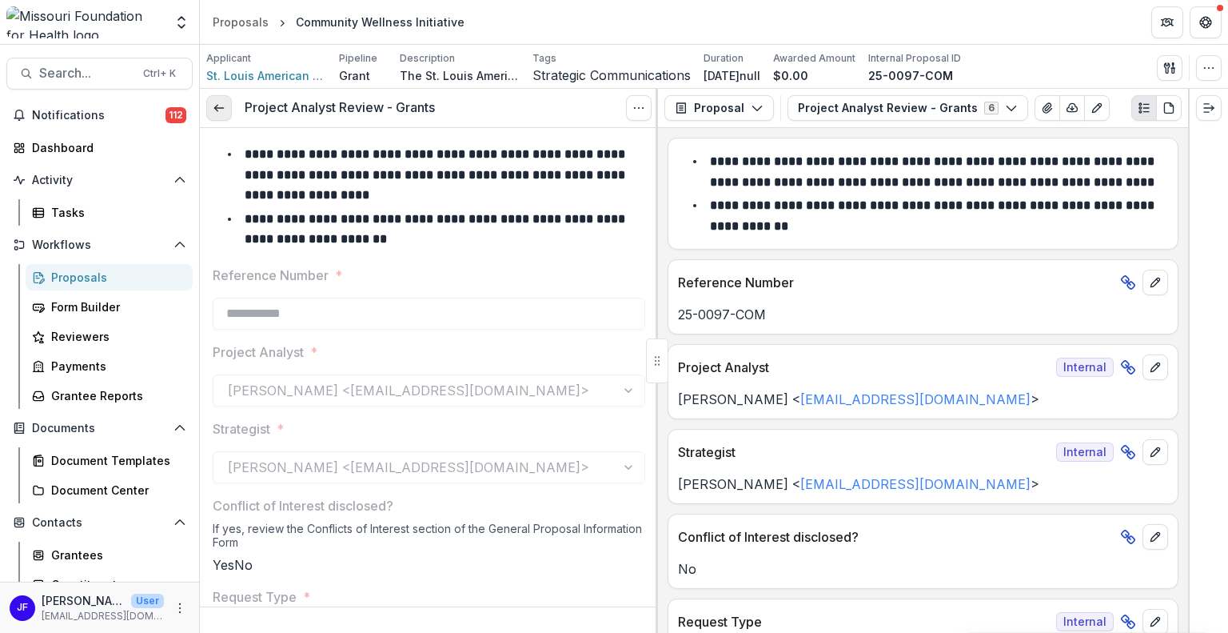
click at [218, 114] on icon at bounding box center [219, 108] width 13 height 13
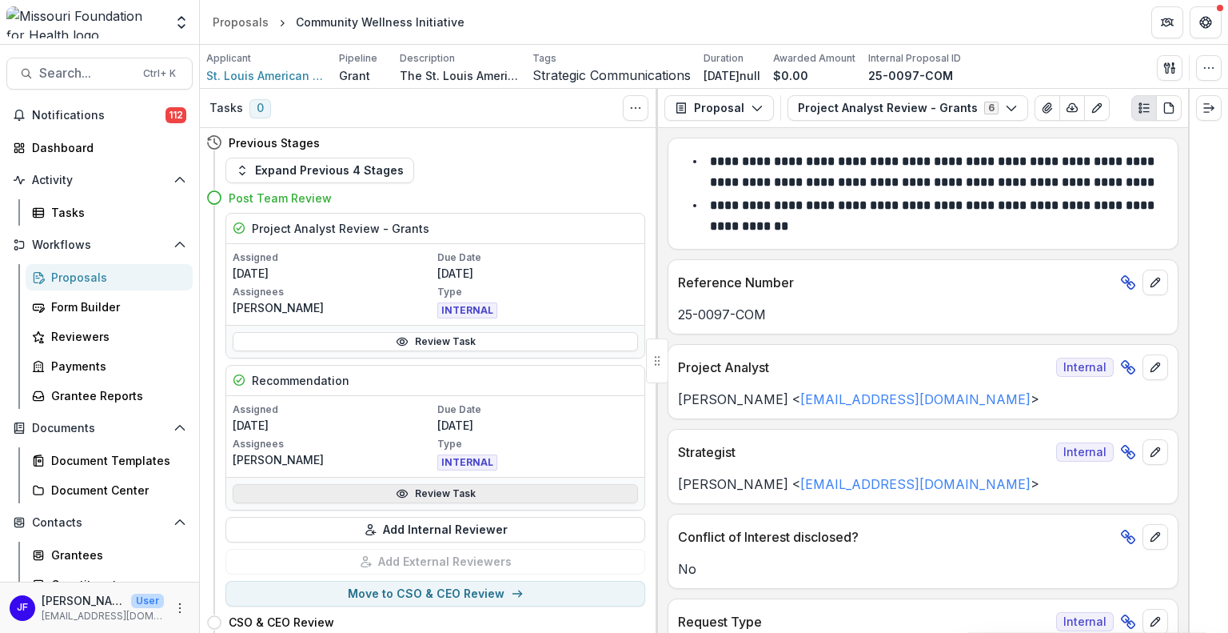
click at [487, 489] on link "Review Task" at bounding box center [435, 493] width 405 height 19
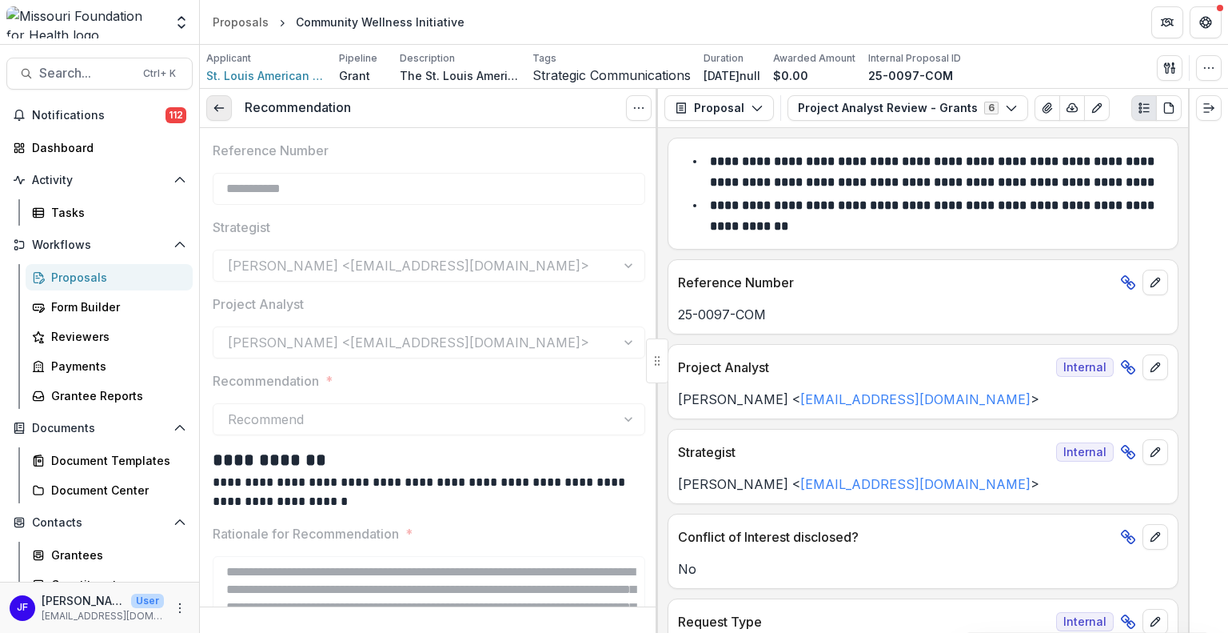
click at [222, 110] on icon at bounding box center [219, 108] width 13 height 13
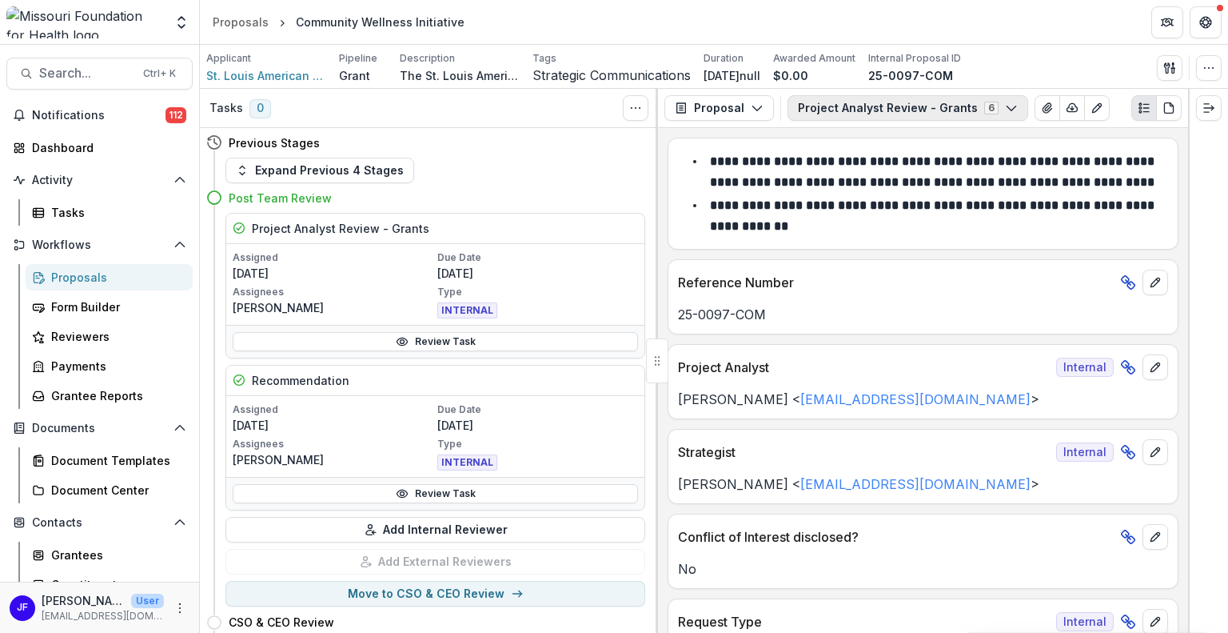
click at [848, 110] on button "Project Analyst Review - Grants 6" at bounding box center [908, 108] width 241 height 26
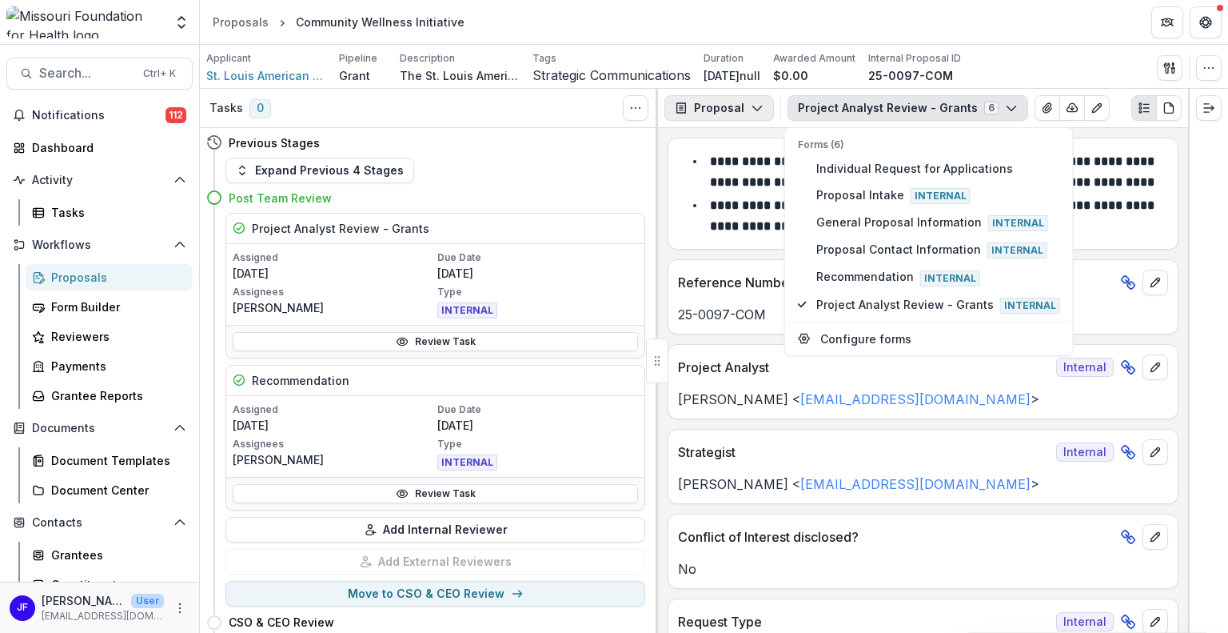
click at [725, 106] on button "Proposal" at bounding box center [720, 108] width 110 height 26
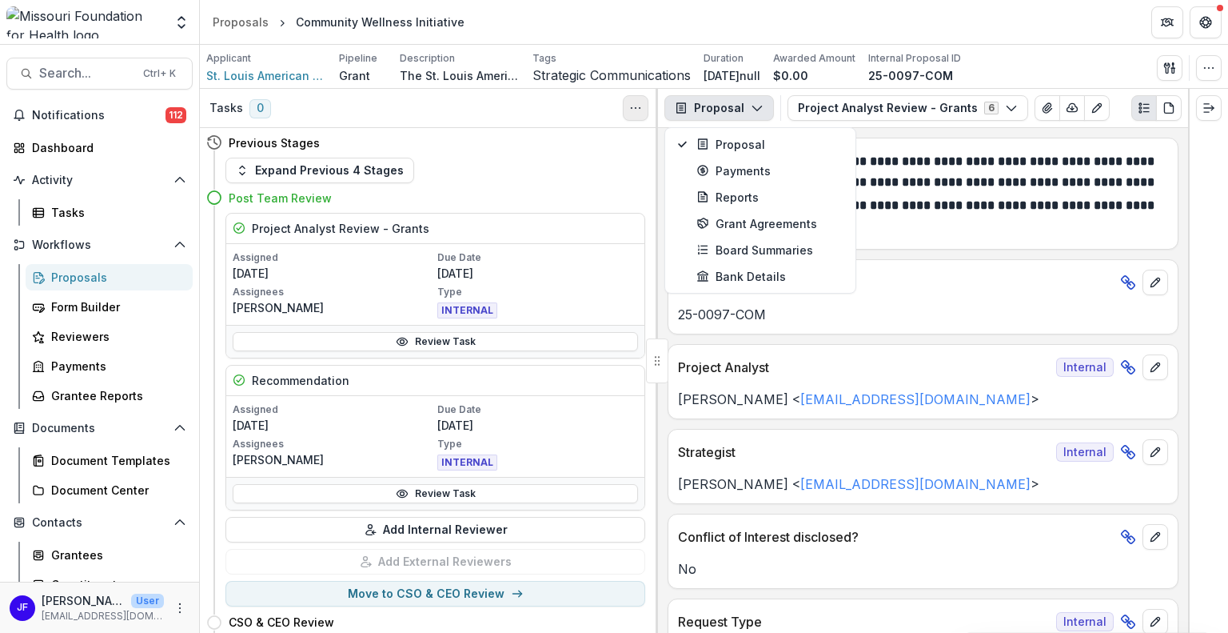
click at [639, 105] on icon "Toggle View Cancelled Tasks" at bounding box center [635, 108] width 13 height 13
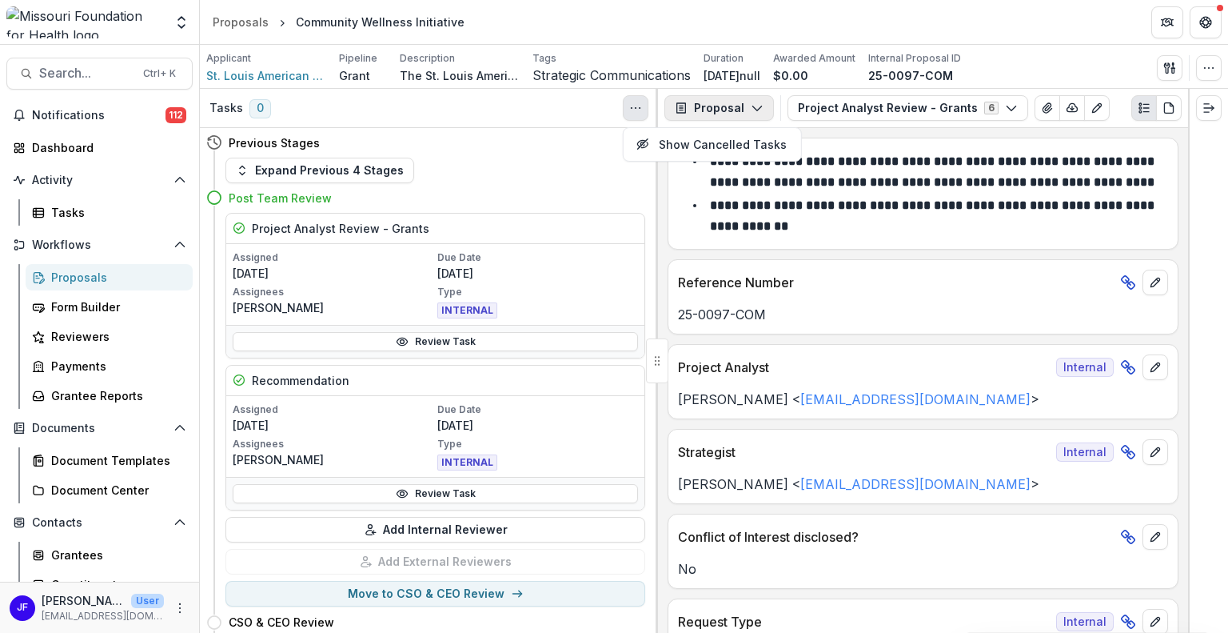
click at [745, 107] on button "Proposal" at bounding box center [720, 108] width 110 height 26
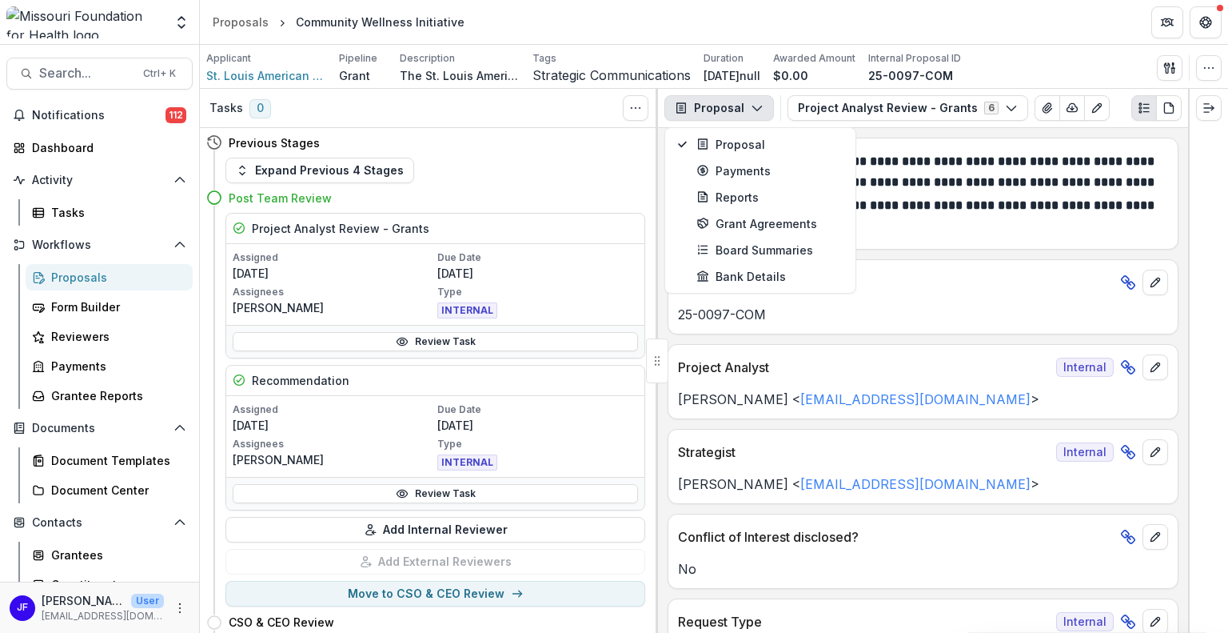
click at [747, 107] on button "Proposal" at bounding box center [720, 108] width 110 height 26
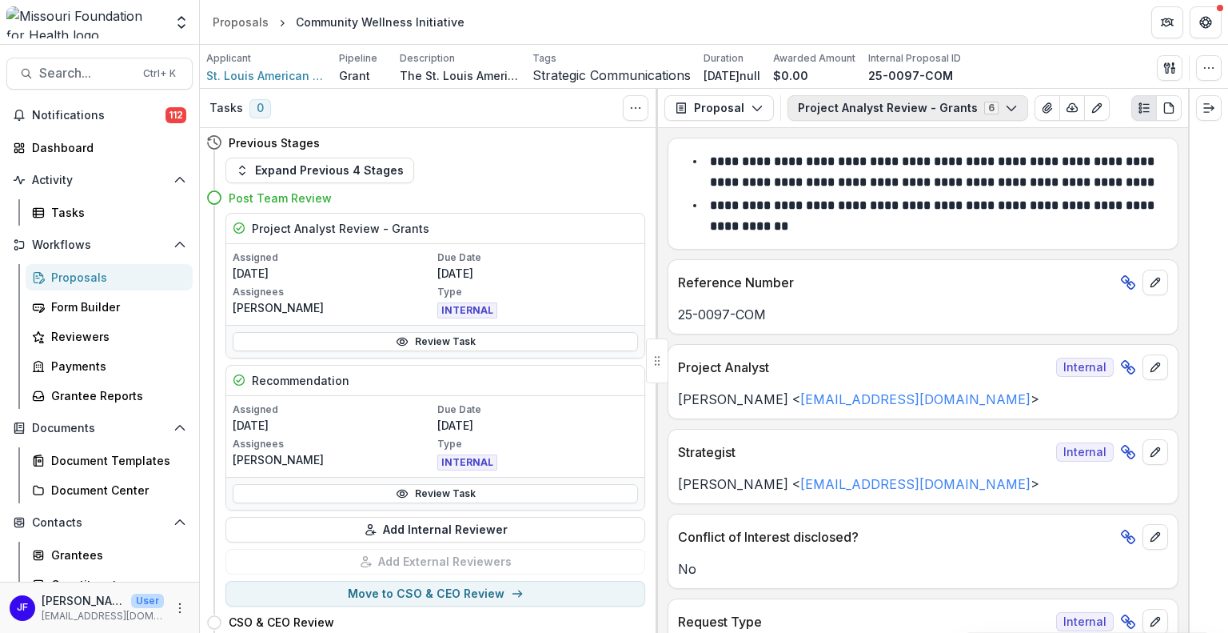
click at [854, 108] on button "Project Analyst Review - Grants 6" at bounding box center [908, 108] width 241 height 26
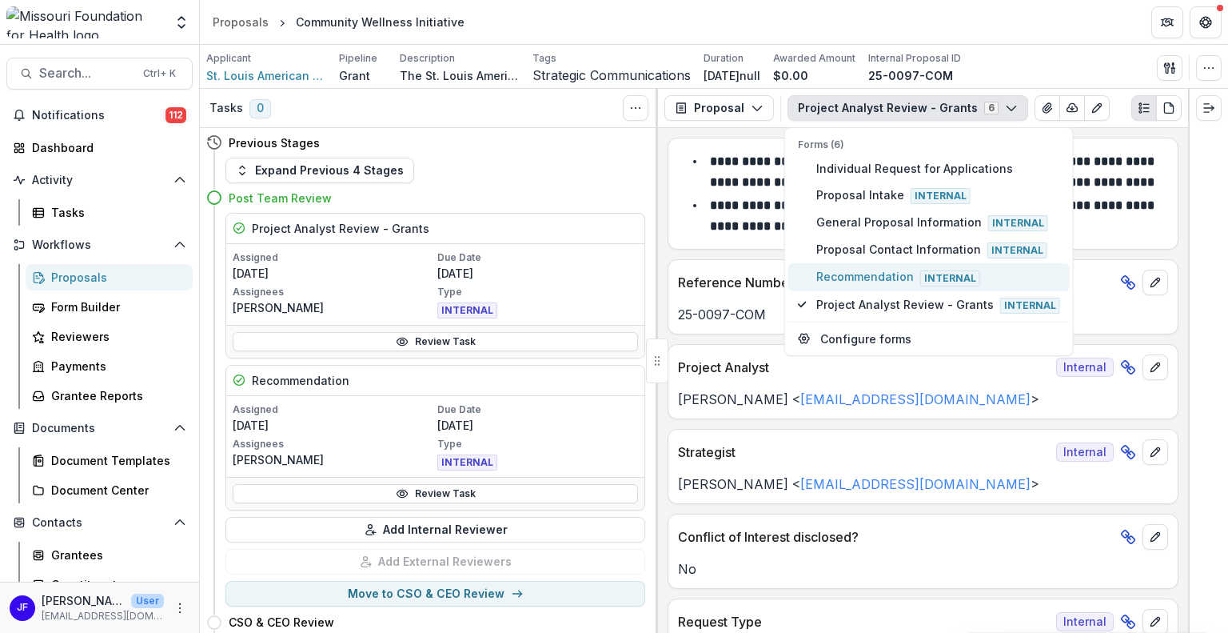
click at [879, 277] on span "Recommendation Internal" at bounding box center [938, 277] width 244 height 18
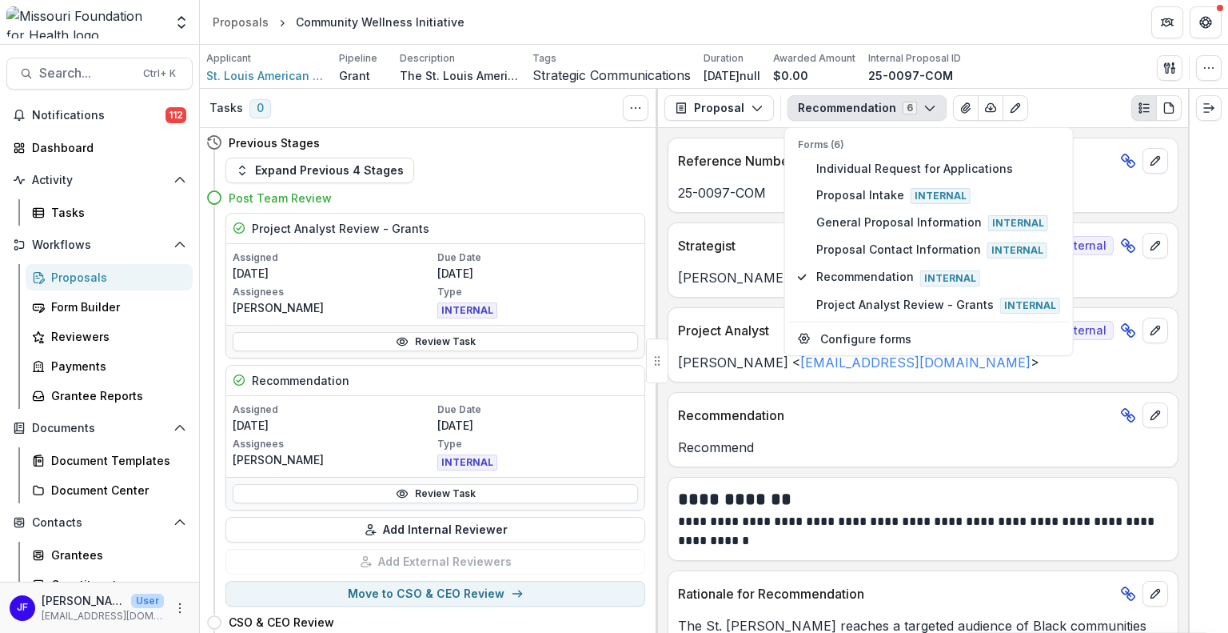
click at [555, 172] on div "Expand Previous 4 Stages" at bounding box center [436, 171] width 420 height 26
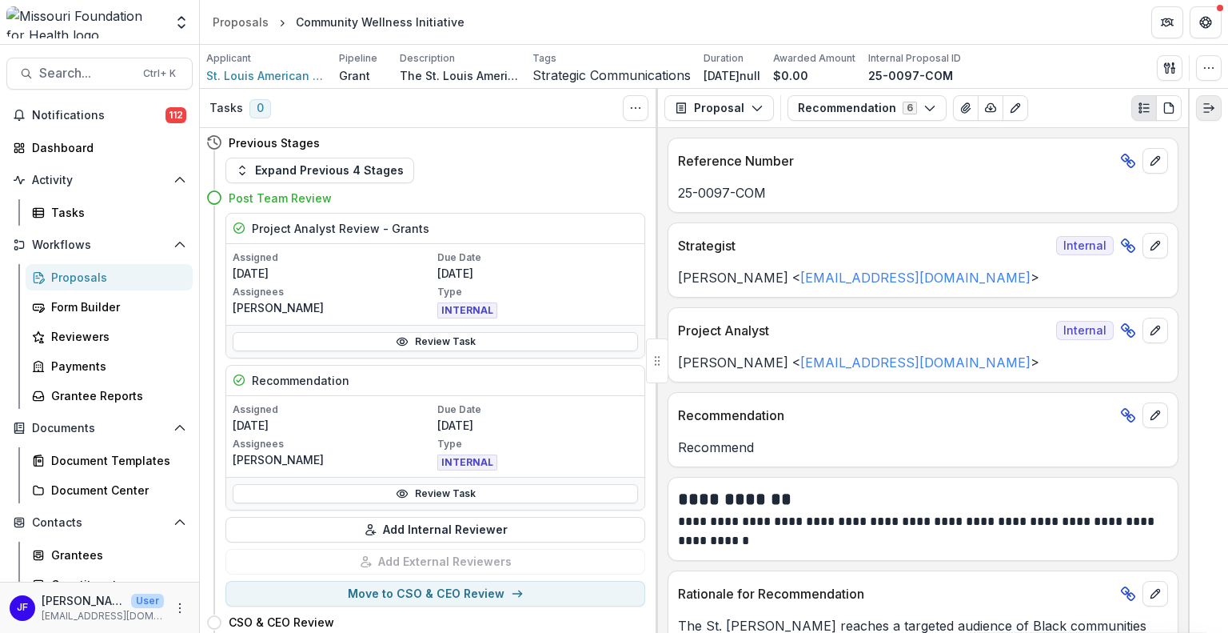
click at [1203, 110] on icon "Expand right" at bounding box center [1209, 108] width 13 height 13
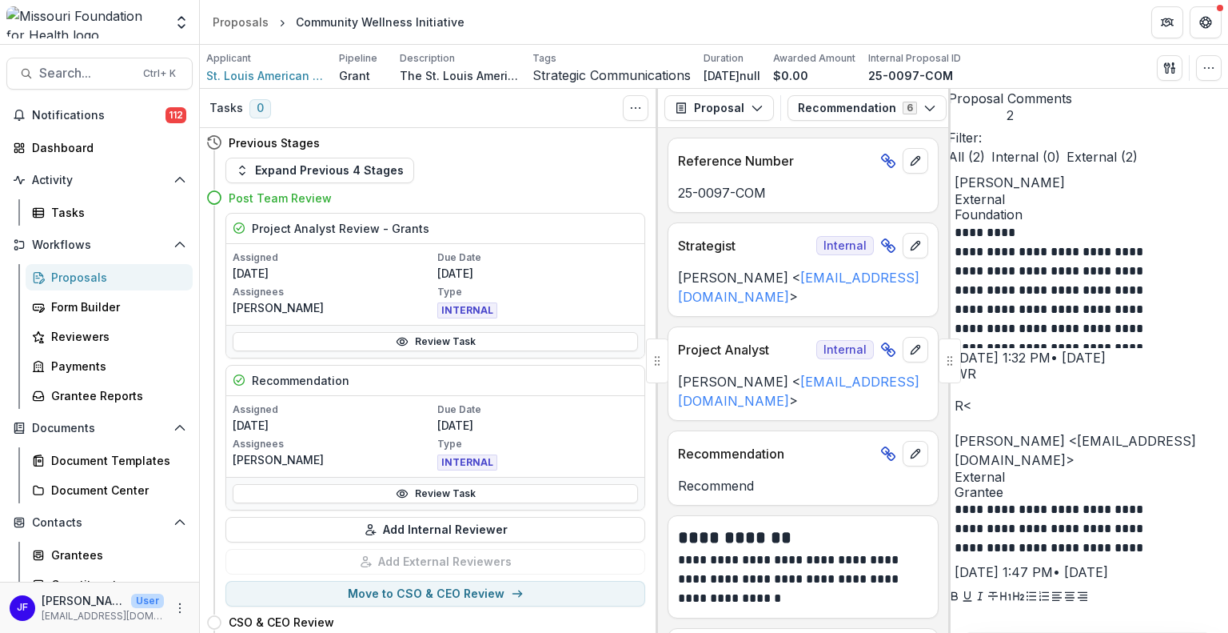
scroll to position [87, 0]
